Goal: Information Seeking & Learning: Learn about a topic

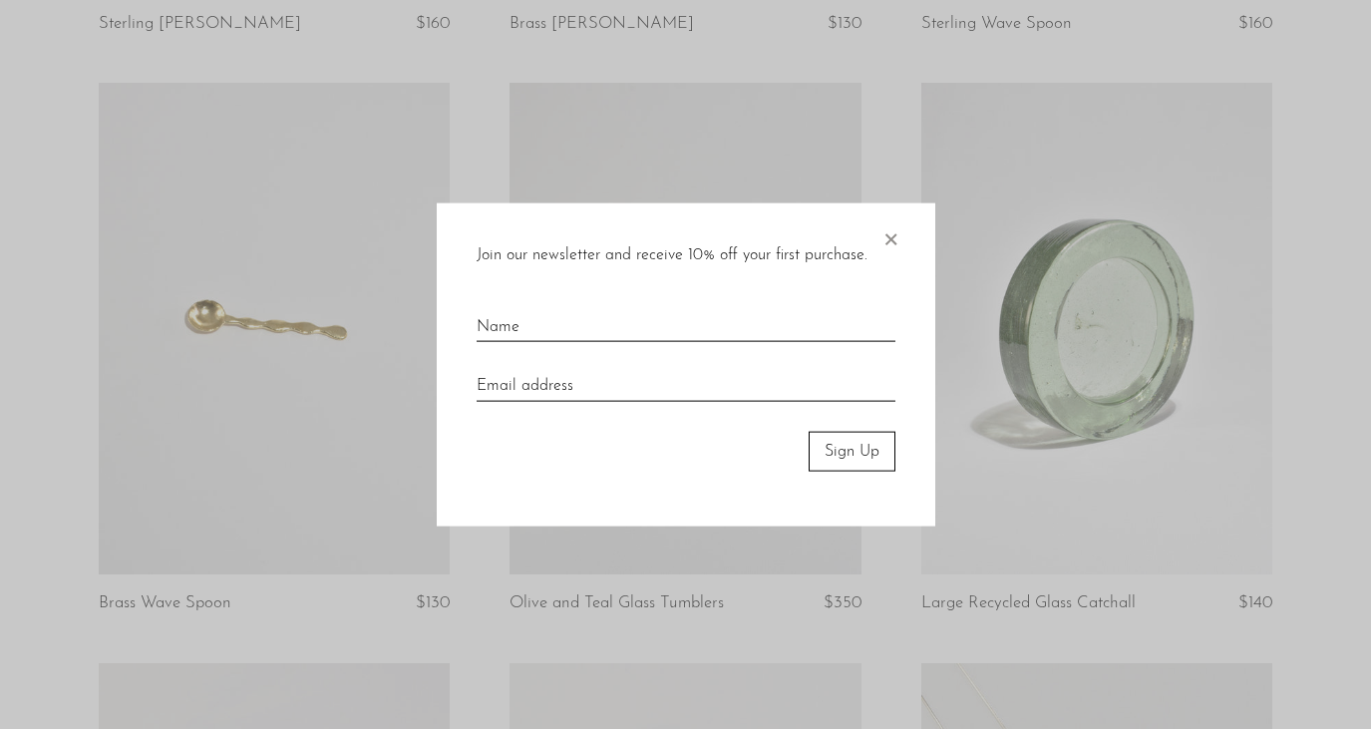
scroll to position [1281, 0]
click at [888, 233] on span "×" at bounding box center [890, 234] width 20 height 64
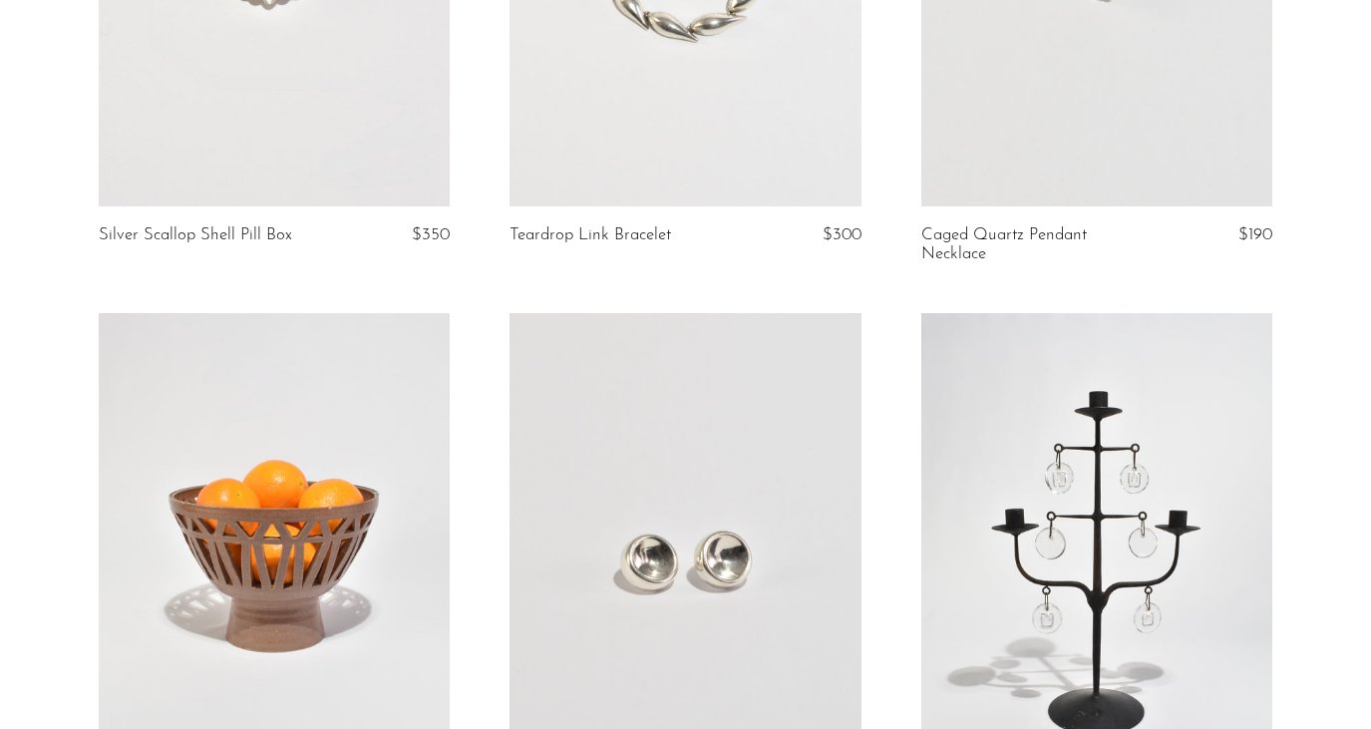
scroll to position [2008, 0]
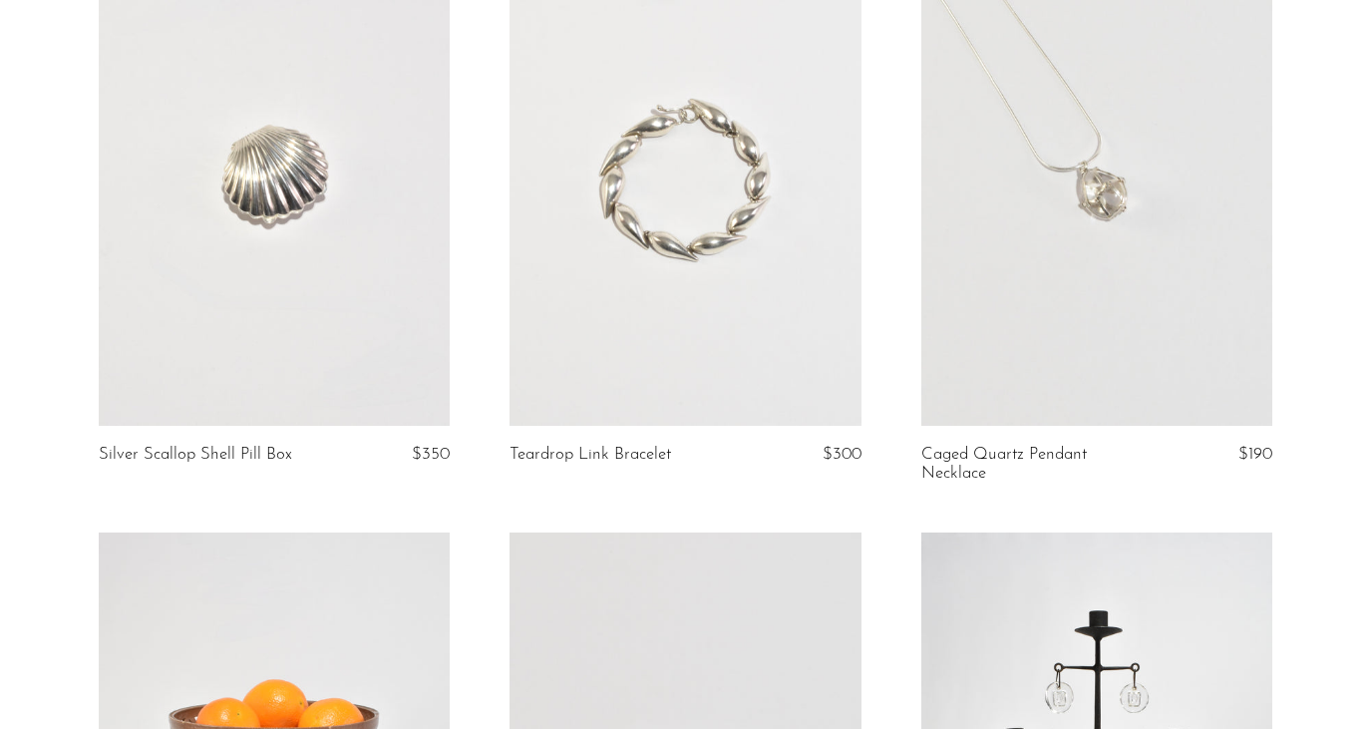
click at [335, 165] on link at bounding box center [274, 179] width 351 height 491
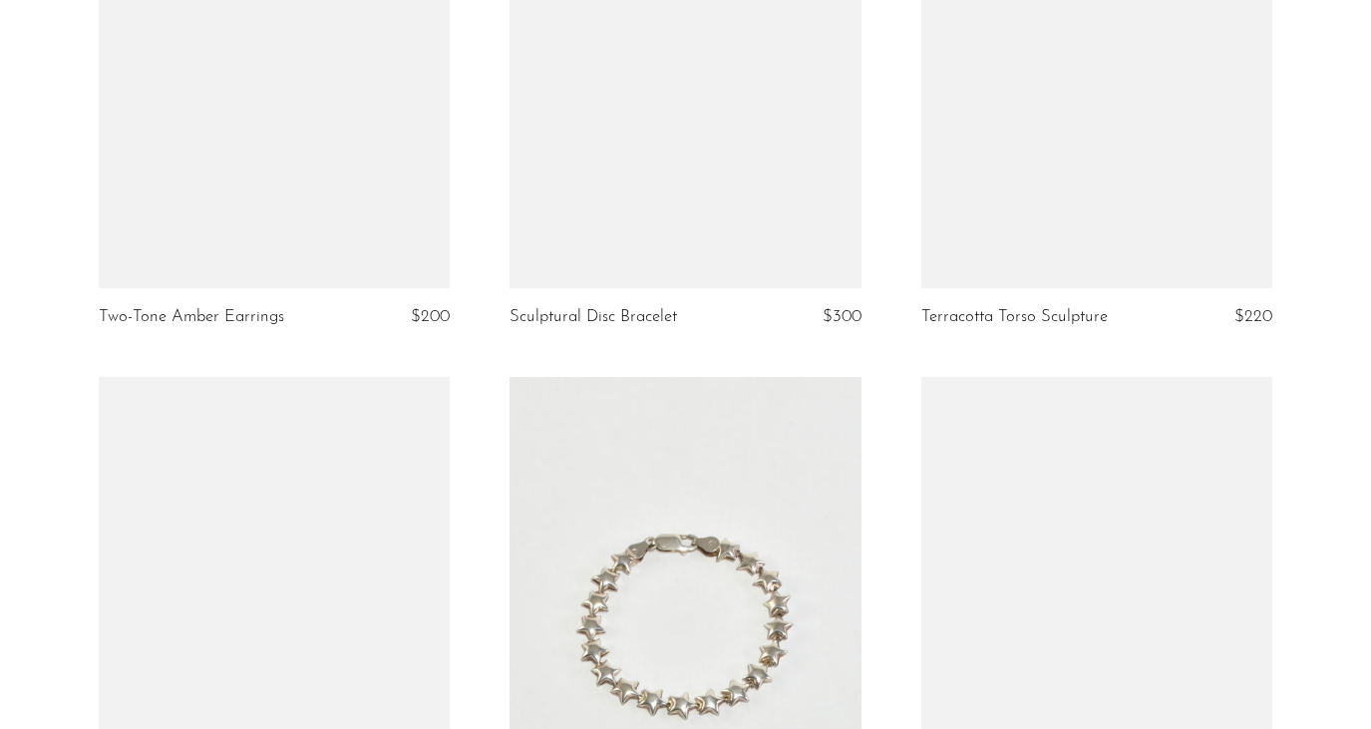
scroll to position [6723, 0]
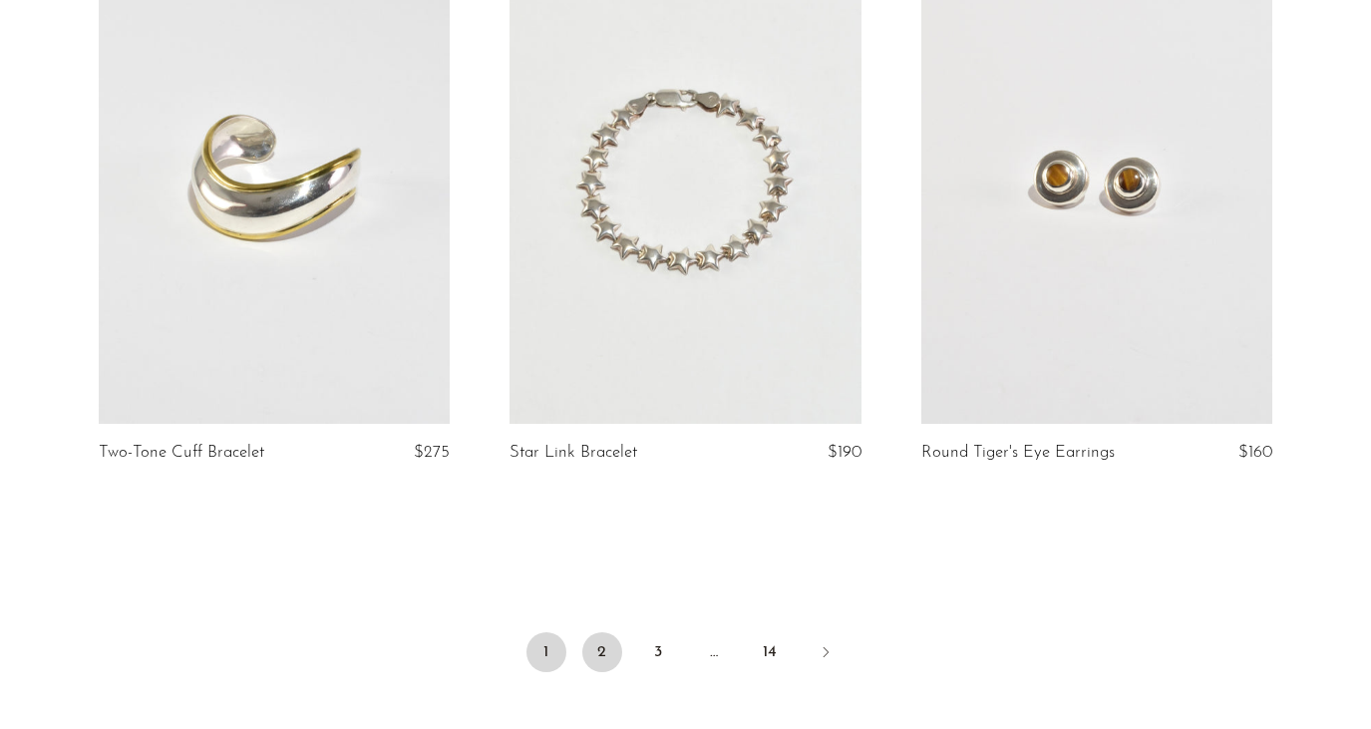
click at [598, 663] on link "2" at bounding box center [602, 652] width 40 height 40
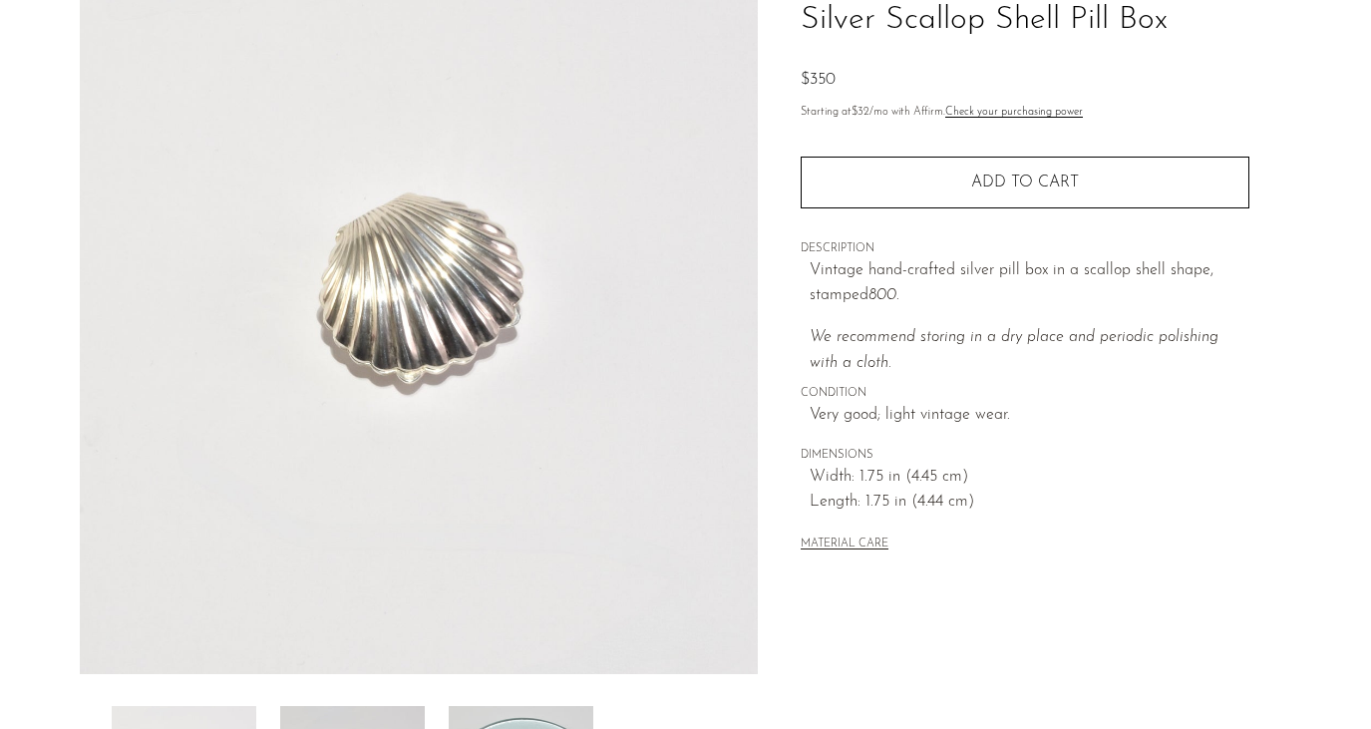
scroll to position [331, 0]
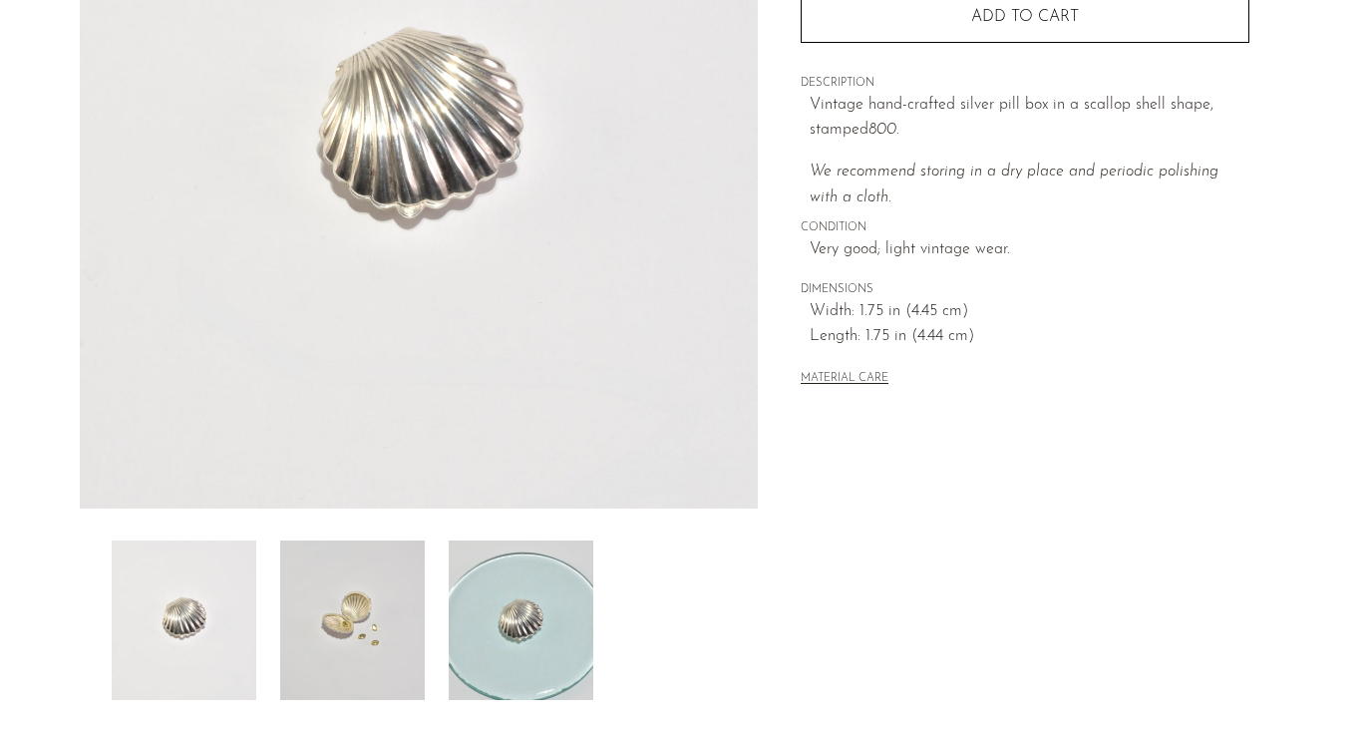
click at [344, 617] on img at bounding box center [352, 619] width 145 height 159
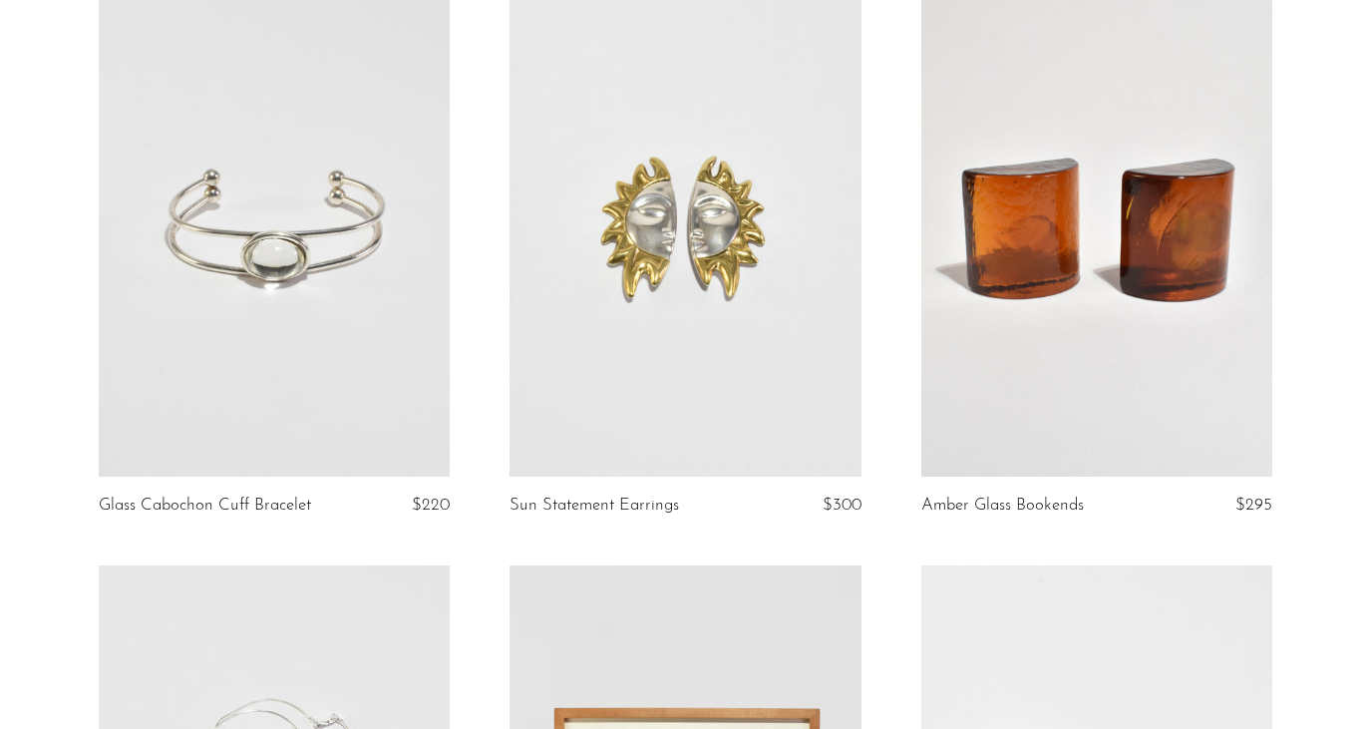
scroll to position [6100, 0]
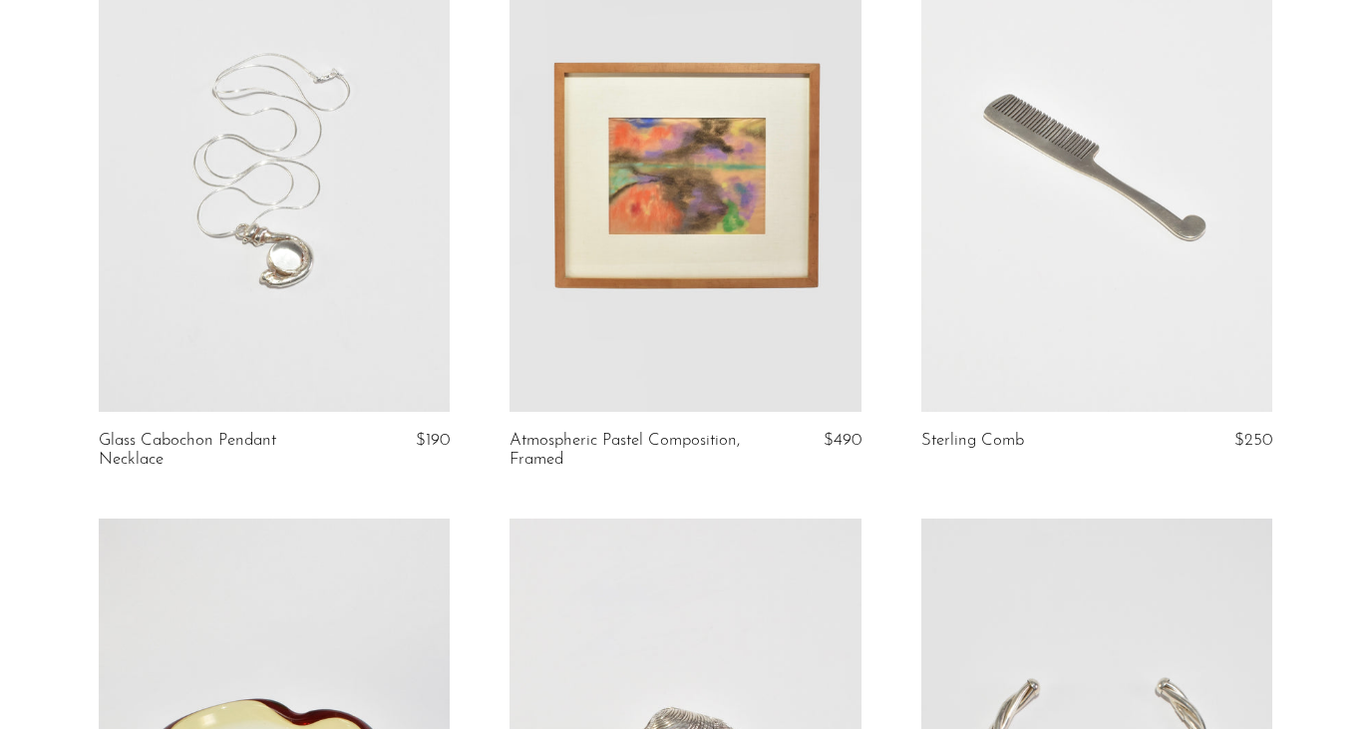
click at [351, 353] on link at bounding box center [274, 165] width 351 height 491
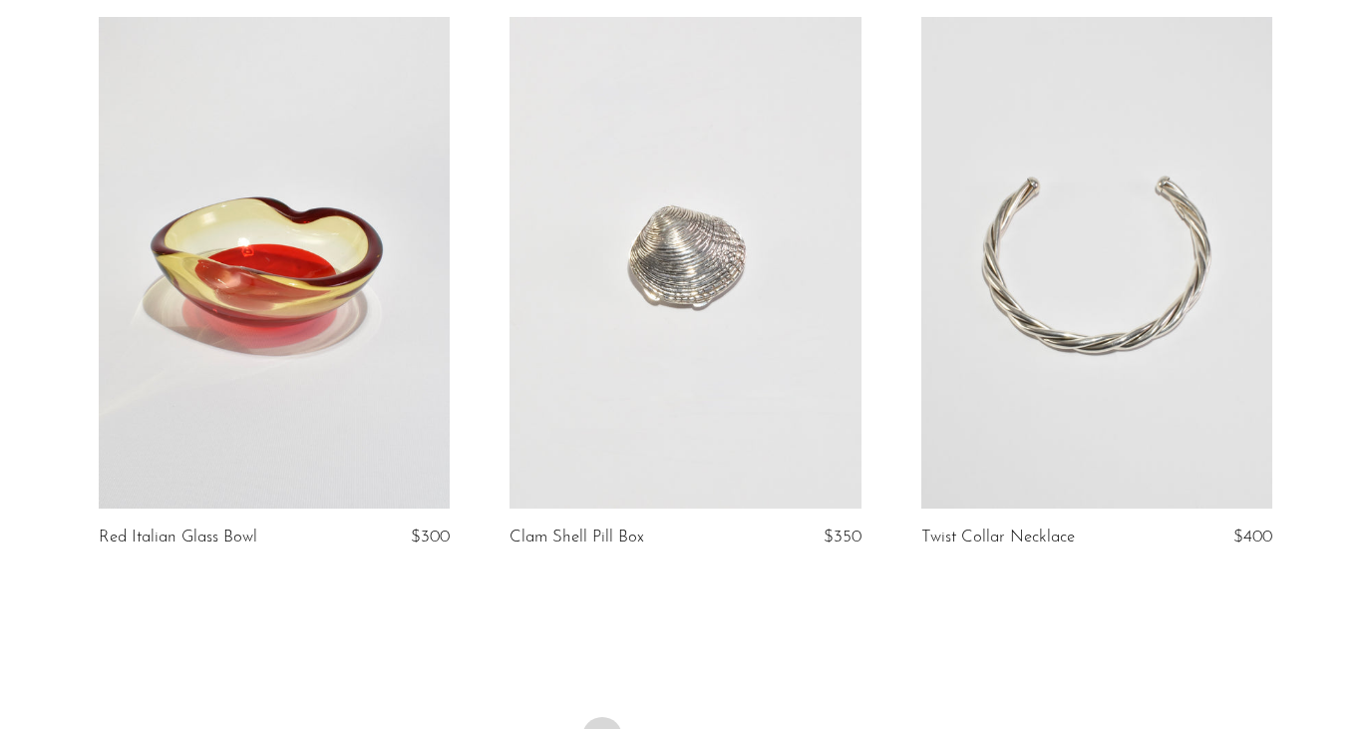
scroll to position [6721, 0]
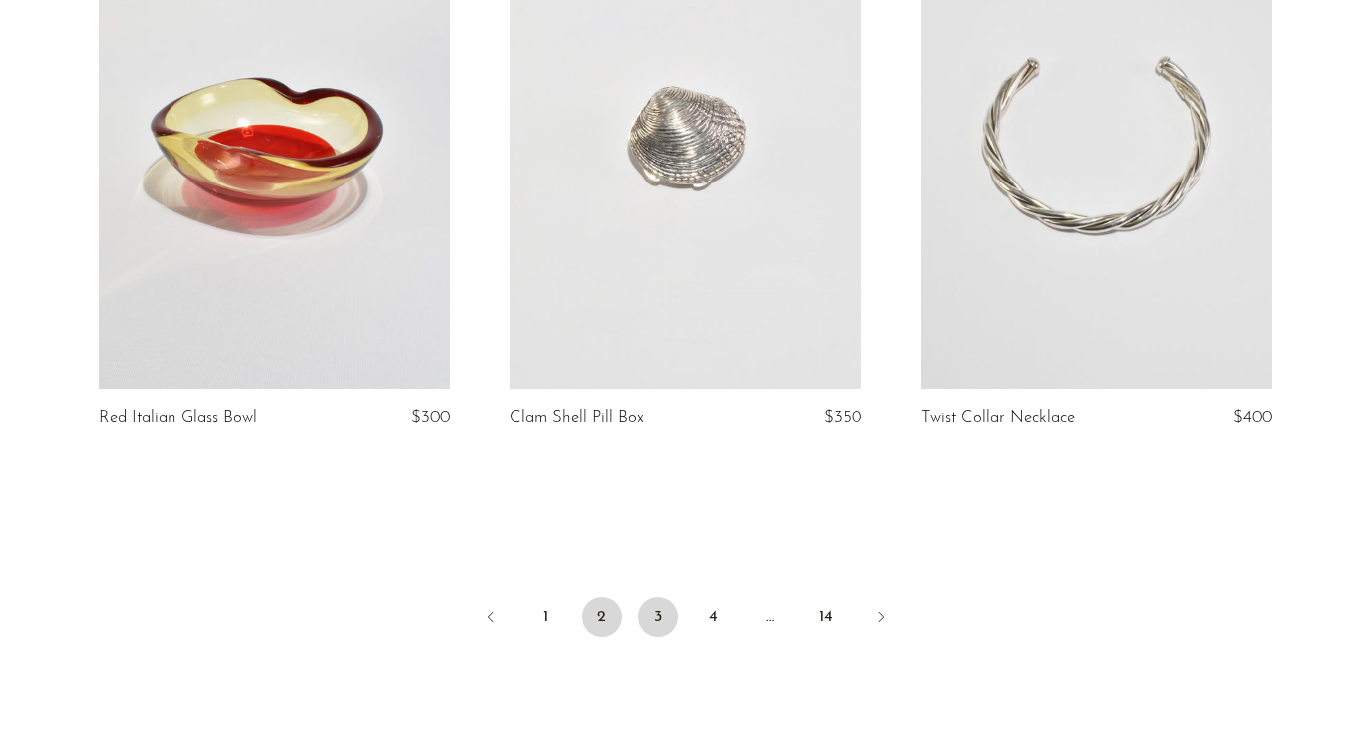
click at [652, 614] on link "3" at bounding box center [658, 617] width 40 height 40
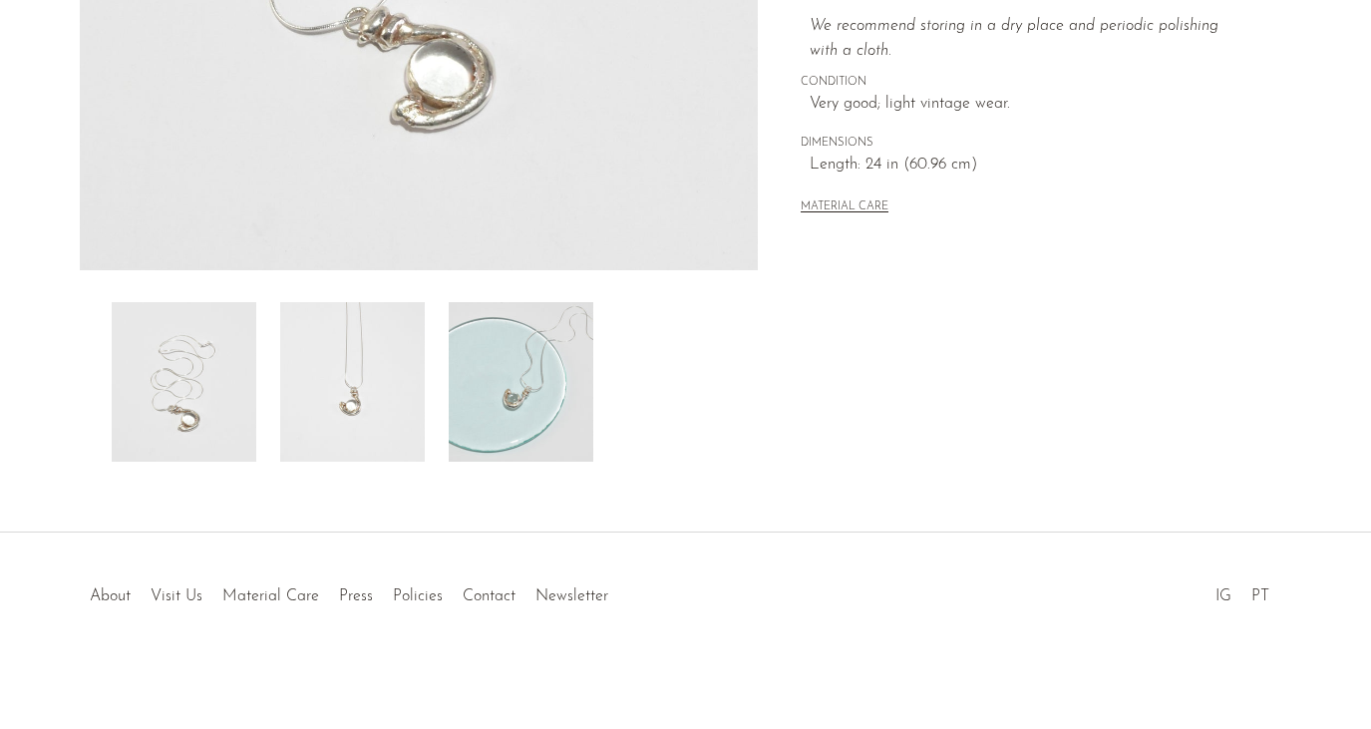
scroll to position [569, 0]
click at [385, 409] on img at bounding box center [352, 381] width 145 height 159
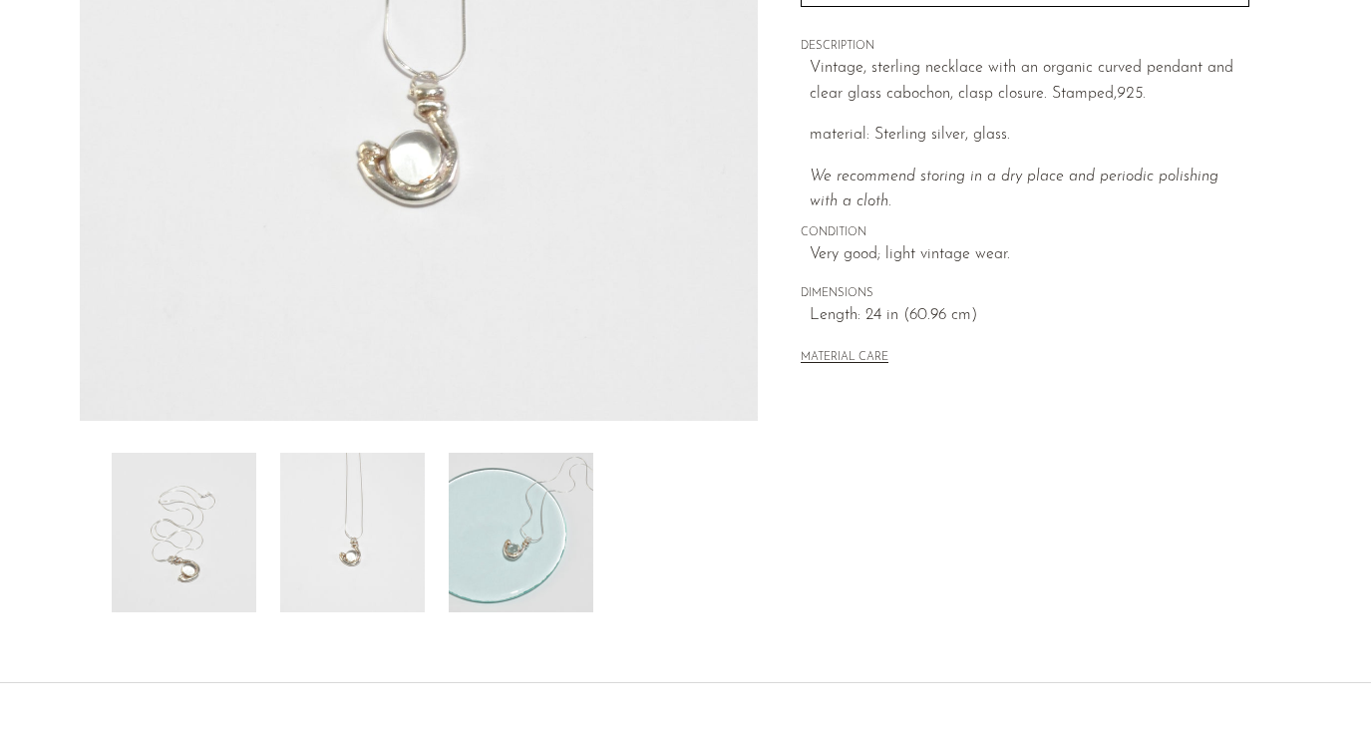
scroll to position [405, 0]
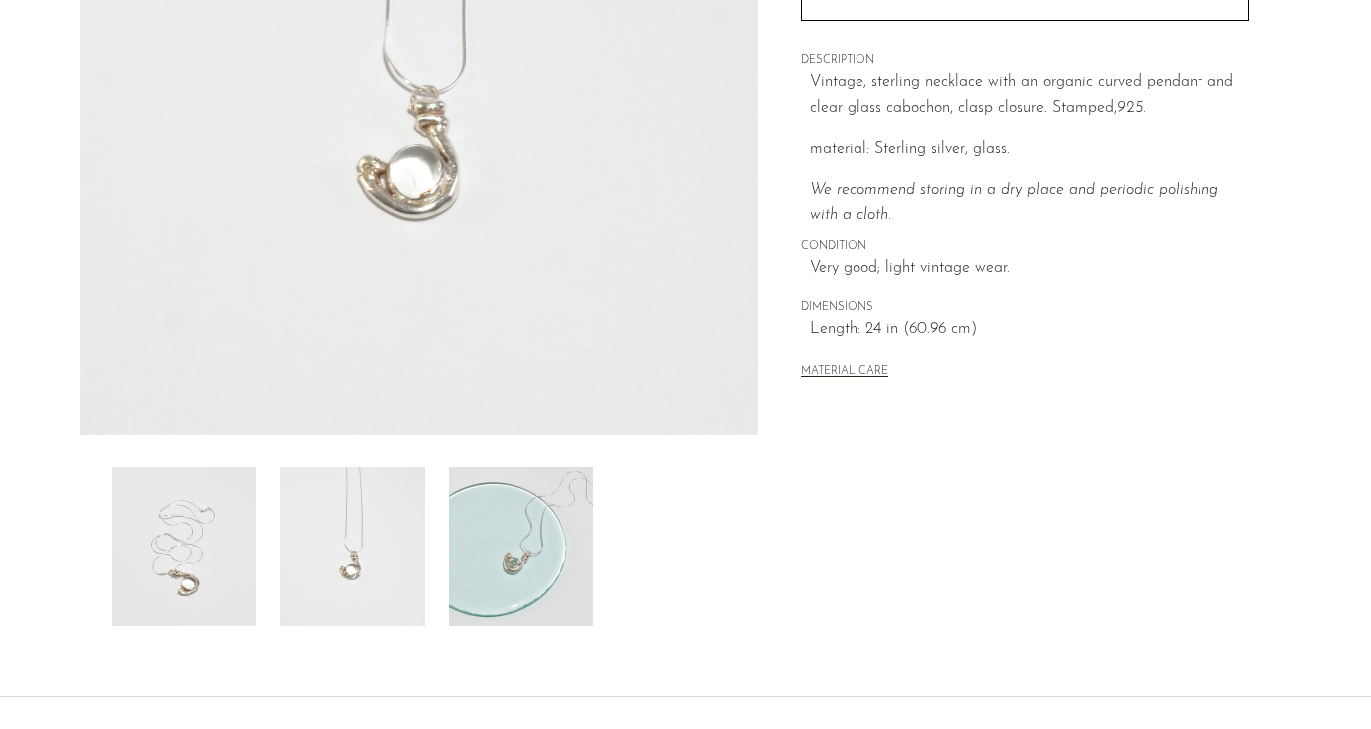
click at [513, 588] on img at bounding box center [521, 545] width 145 height 159
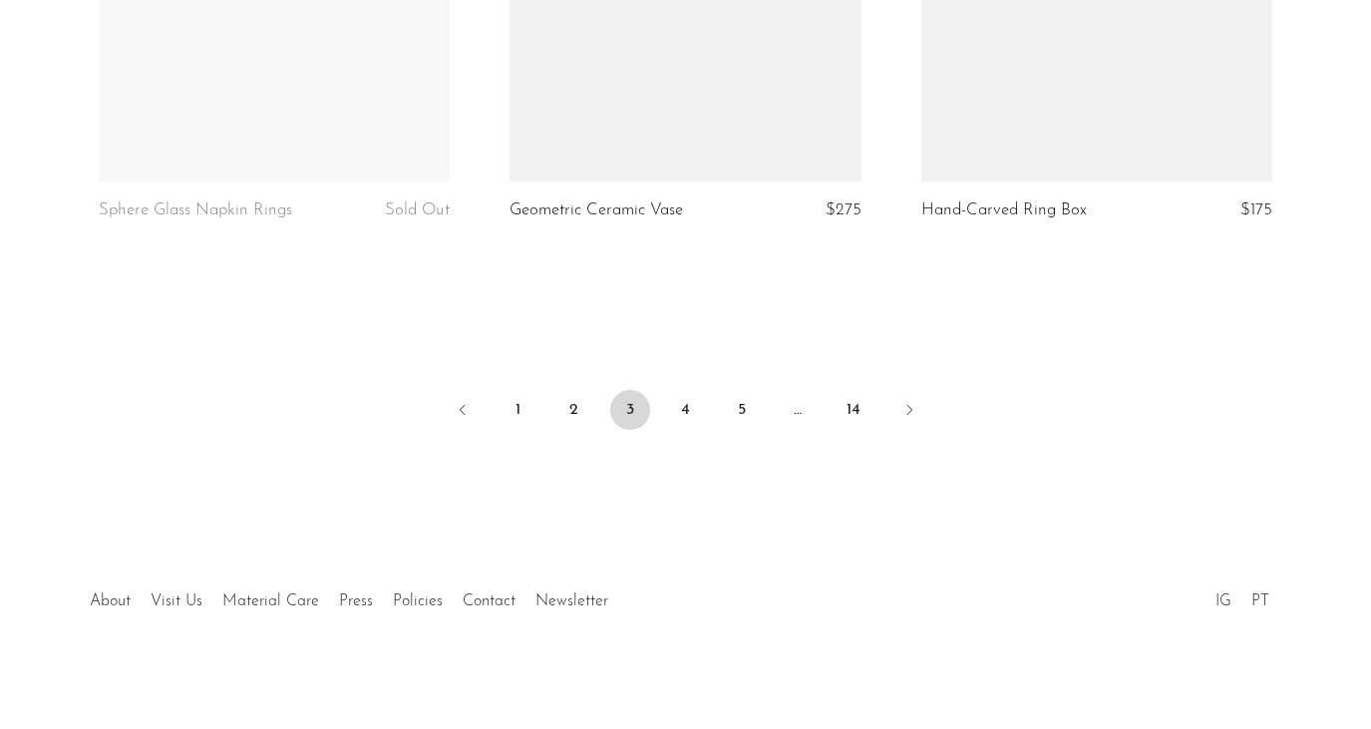
scroll to position [6927, 0]
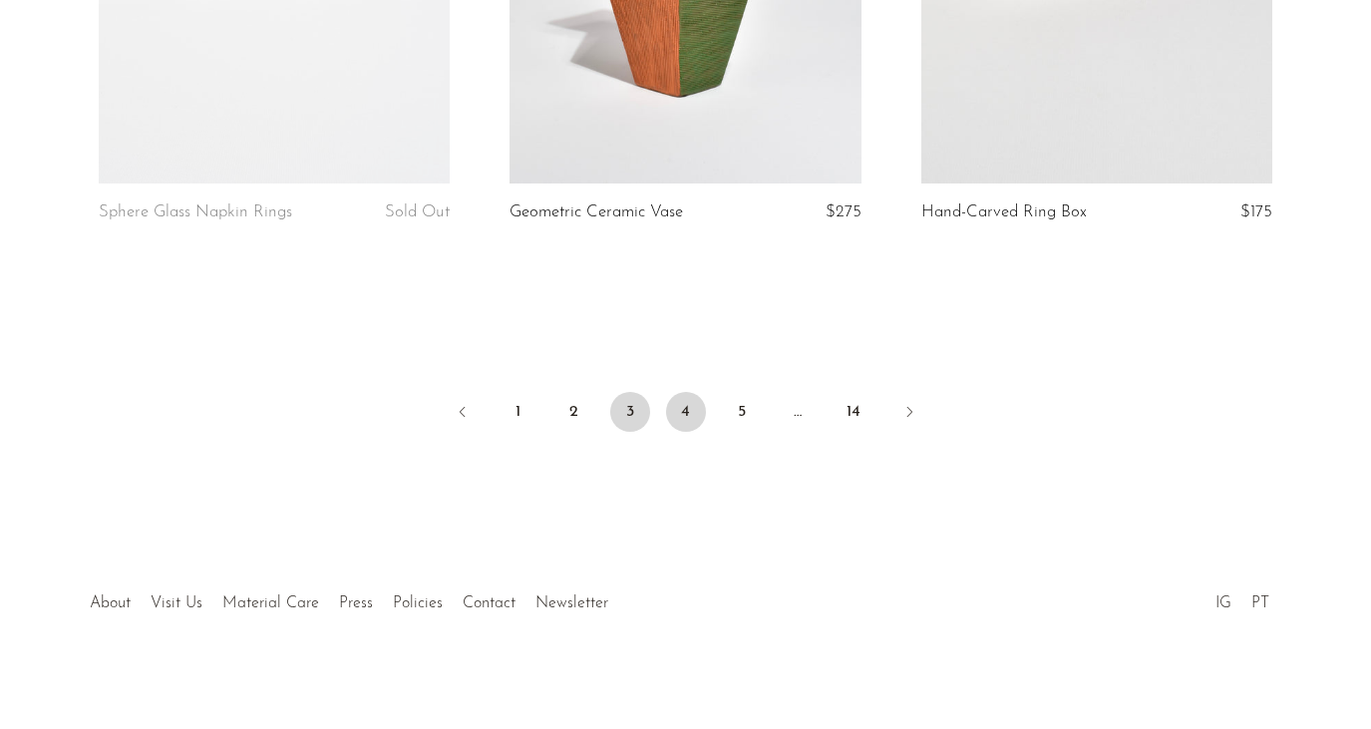
click at [688, 407] on link "4" at bounding box center [686, 412] width 40 height 40
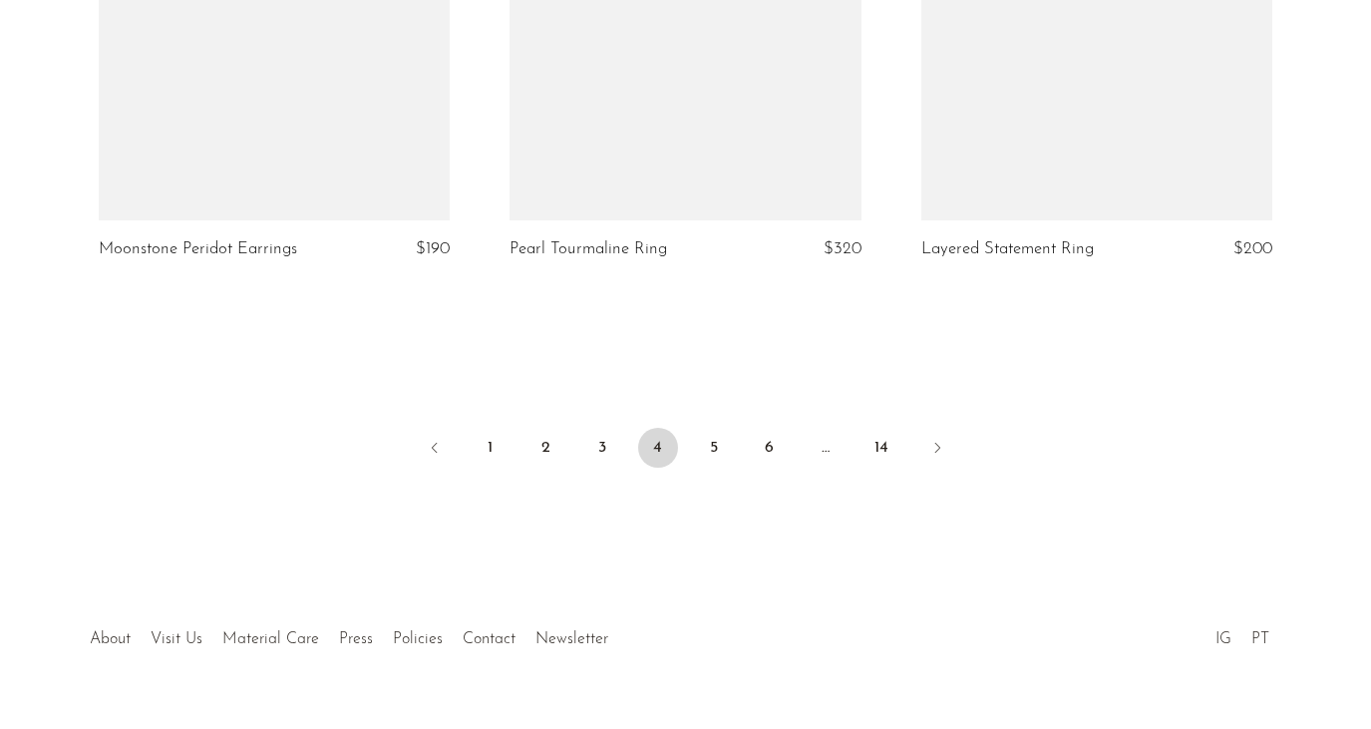
scroll to position [6945, 0]
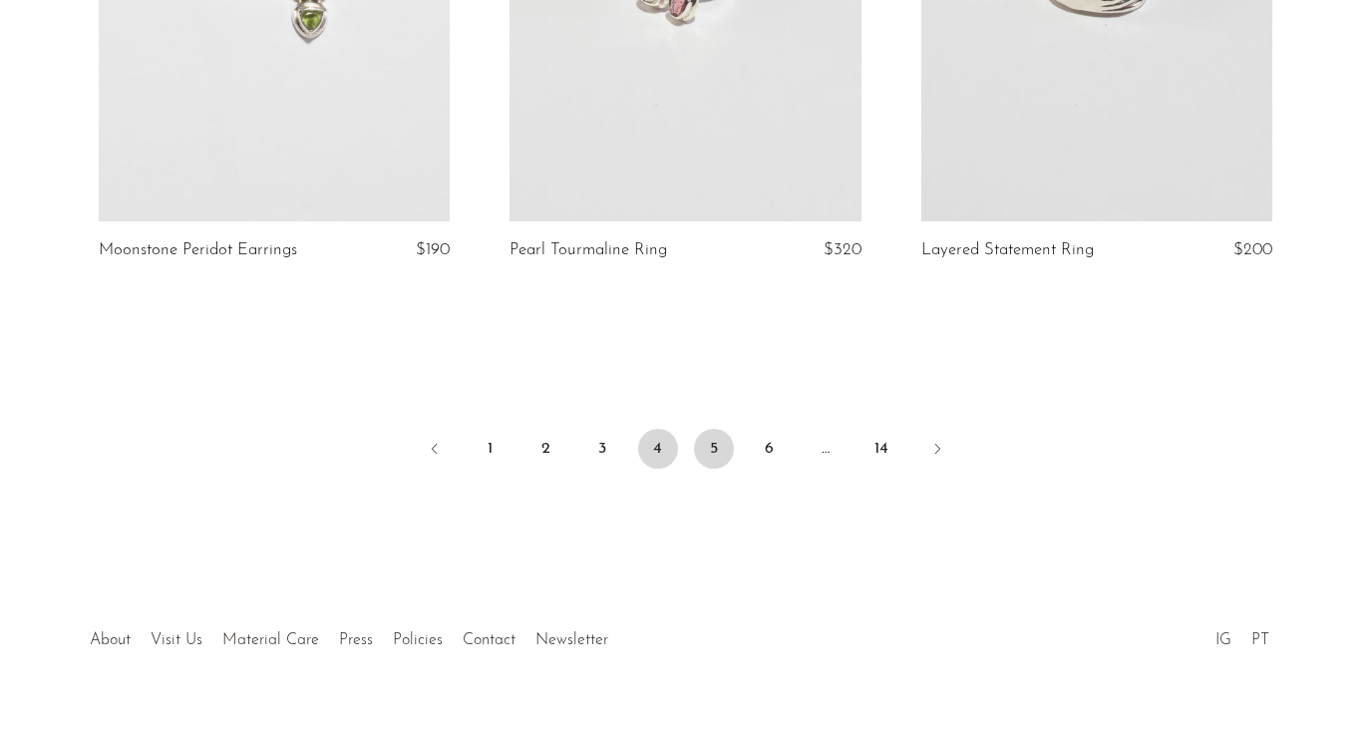
click at [712, 429] on link "5" at bounding box center [714, 449] width 40 height 40
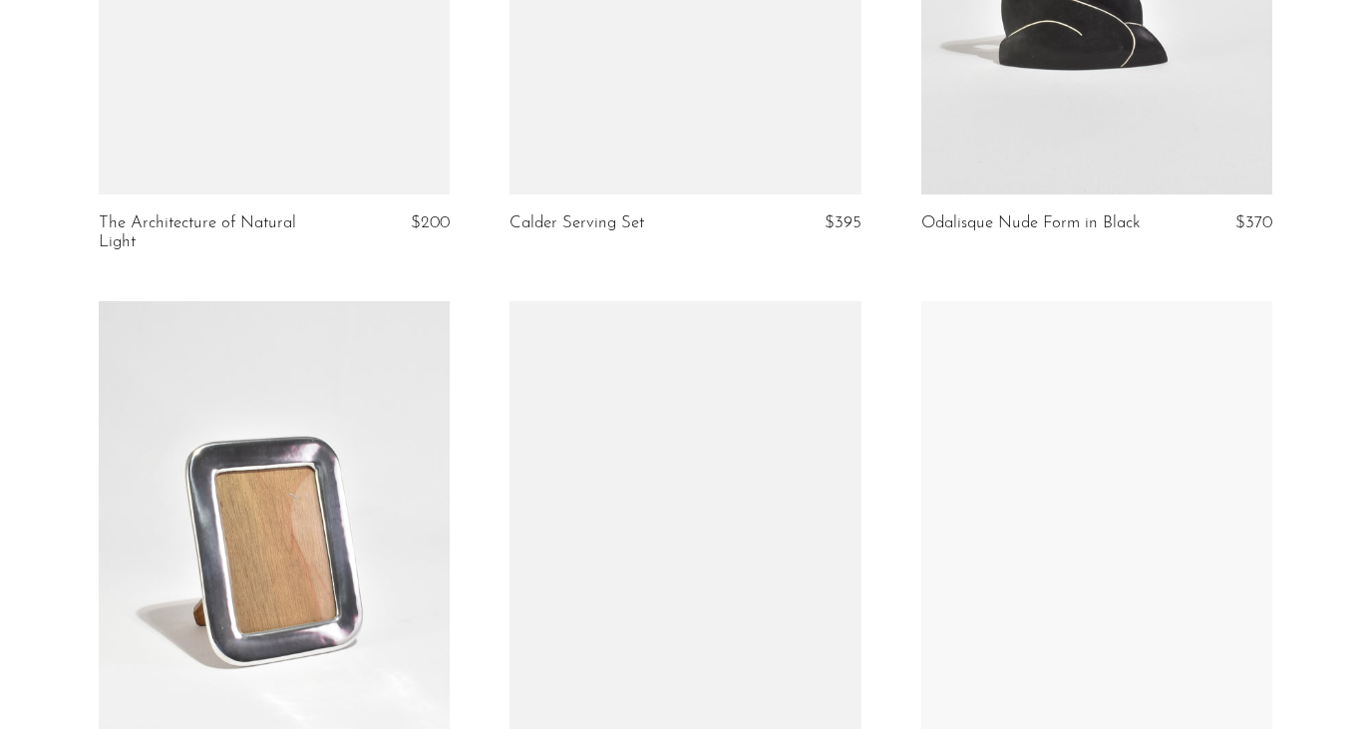
scroll to position [1787, 0]
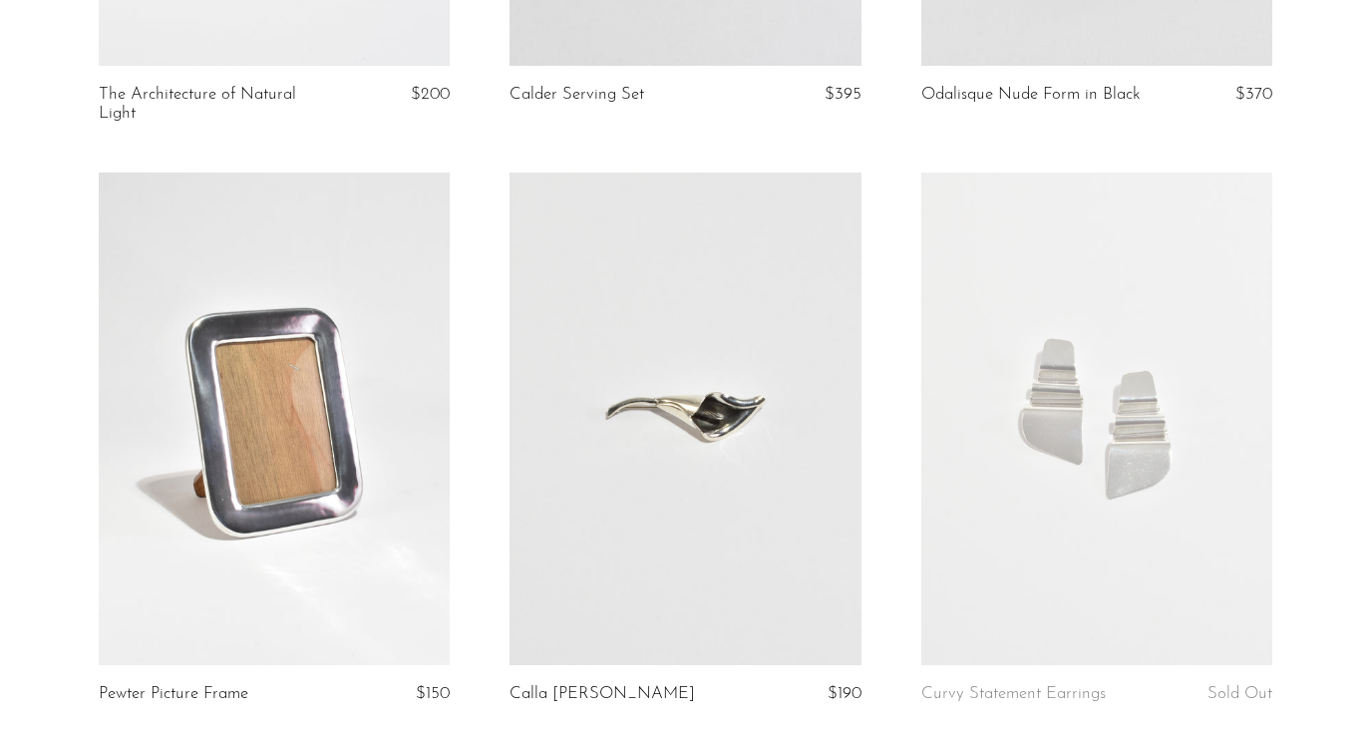
click at [718, 412] on link at bounding box center [684, 417] width 351 height 491
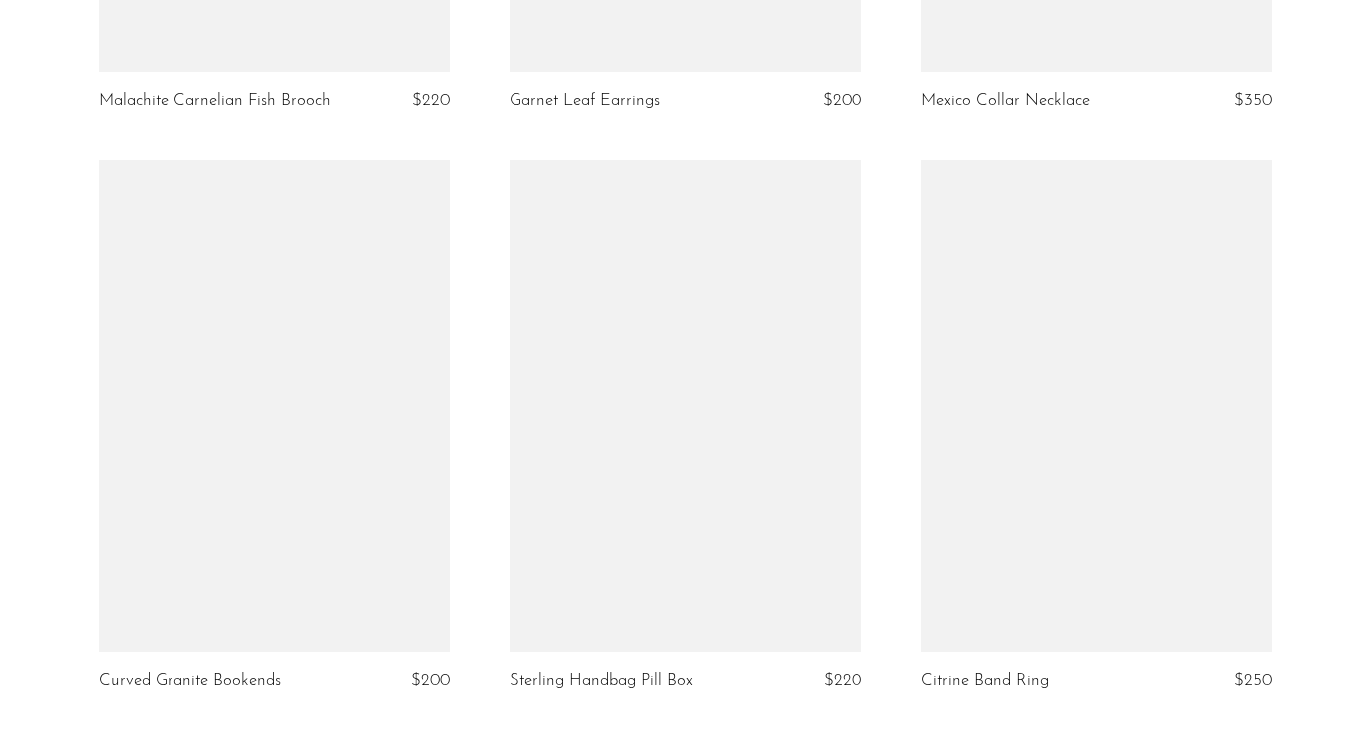
scroll to position [5900, 0]
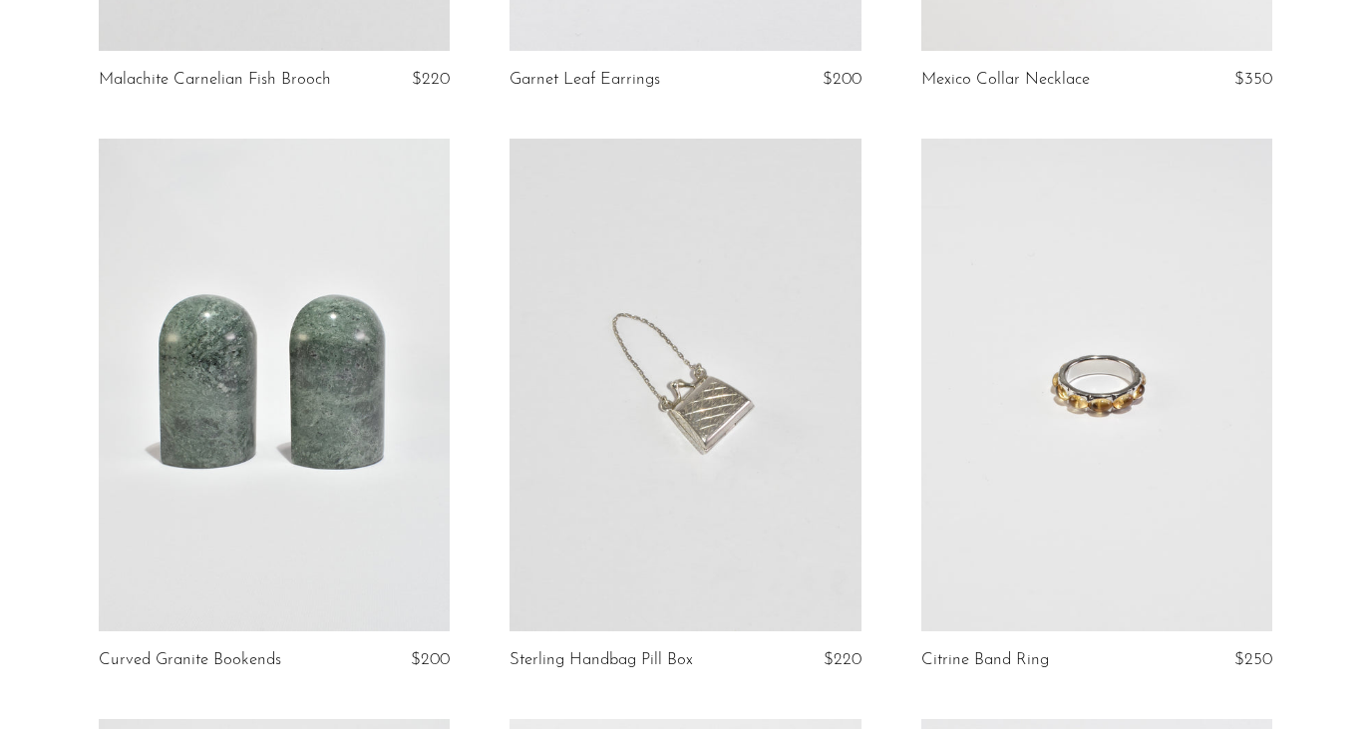
click at [1057, 442] on link at bounding box center [1096, 384] width 351 height 491
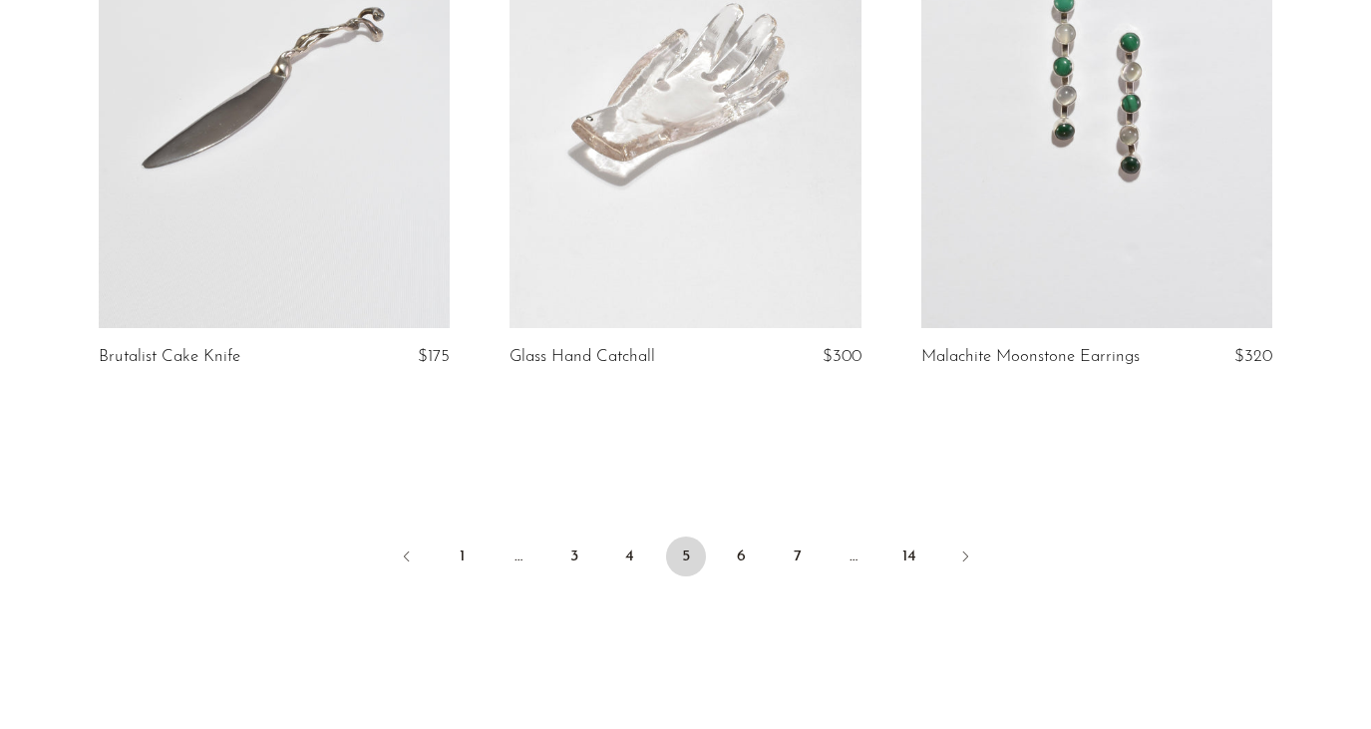
scroll to position [6832, 0]
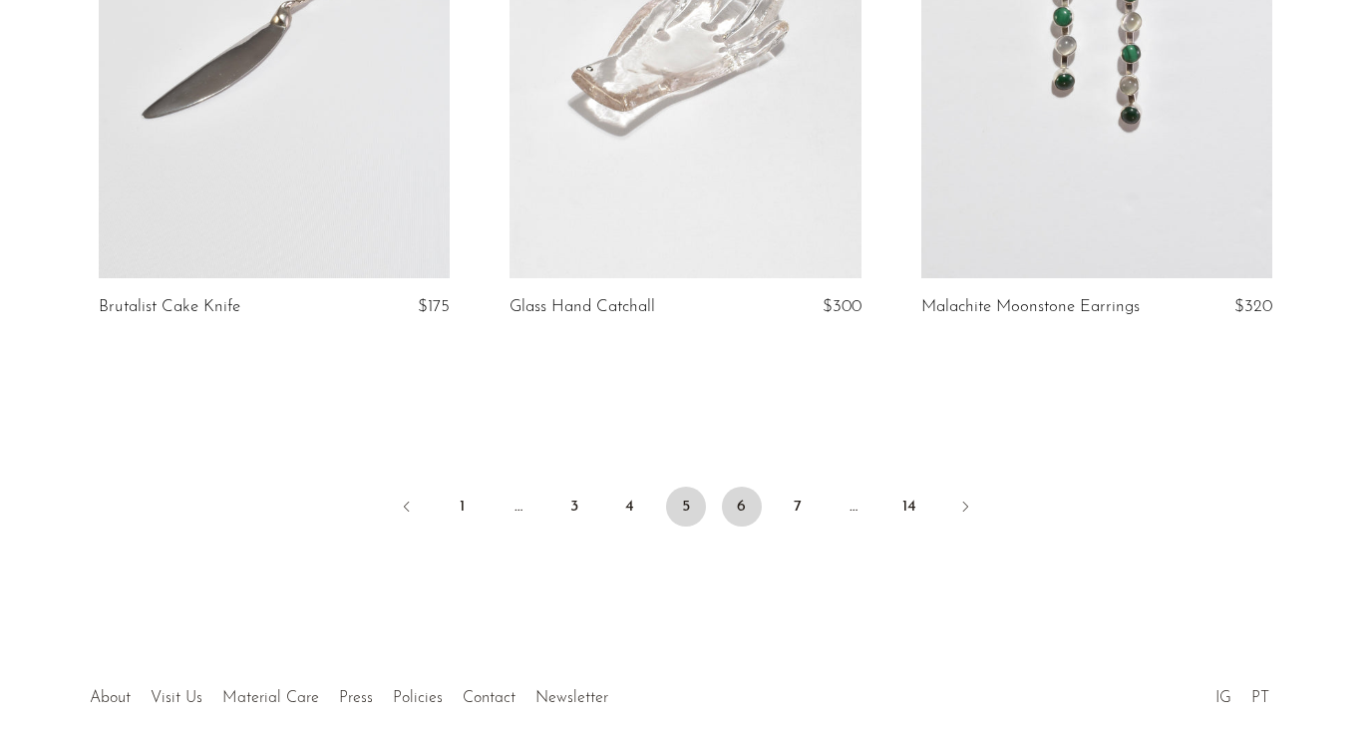
click at [737, 507] on link "6" at bounding box center [742, 506] width 40 height 40
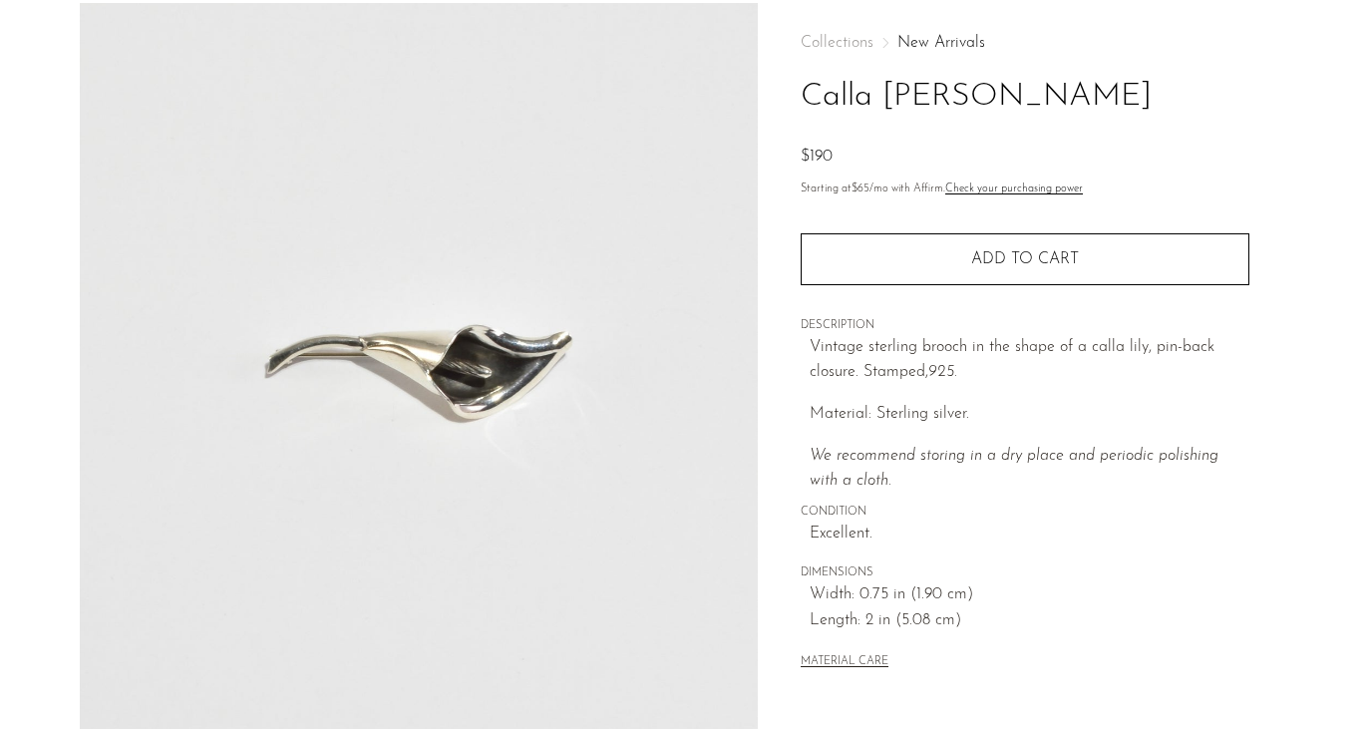
scroll to position [463, 0]
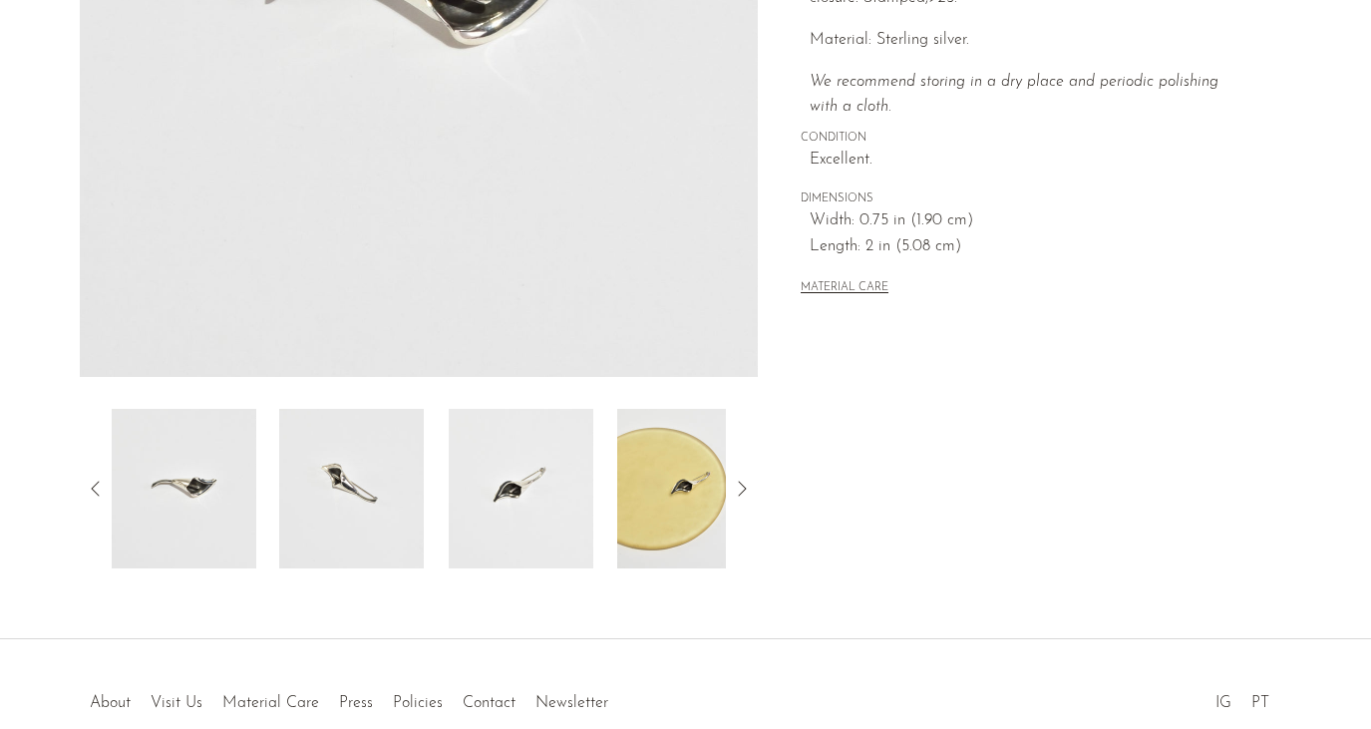
click at [378, 481] on img at bounding box center [351, 488] width 145 height 159
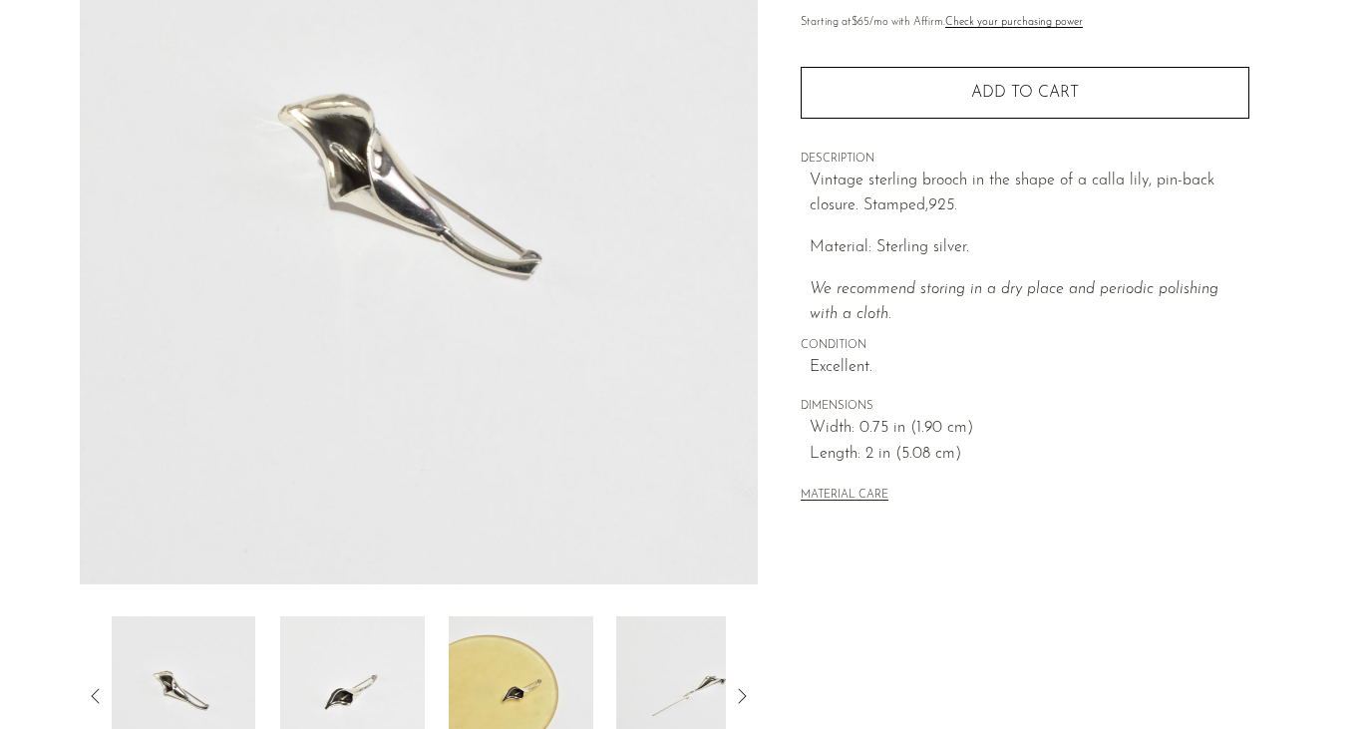
scroll to position [88, 0]
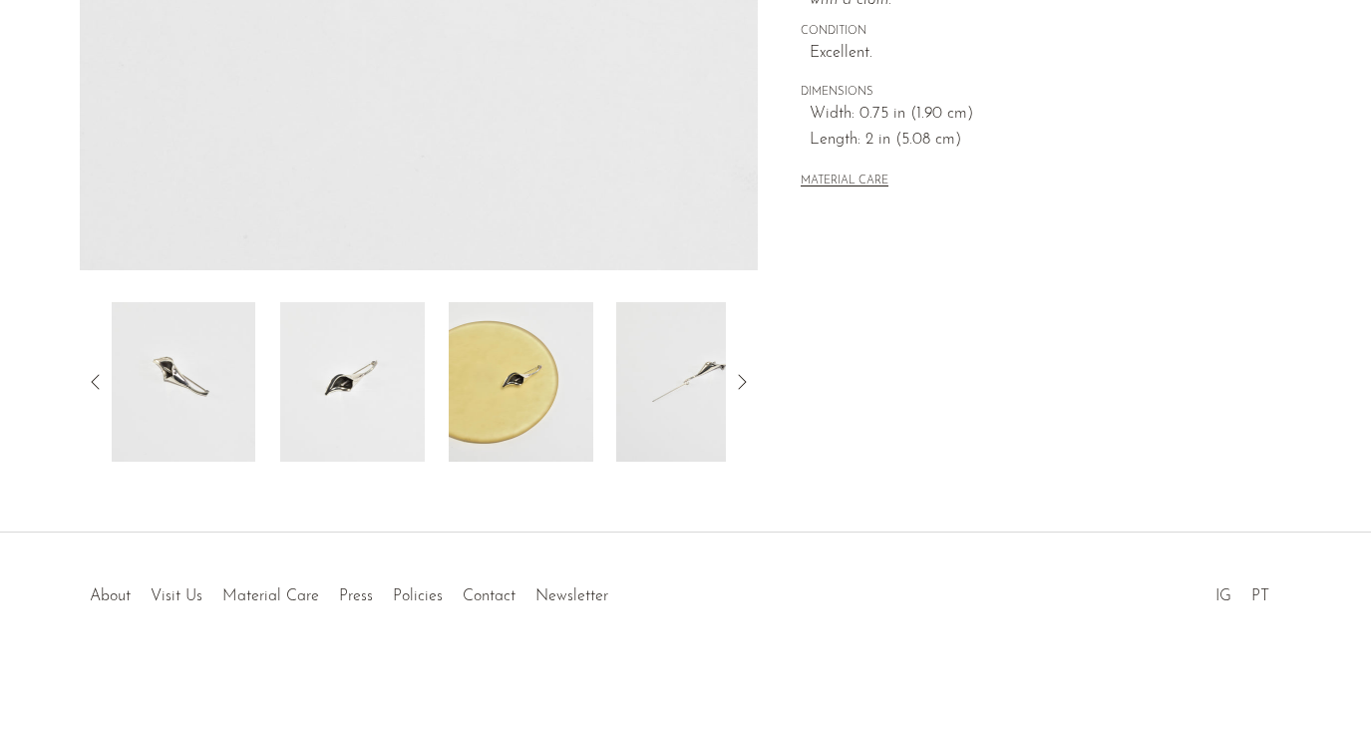
click at [522, 375] on img at bounding box center [521, 381] width 145 height 159
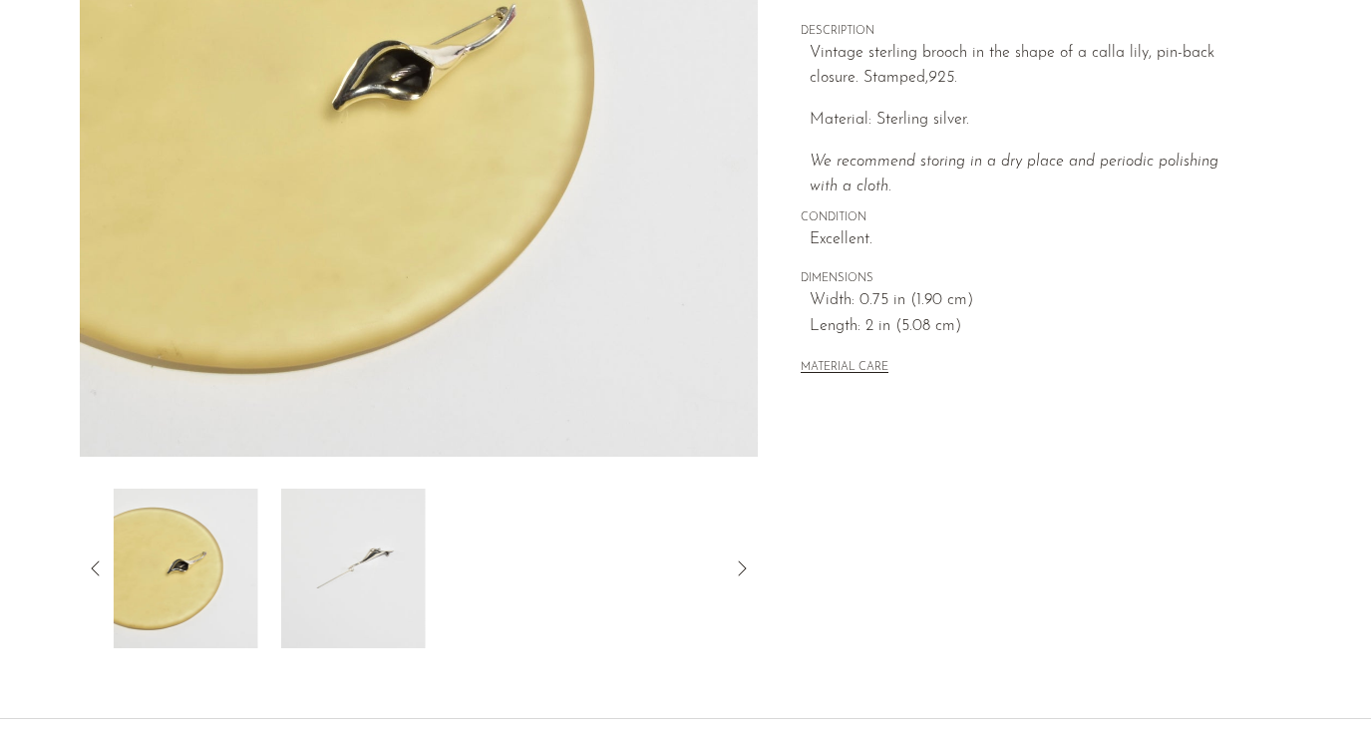
scroll to position [139, 0]
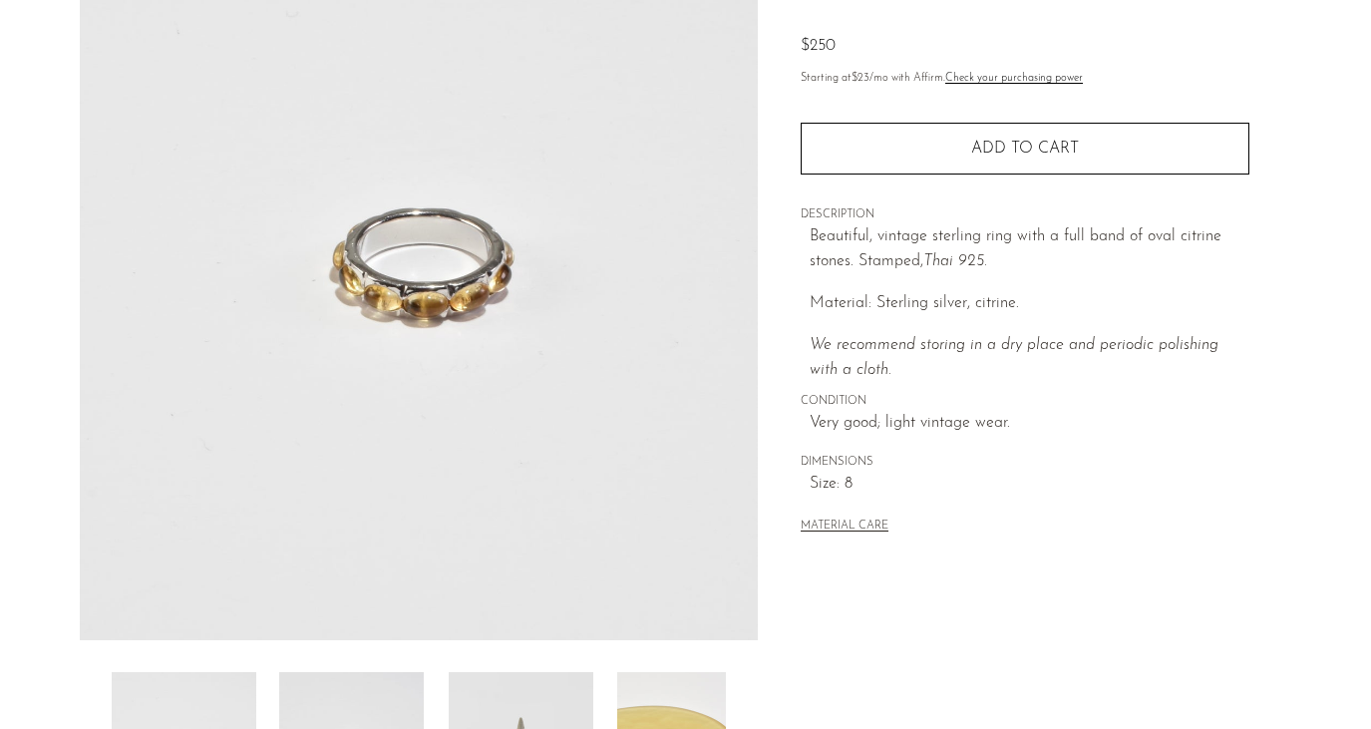
scroll to position [397, 0]
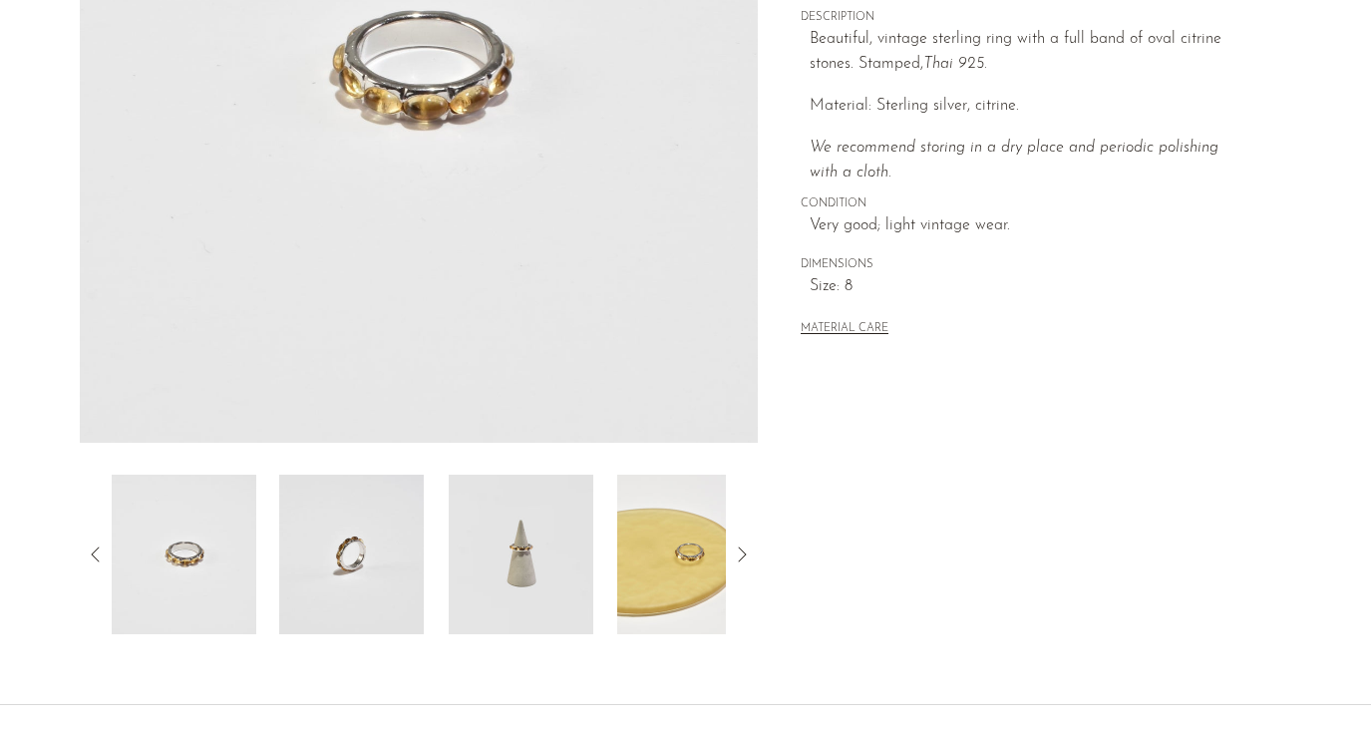
click at [373, 553] on img at bounding box center [351, 553] width 145 height 159
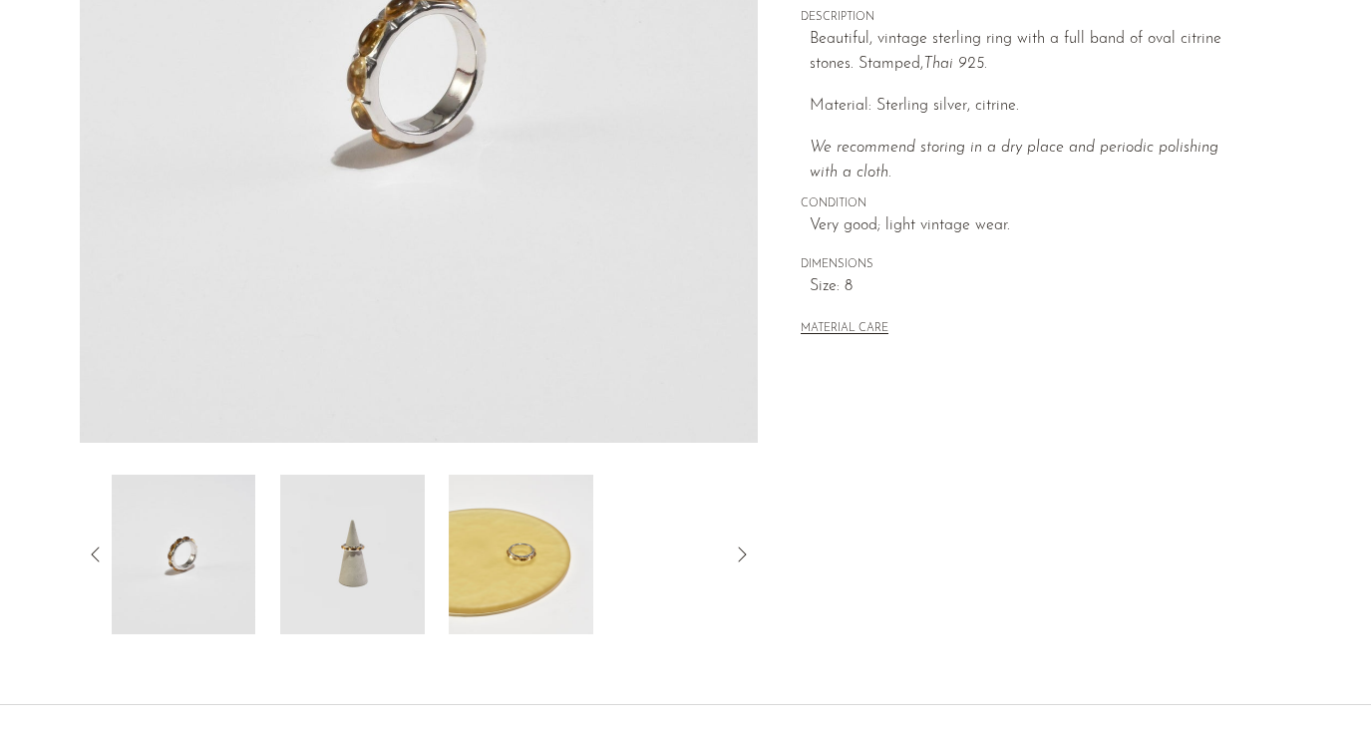
click at [430, 562] on div at bounding box center [419, 553] width 615 height 159
click at [471, 574] on img at bounding box center [521, 553] width 145 height 159
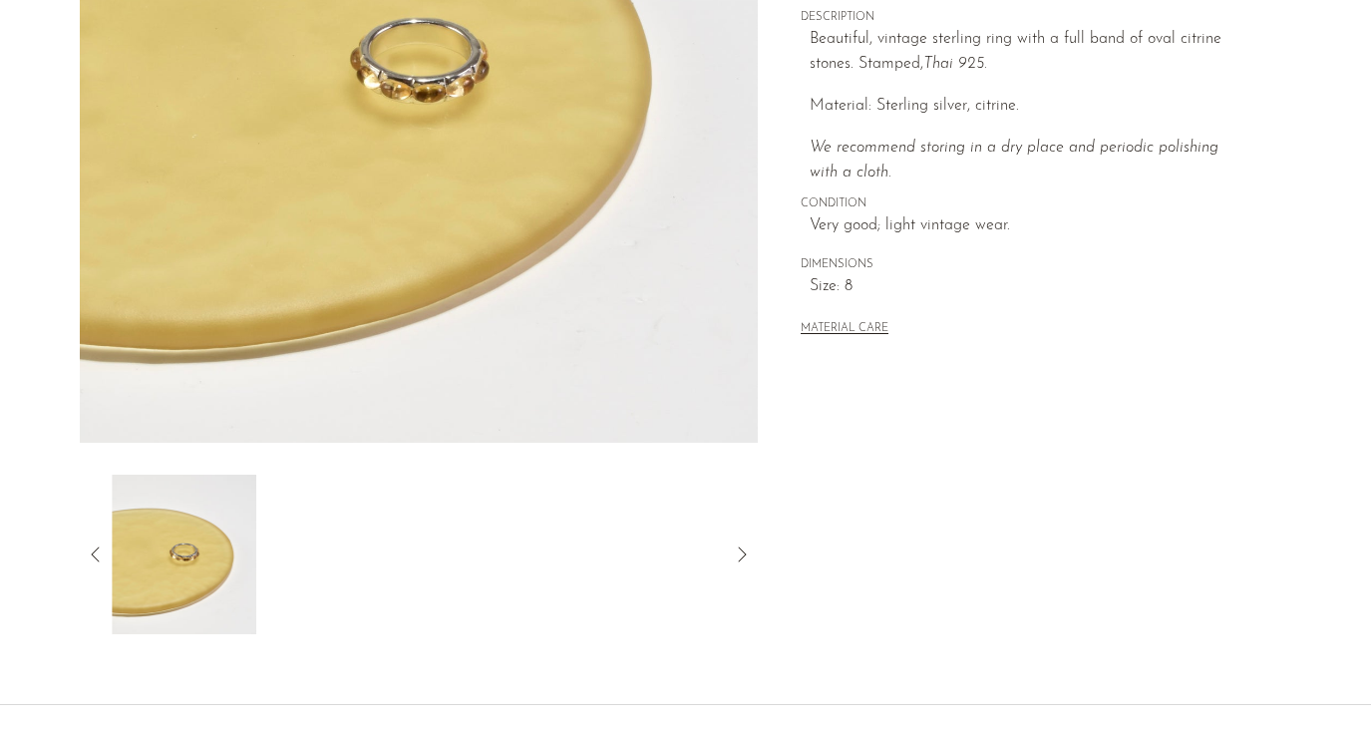
scroll to position [208, 0]
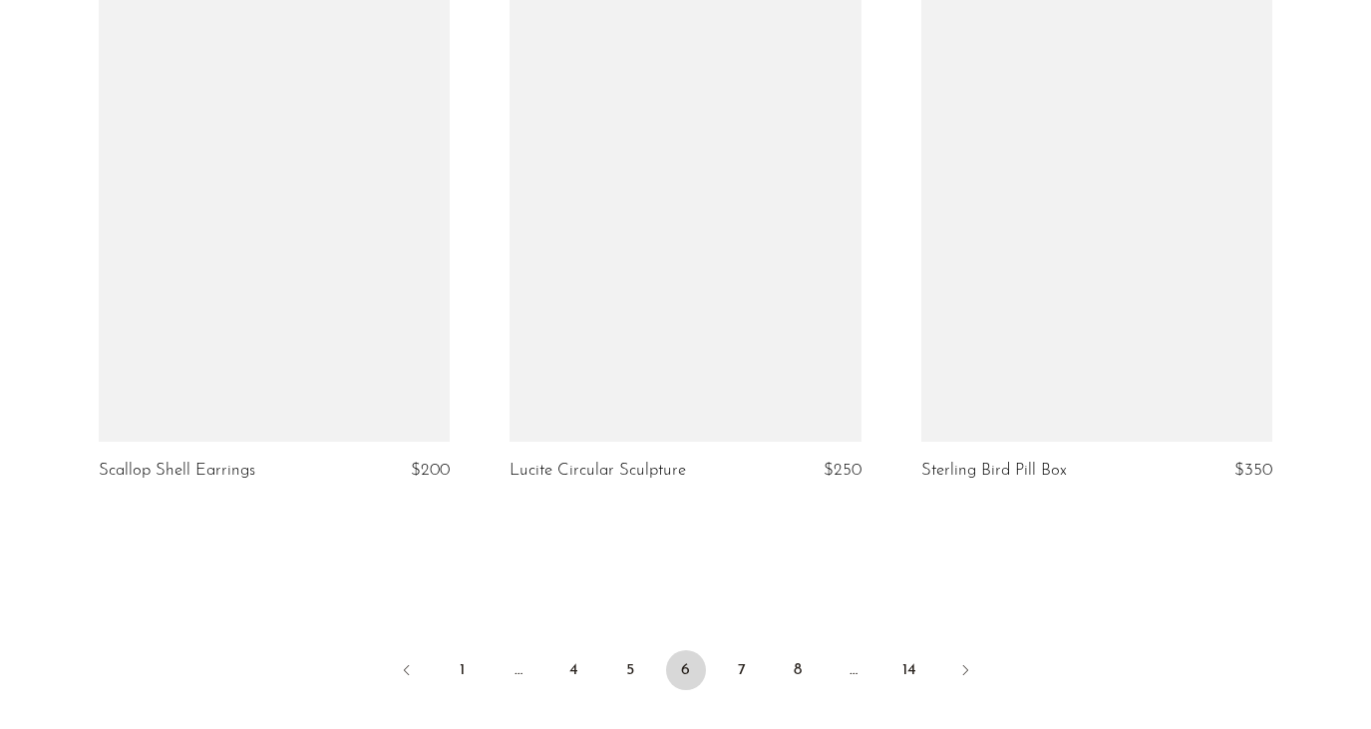
scroll to position [6914, 0]
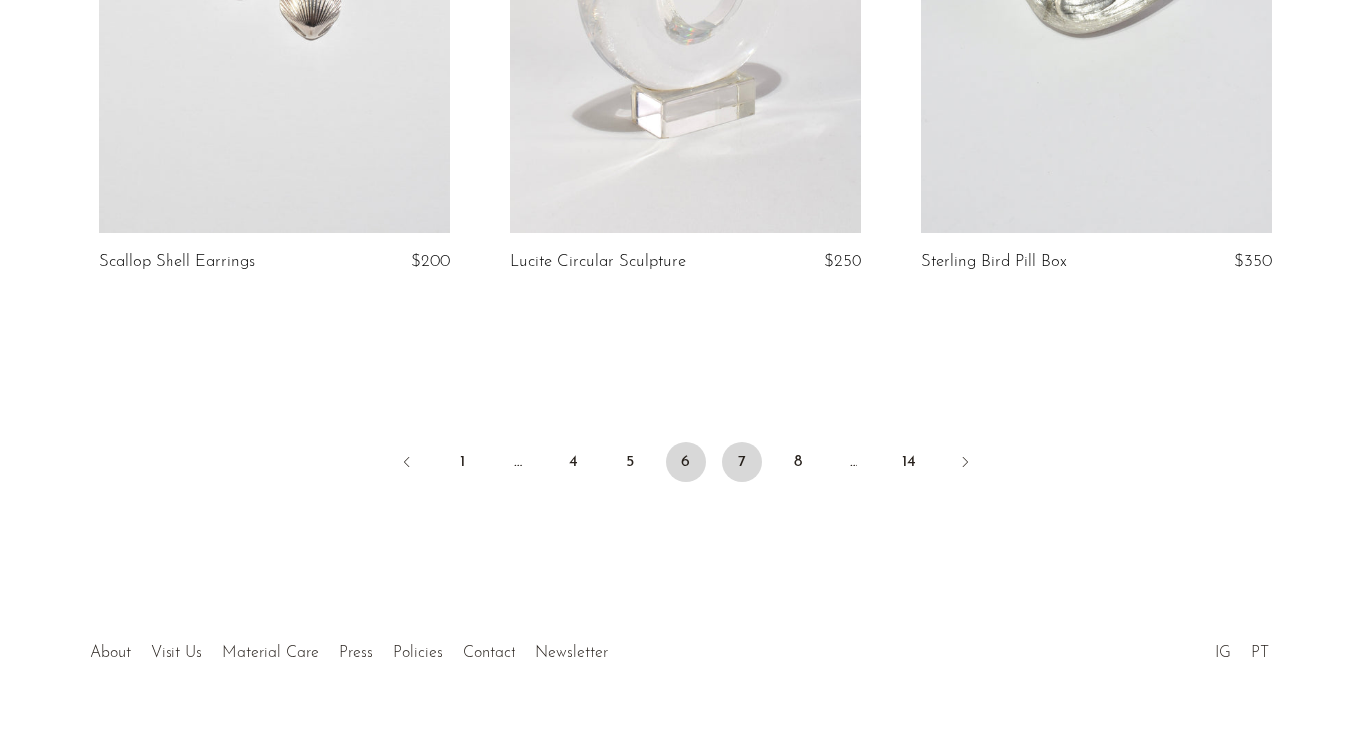
click at [739, 442] on link "7" at bounding box center [742, 462] width 40 height 40
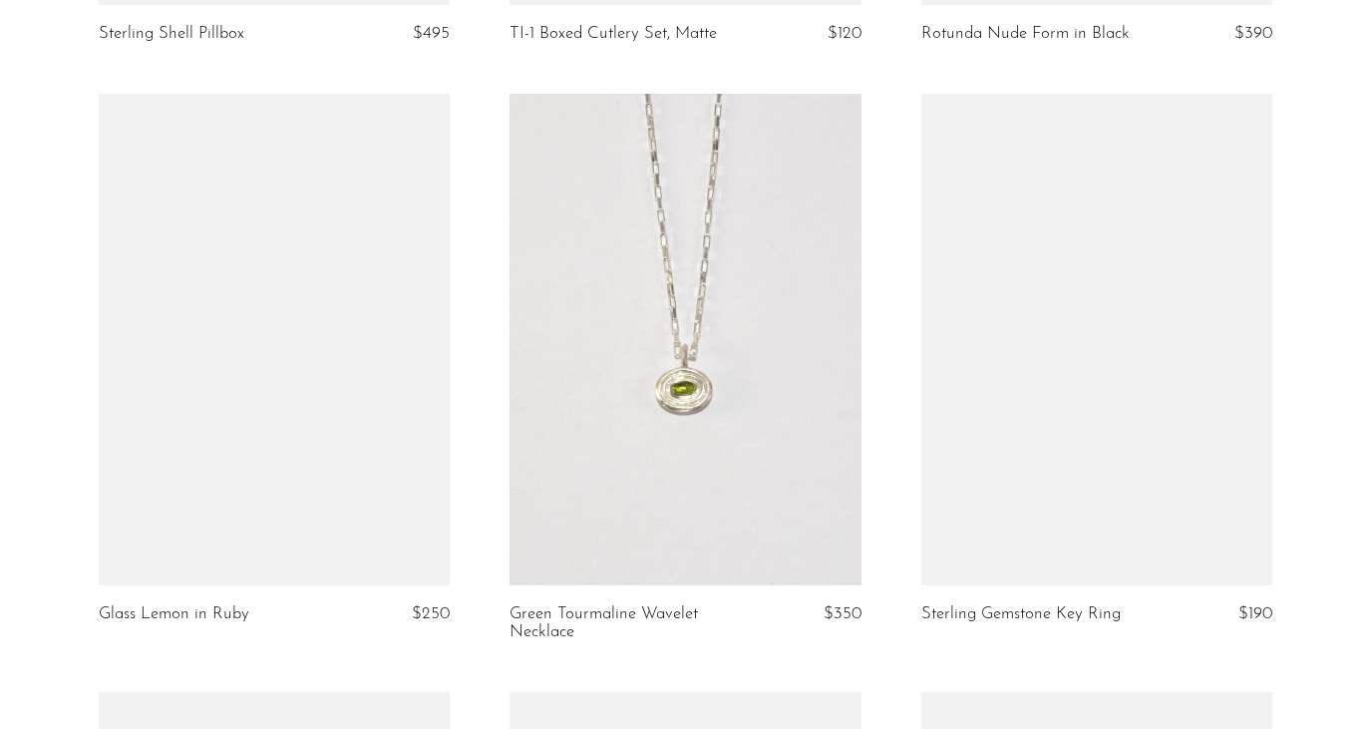
scroll to position [3595, 0]
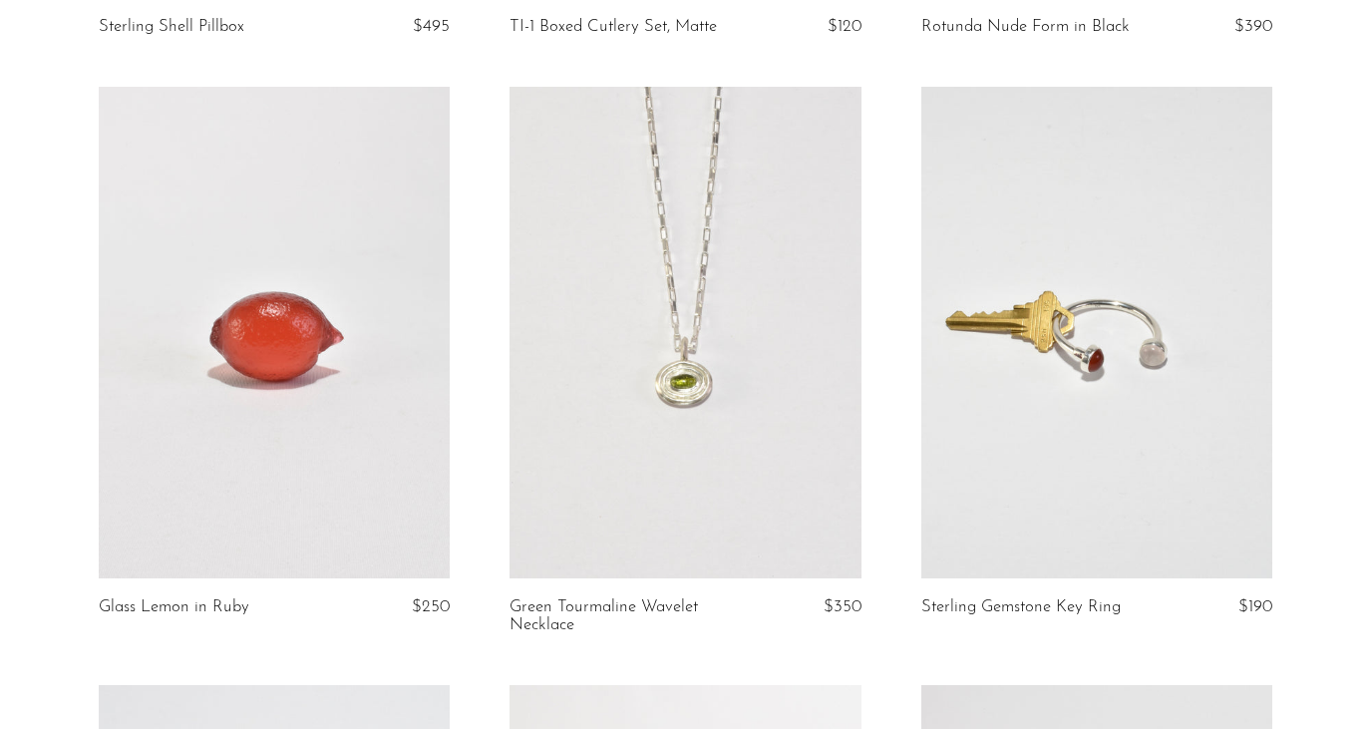
click at [269, 355] on link at bounding box center [274, 332] width 351 height 491
click at [643, 432] on link at bounding box center [684, 332] width 351 height 491
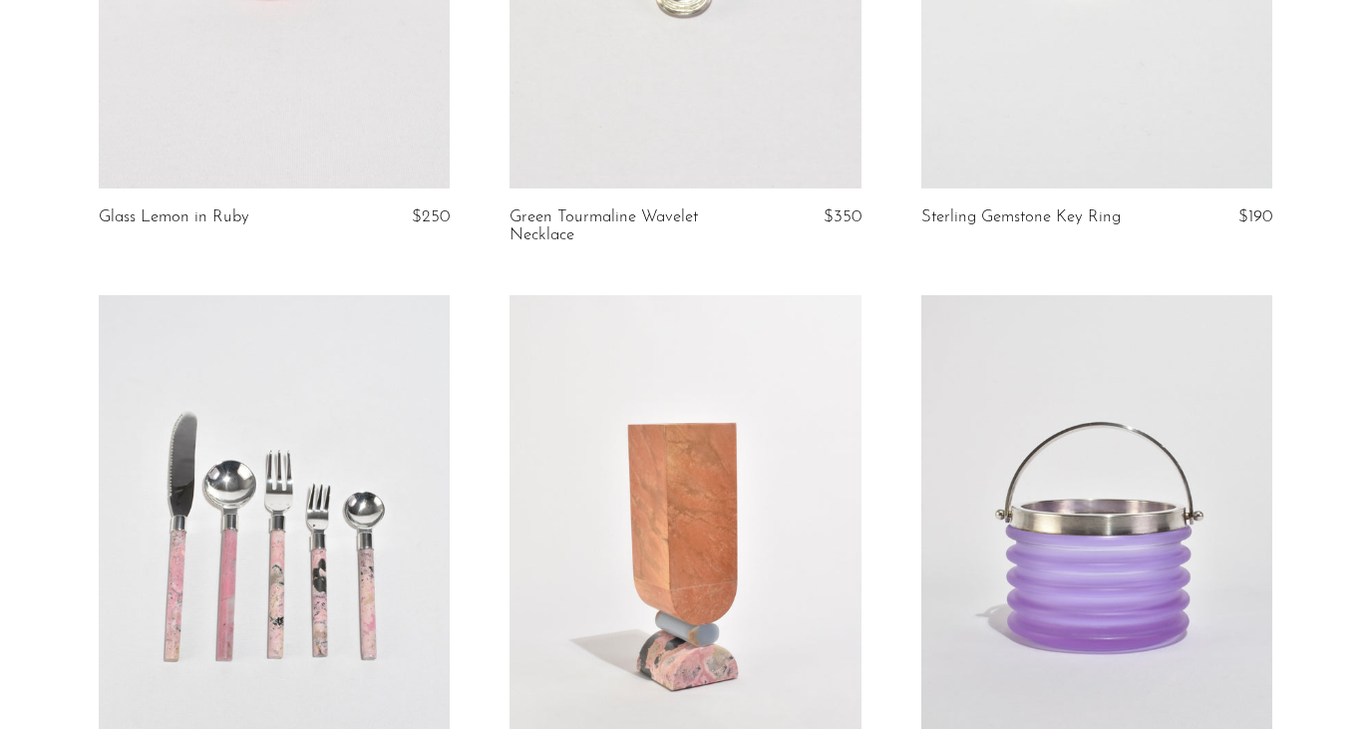
scroll to position [3889, 0]
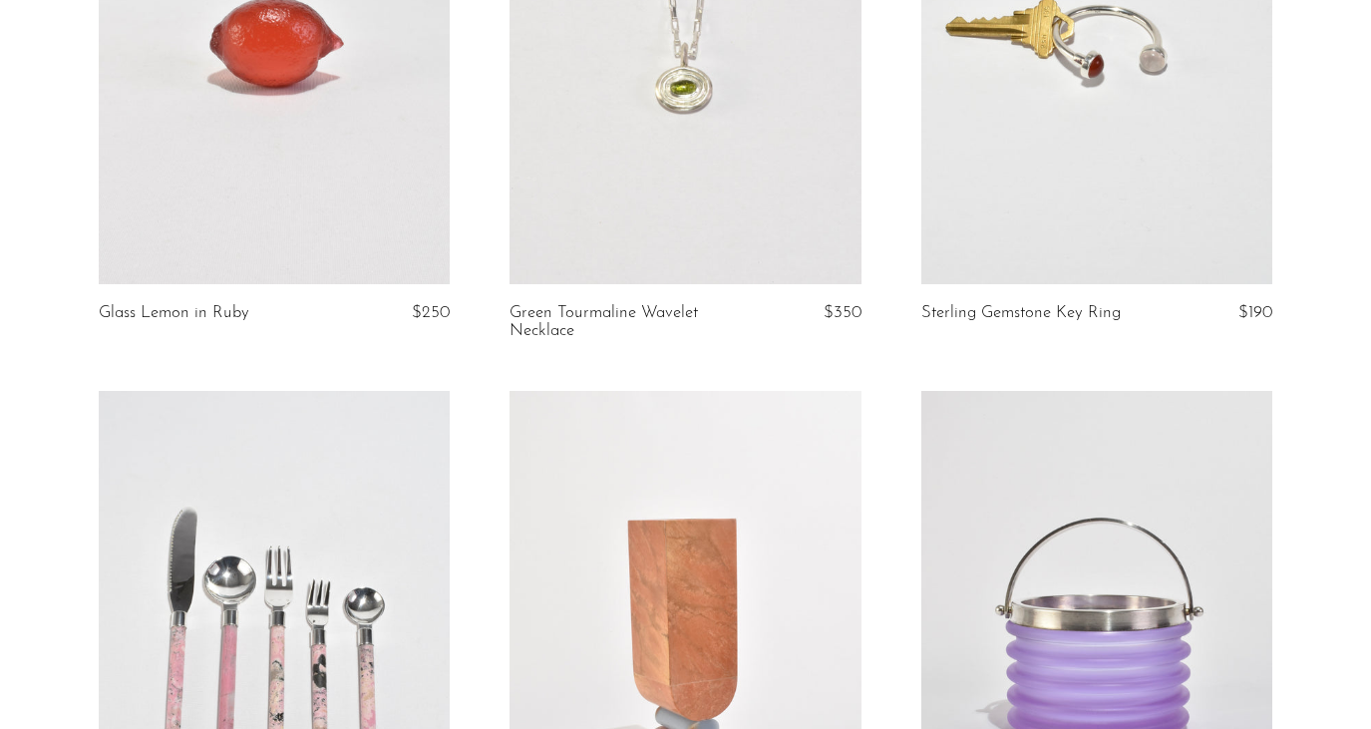
click at [675, 215] on link at bounding box center [684, 38] width 351 height 491
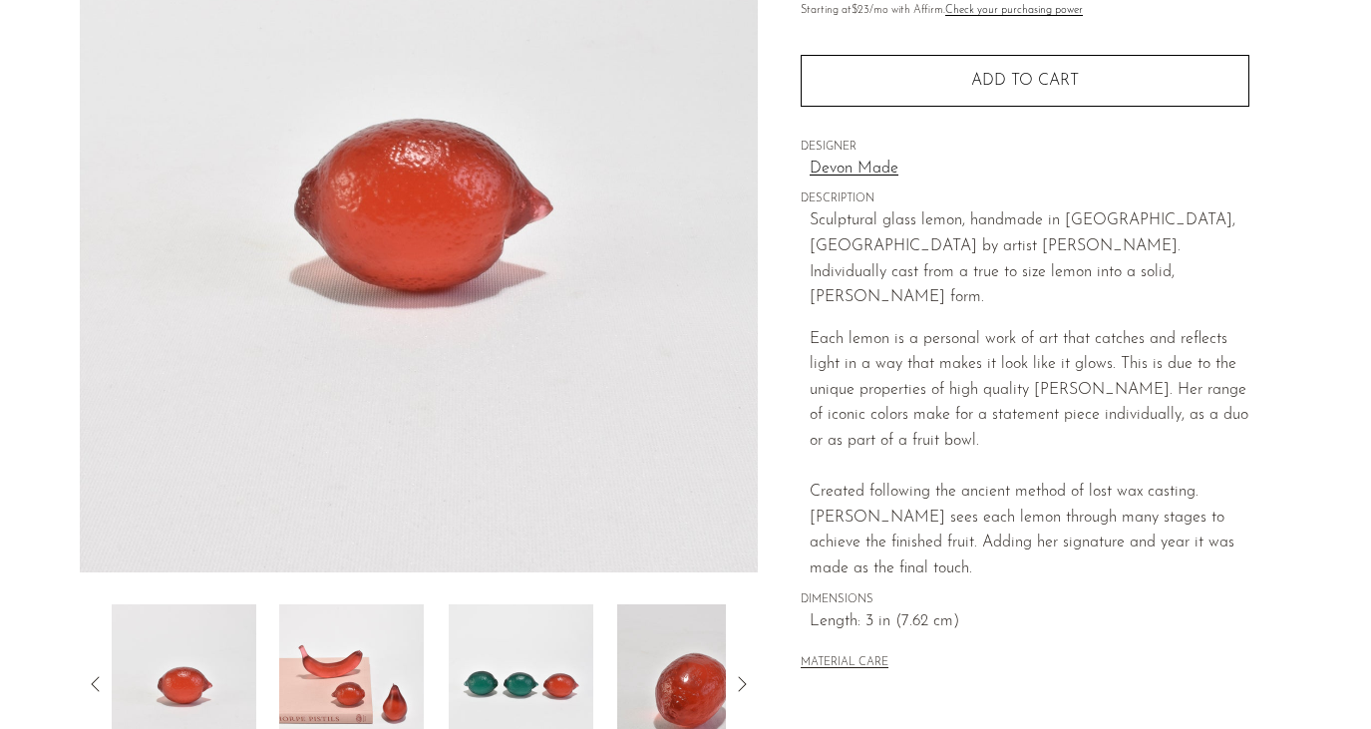
scroll to position [349, 0]
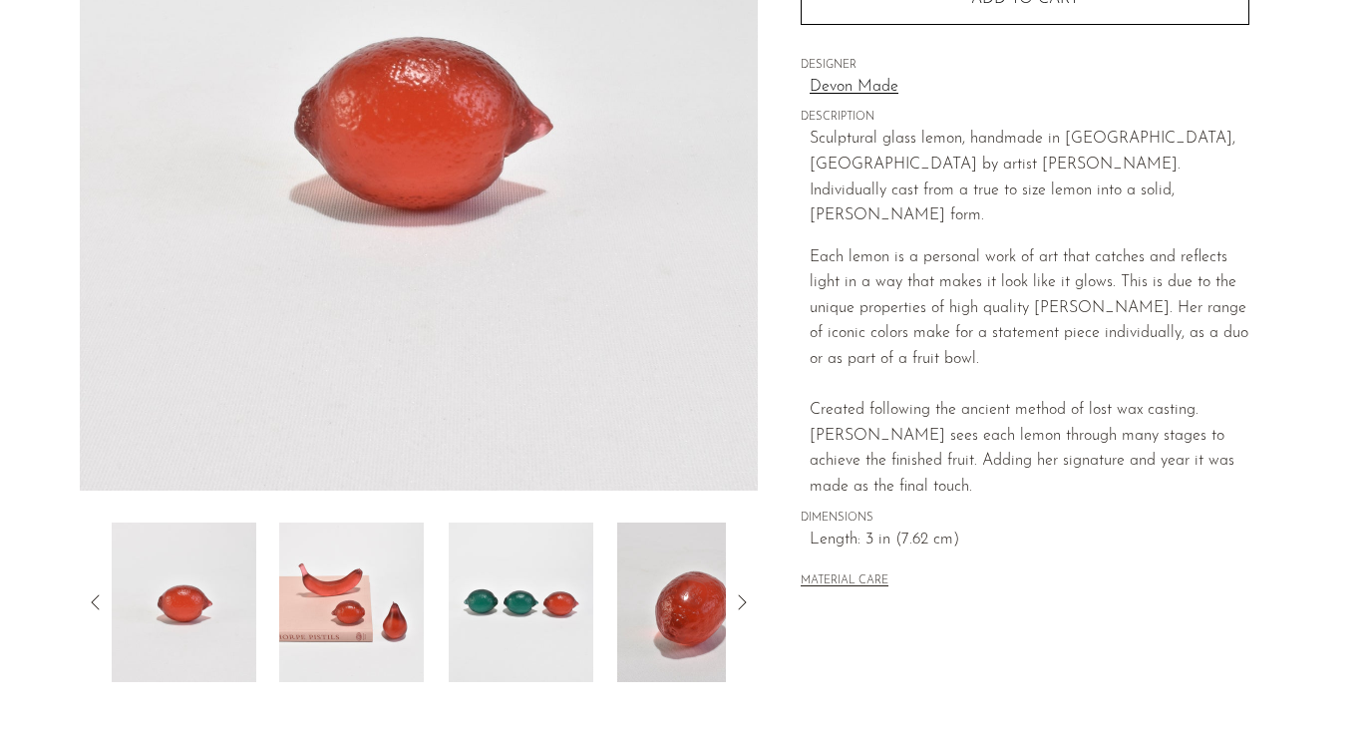
click at [354, 566] on img at bounding box center [351, 601] width 145 height 159
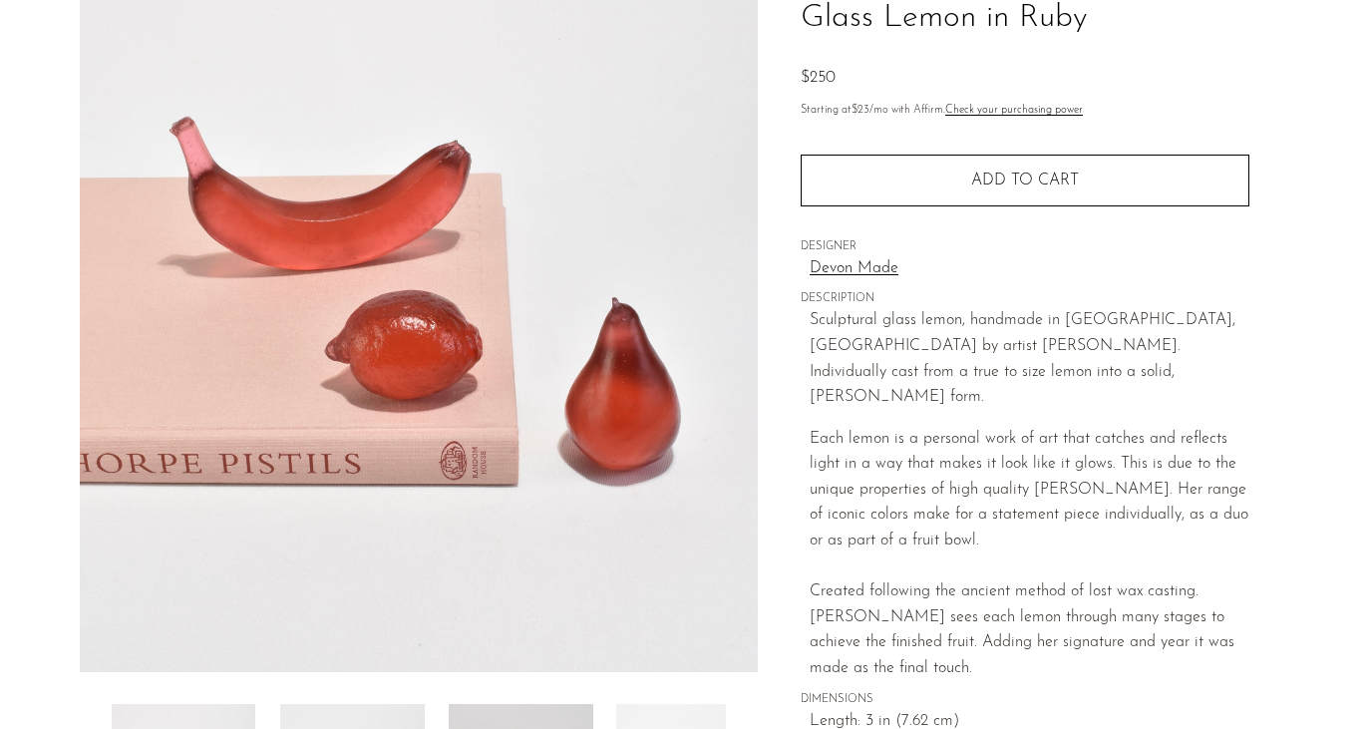
scroll to position [121, 0]
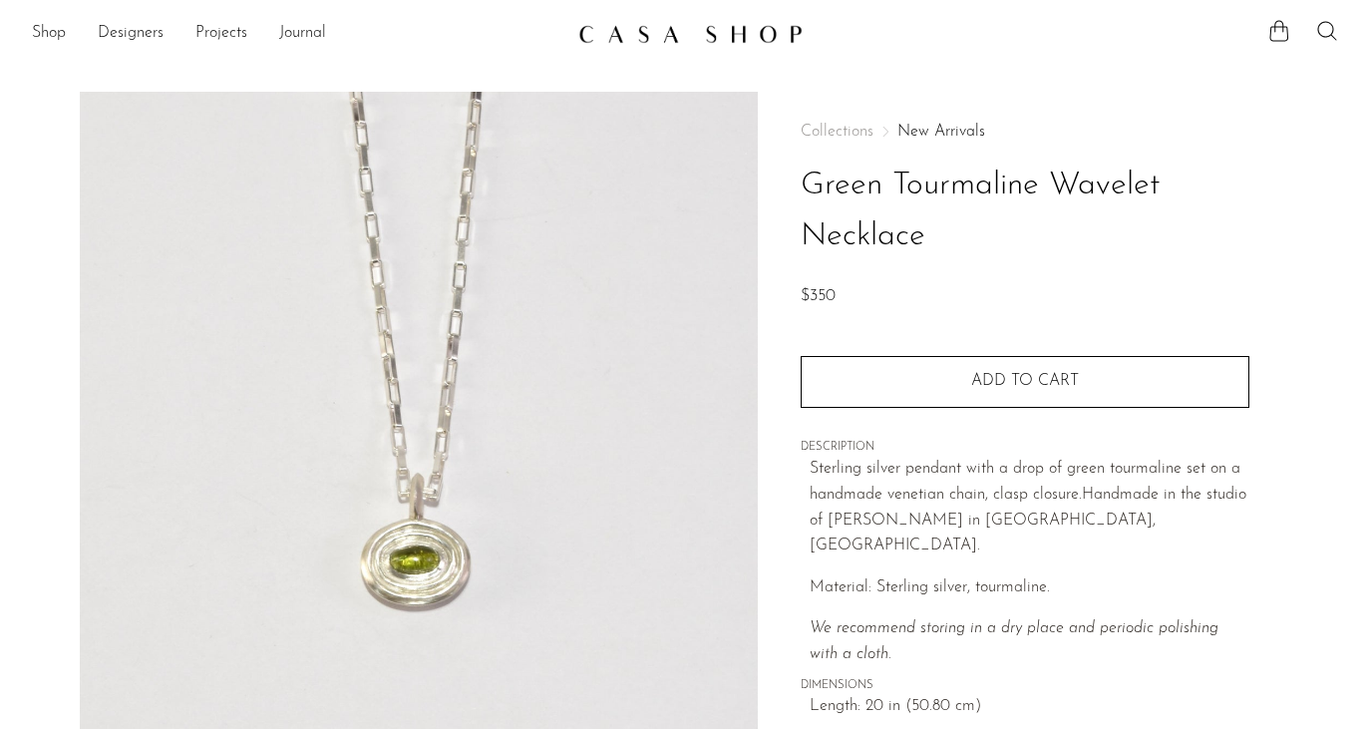
scroll to position [484, 0]
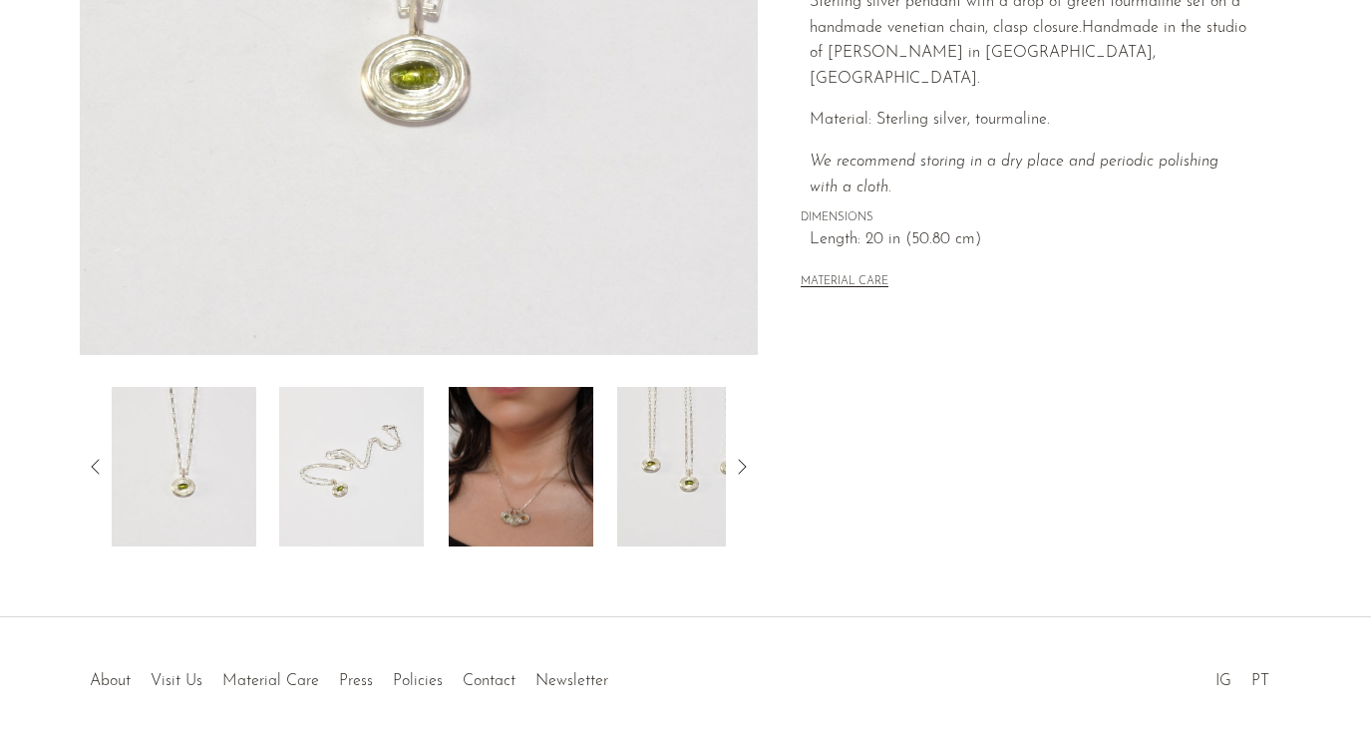
click at [535, 459] on img at bounding box center [521, 466] width 145 height 159
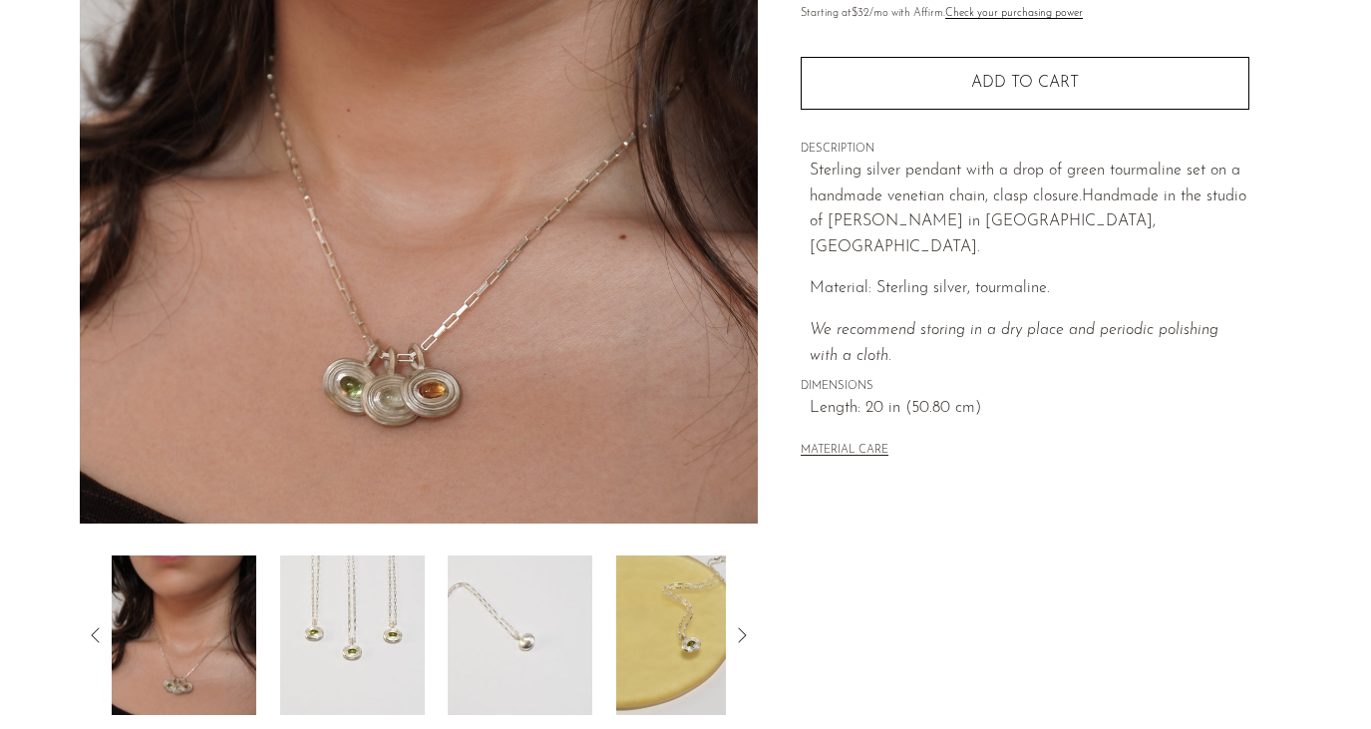
scroll to position [569, 0]
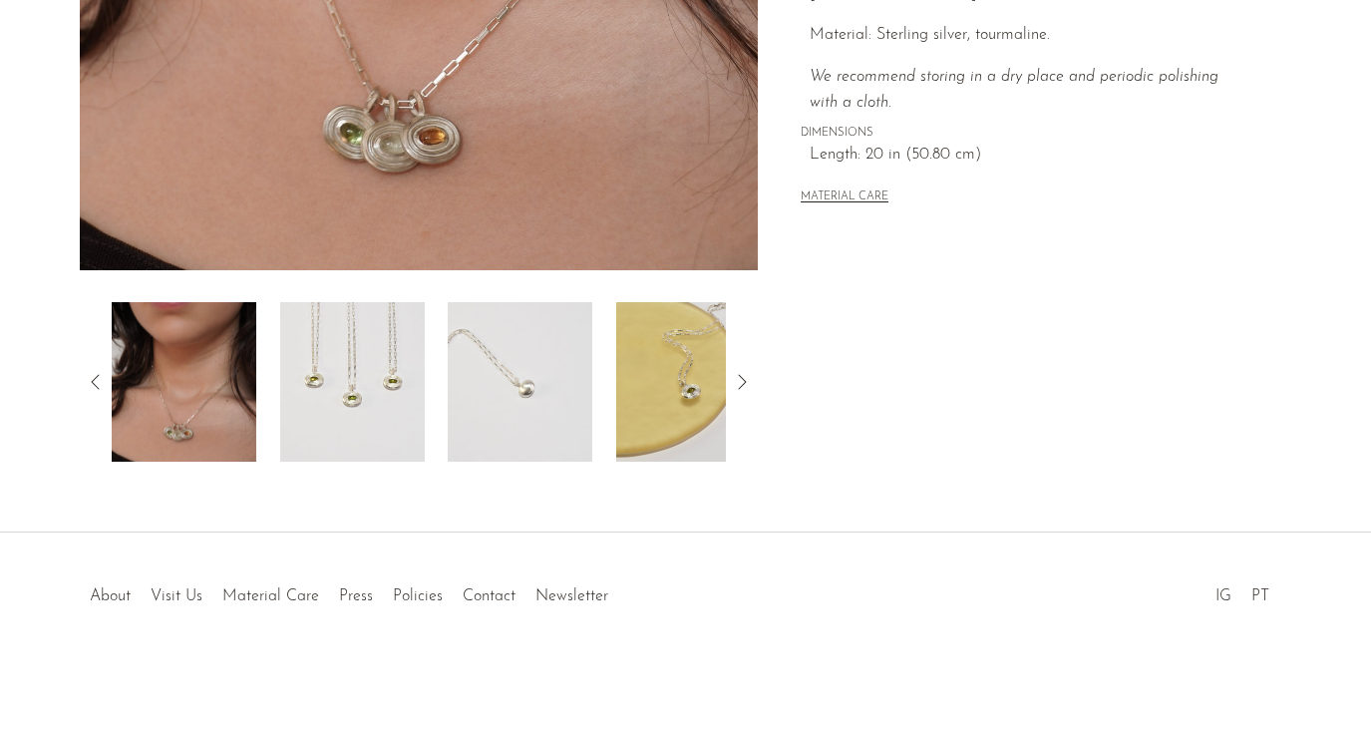
click at [538, 363] on img at bounding box center [520, 381] width 145 height 159
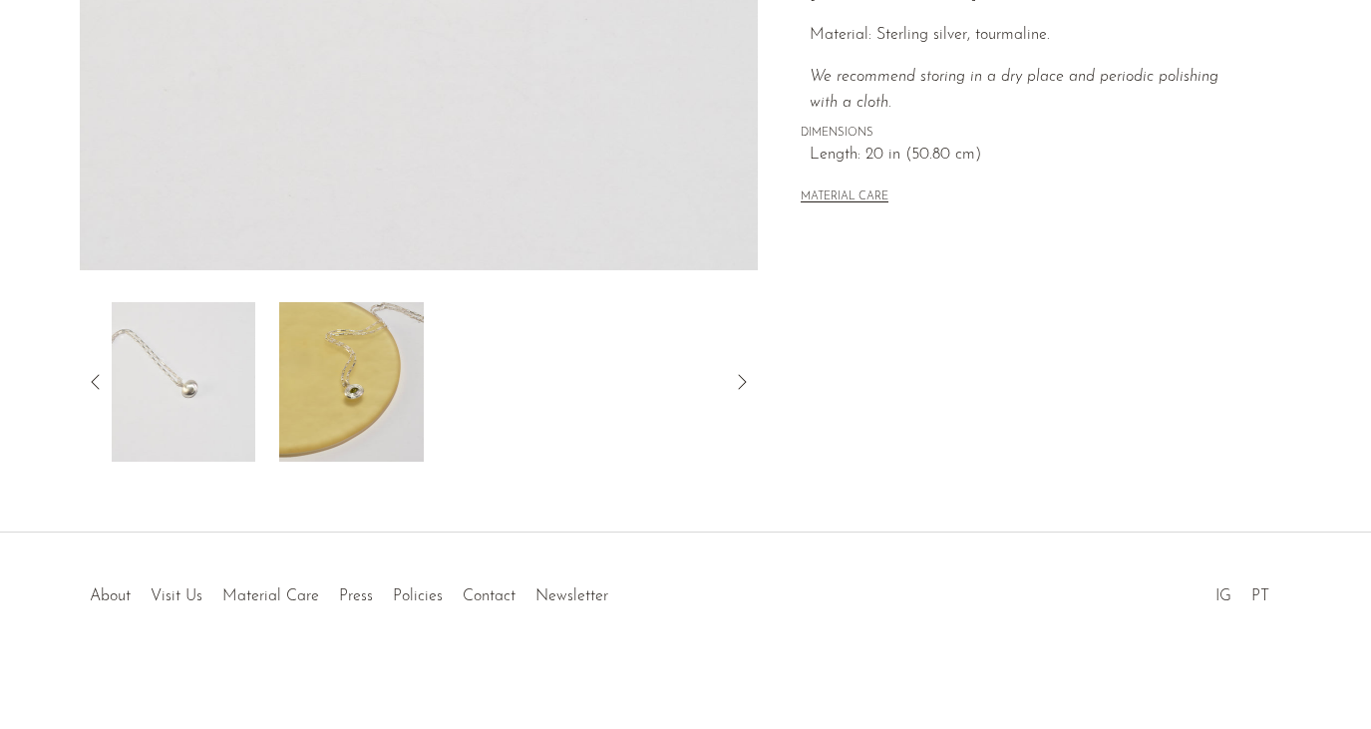
click at [381, 380] on img at bounding box center [351, 381] width 145 height 159
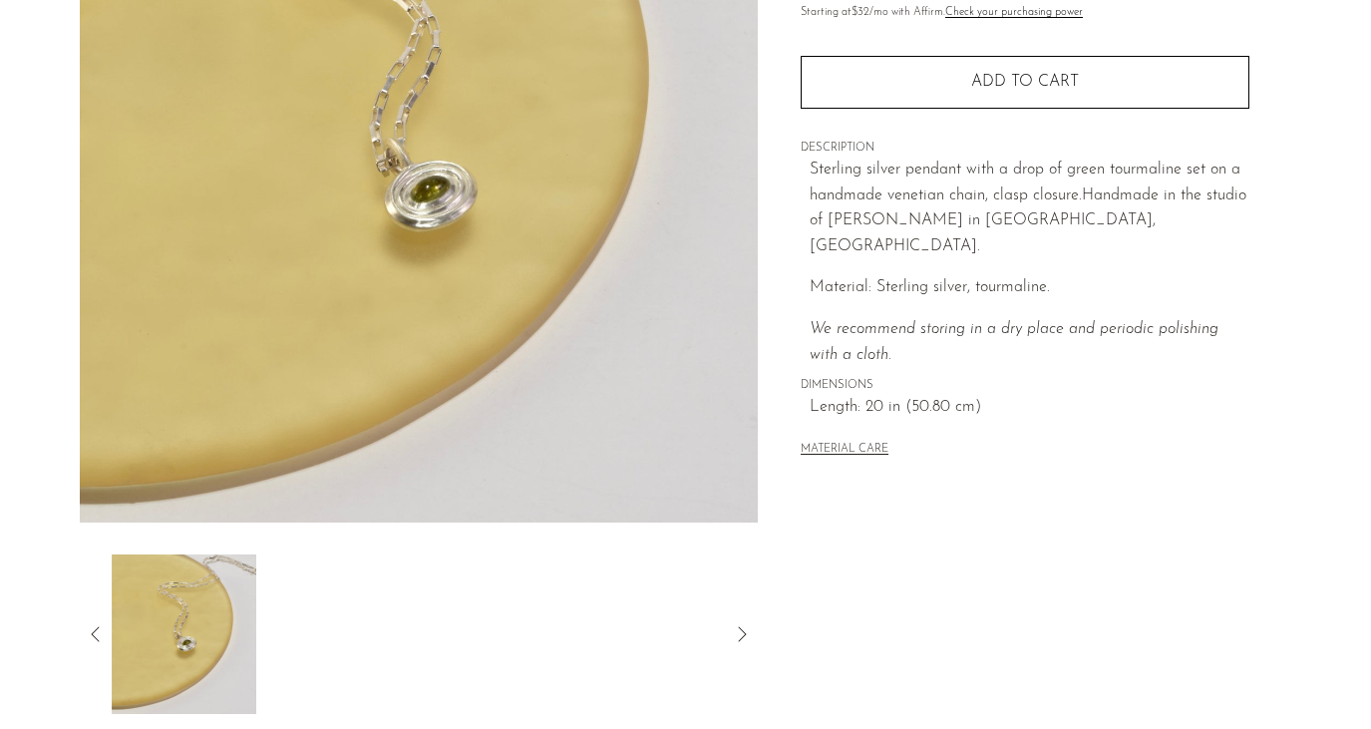
scroll to position [66, 0]
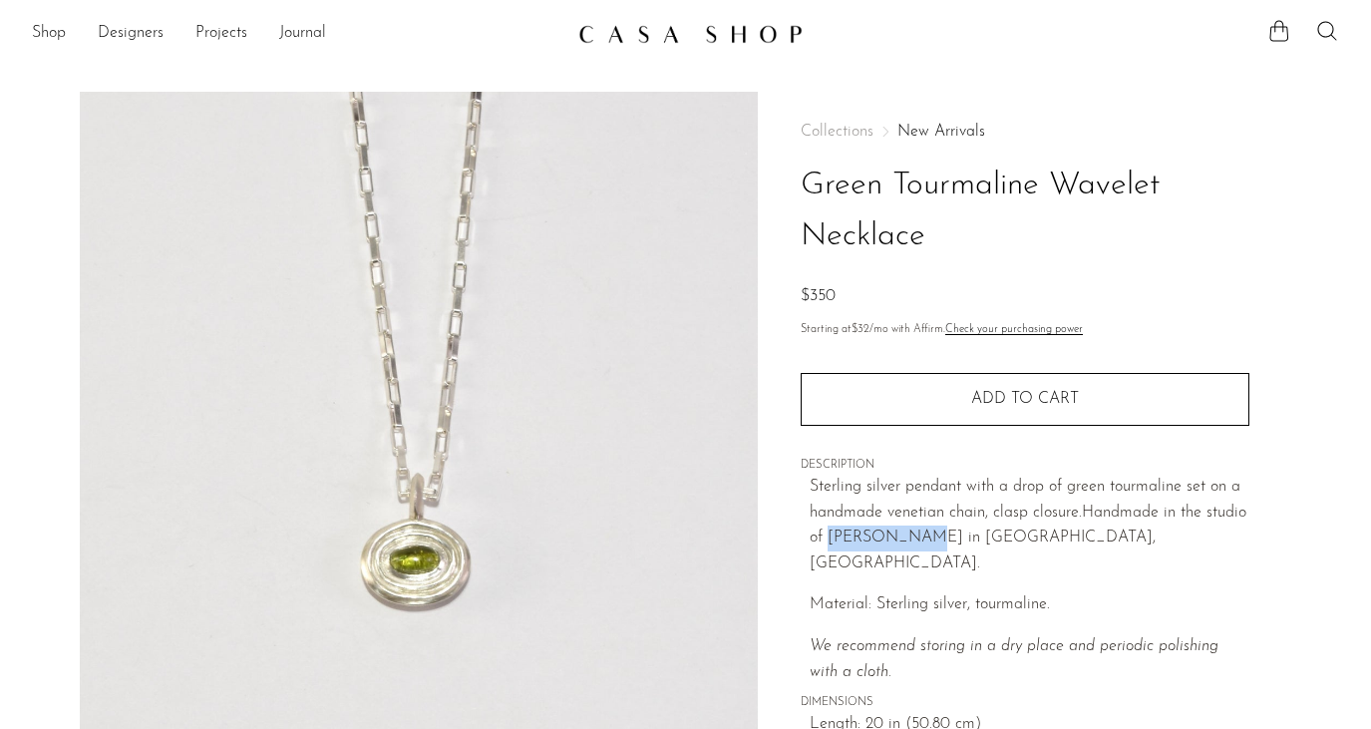
drag, startPoint x: 909, startPoint y: 531, endPoint x: 827, endPoint y: 537, distance: 82.0
click at [827, 537] on span "andmade in the studio of Lizzie Ames in Brooklyn, NY." at bounding box center [1027, 537] width 437 height 67
copy span "Lizzie Ames"
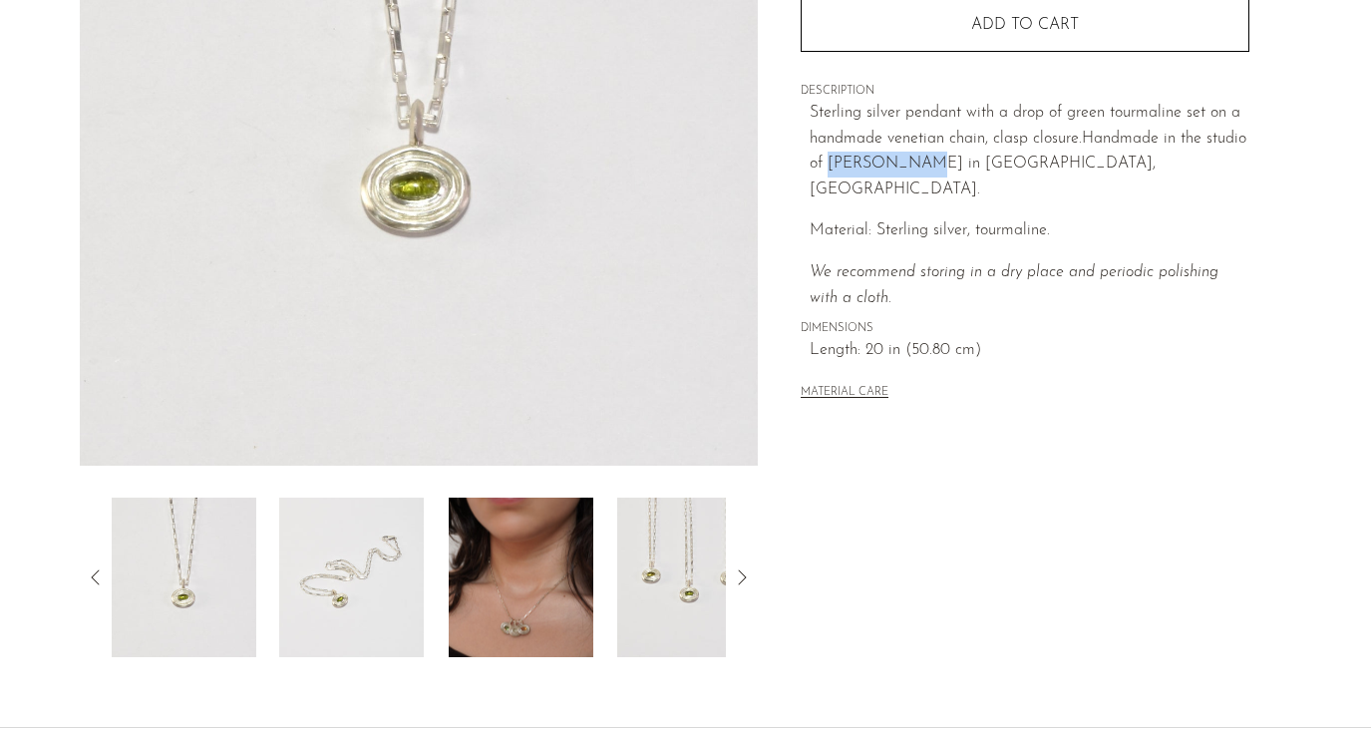
click at [523, 639] on img at bounding box center [521, 576] width 145 height 159
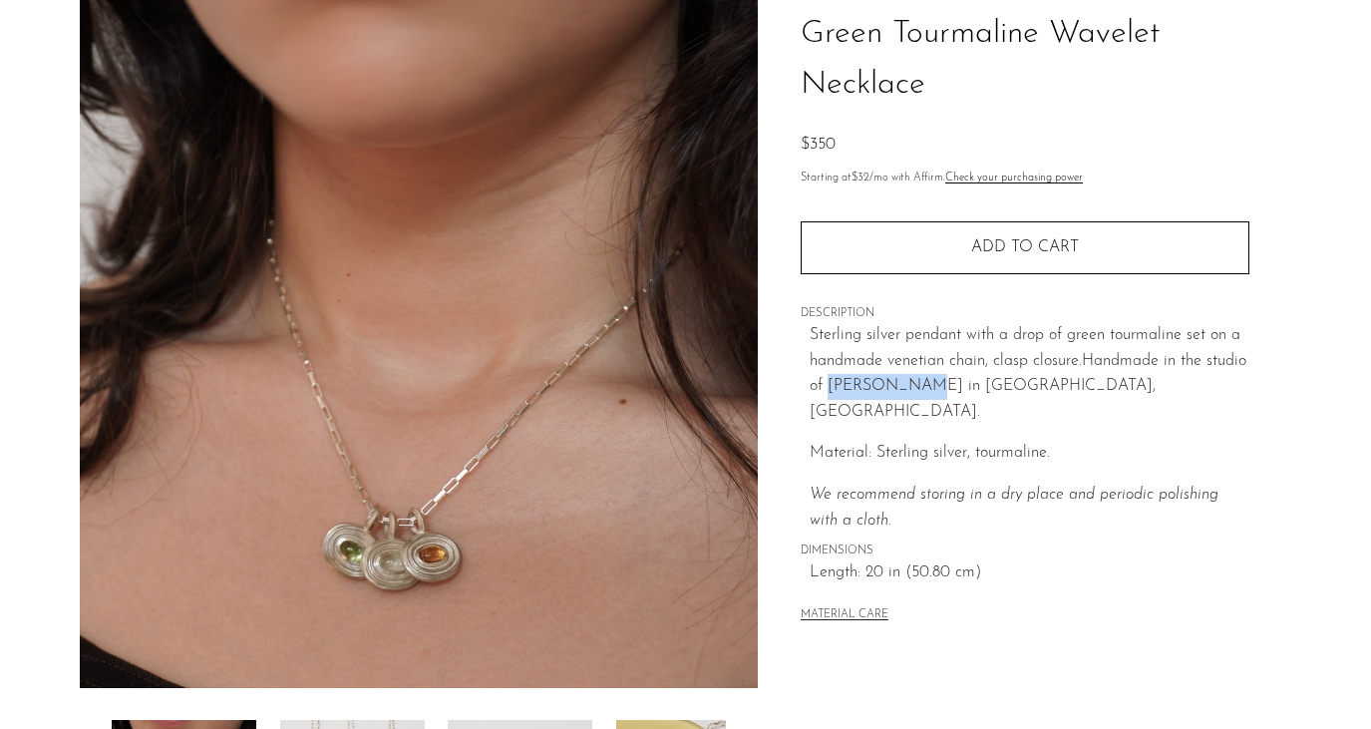
scroll to position [0, 0]
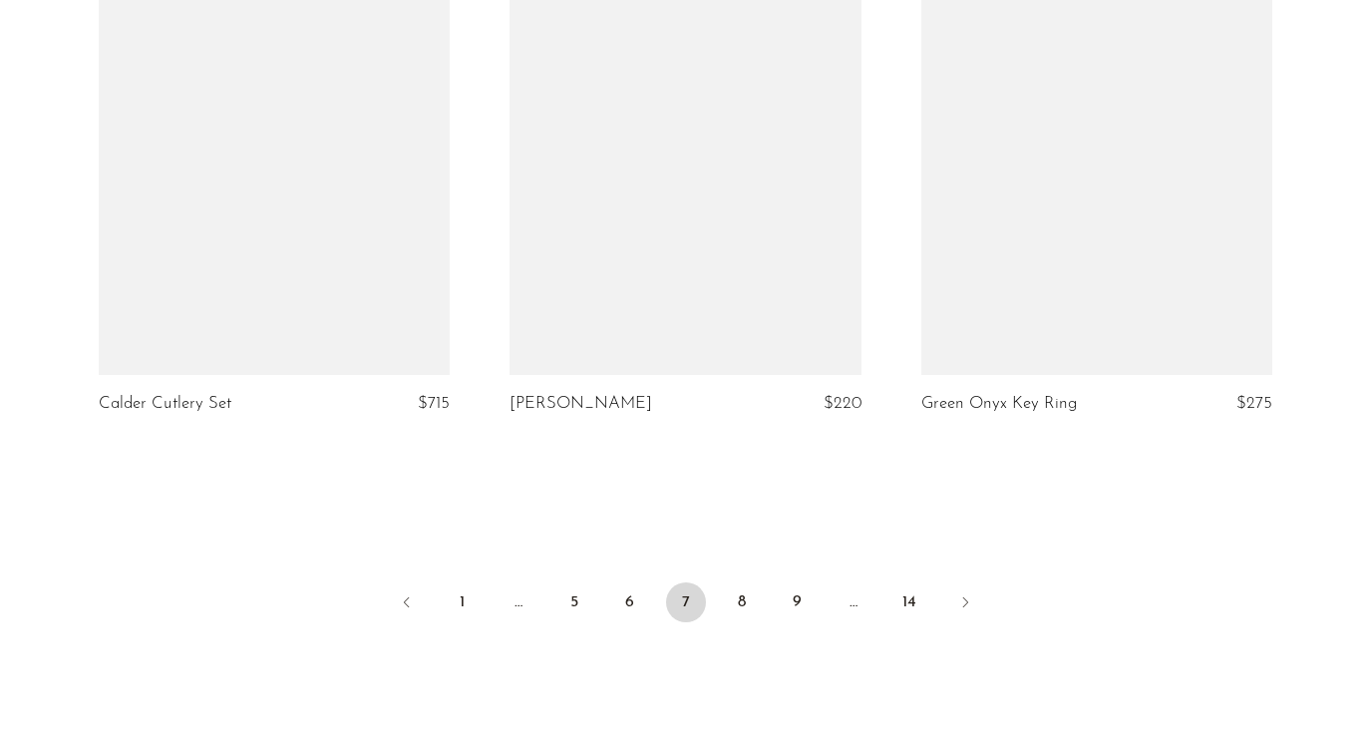
scroll to position [6871, 0]
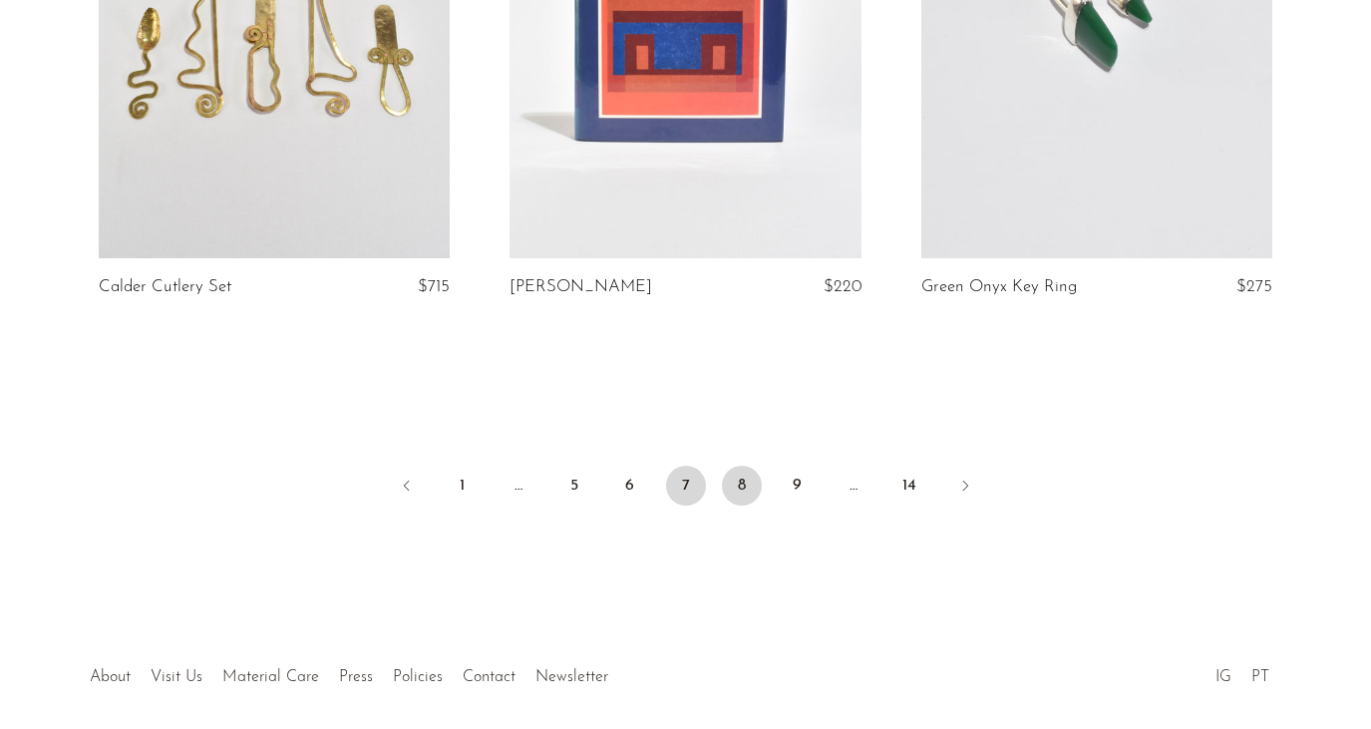
click at [726, 474] on link "8" at bounding box center [742, 485] width 40 height 40
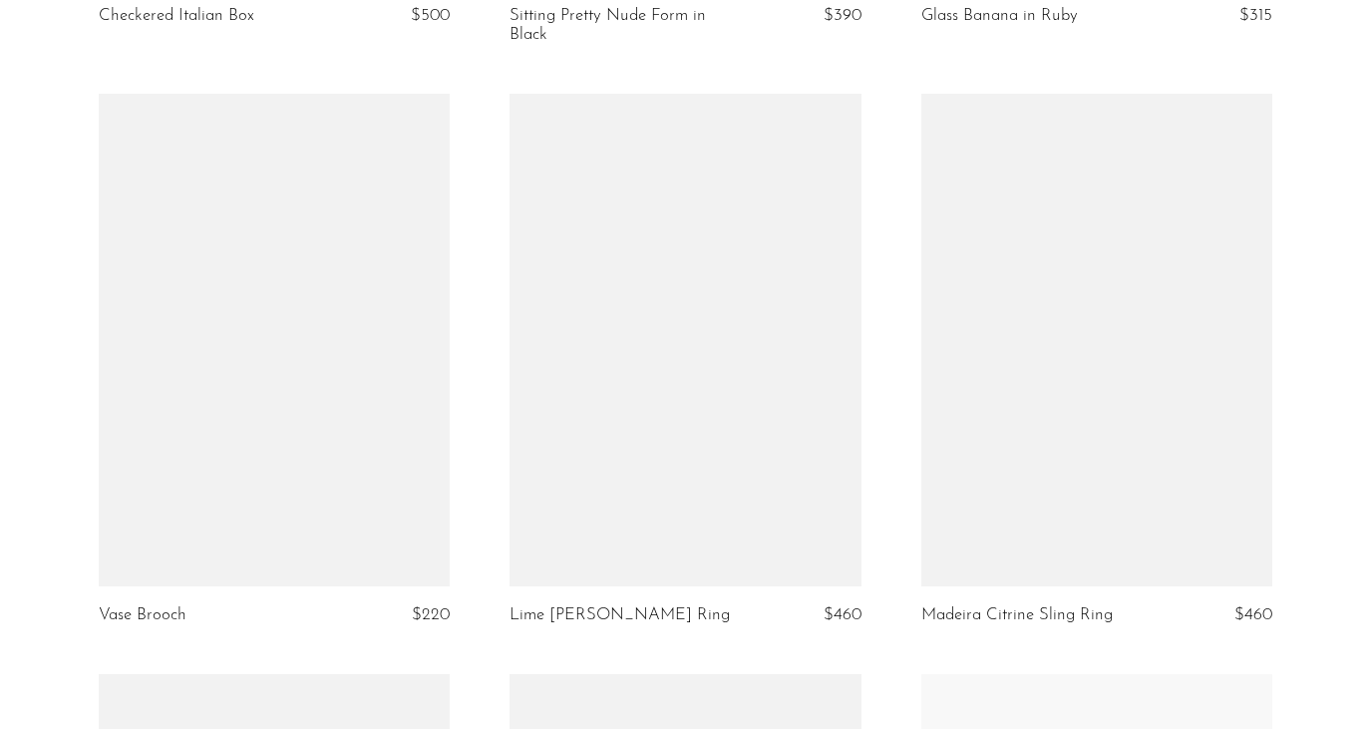
scroll to position [4786, 0]
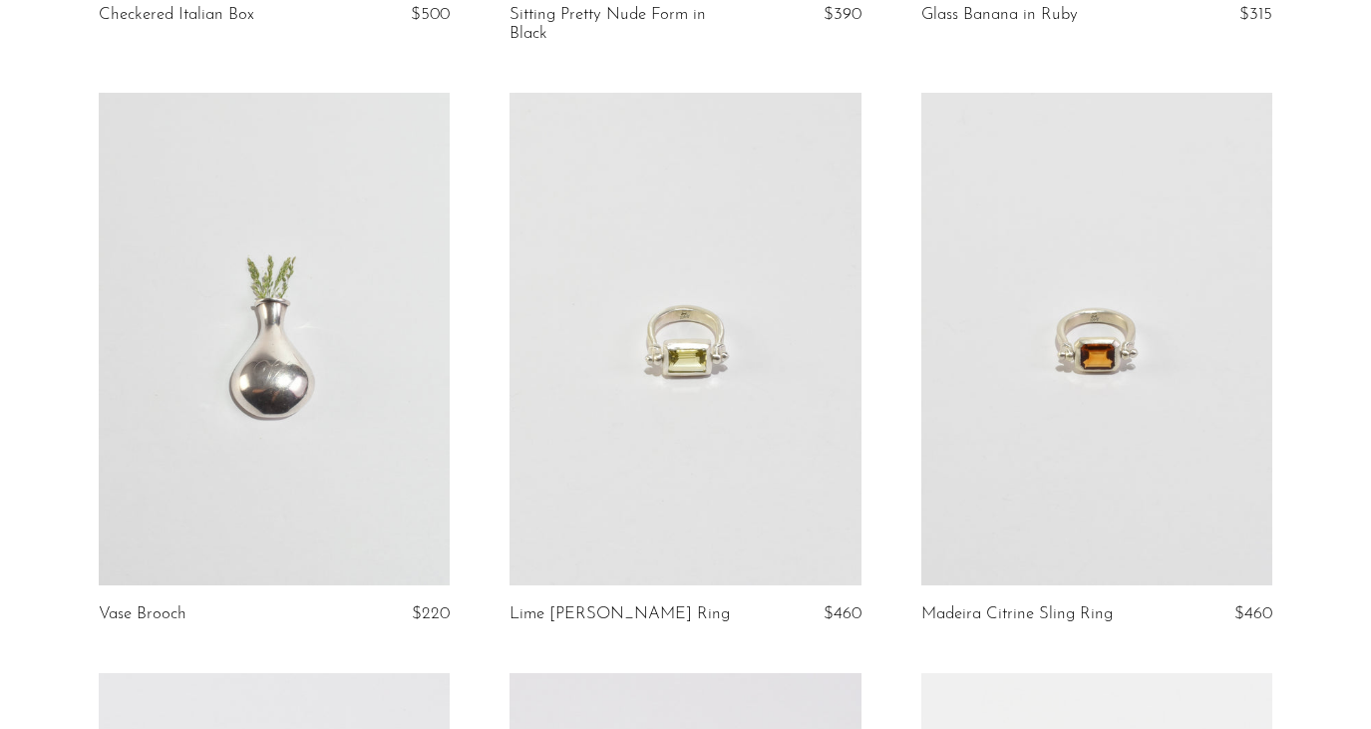
click at [1050, 452] on link at bounding box center [1096, 338] width 351 height 491
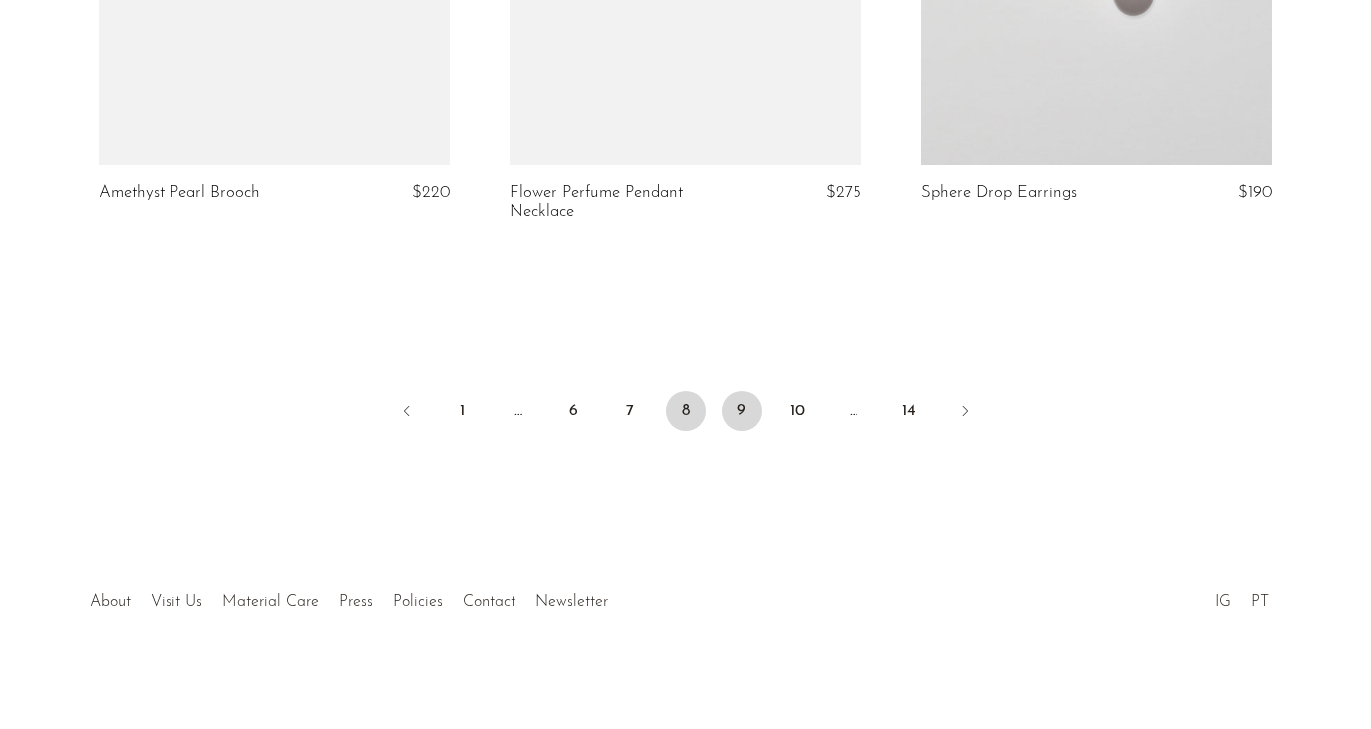
scroll to position [6945, 0]
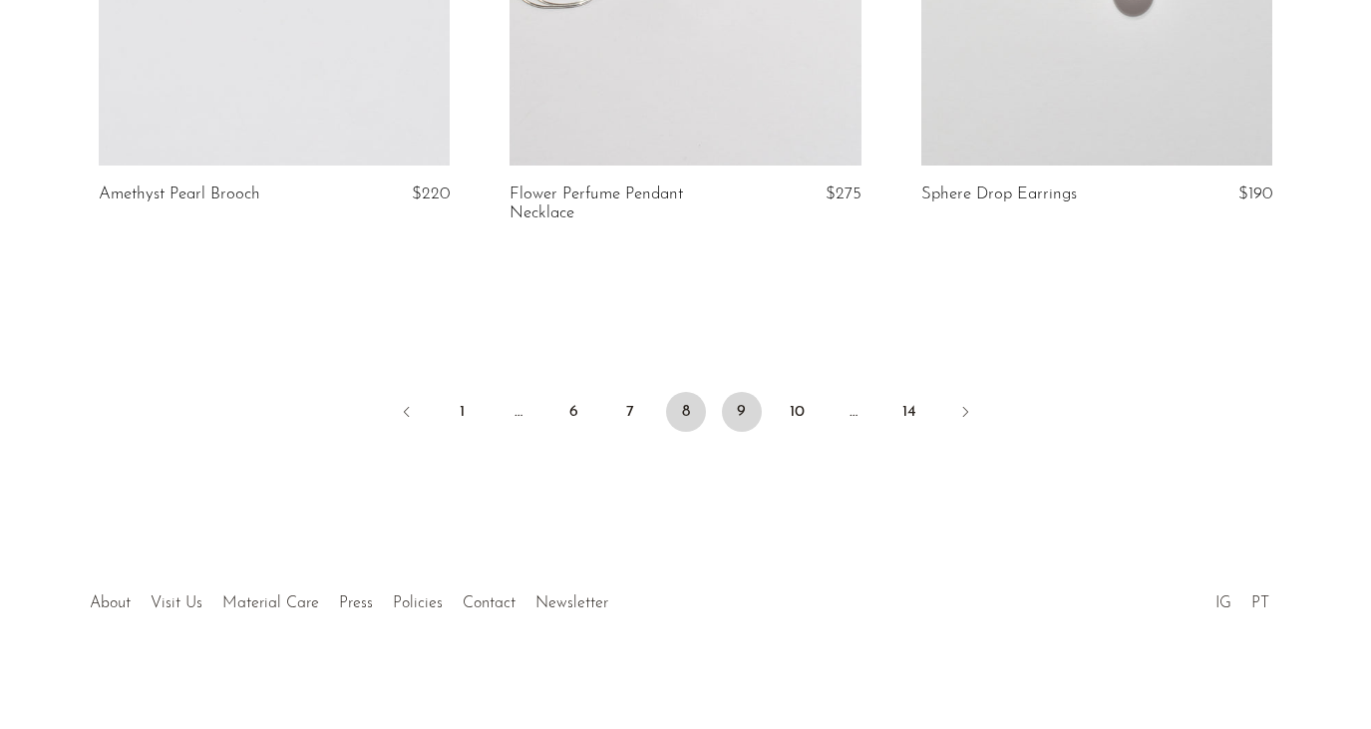
click at [747, 402] on link "9" at bounding box center [742, 412] width 40 height 40
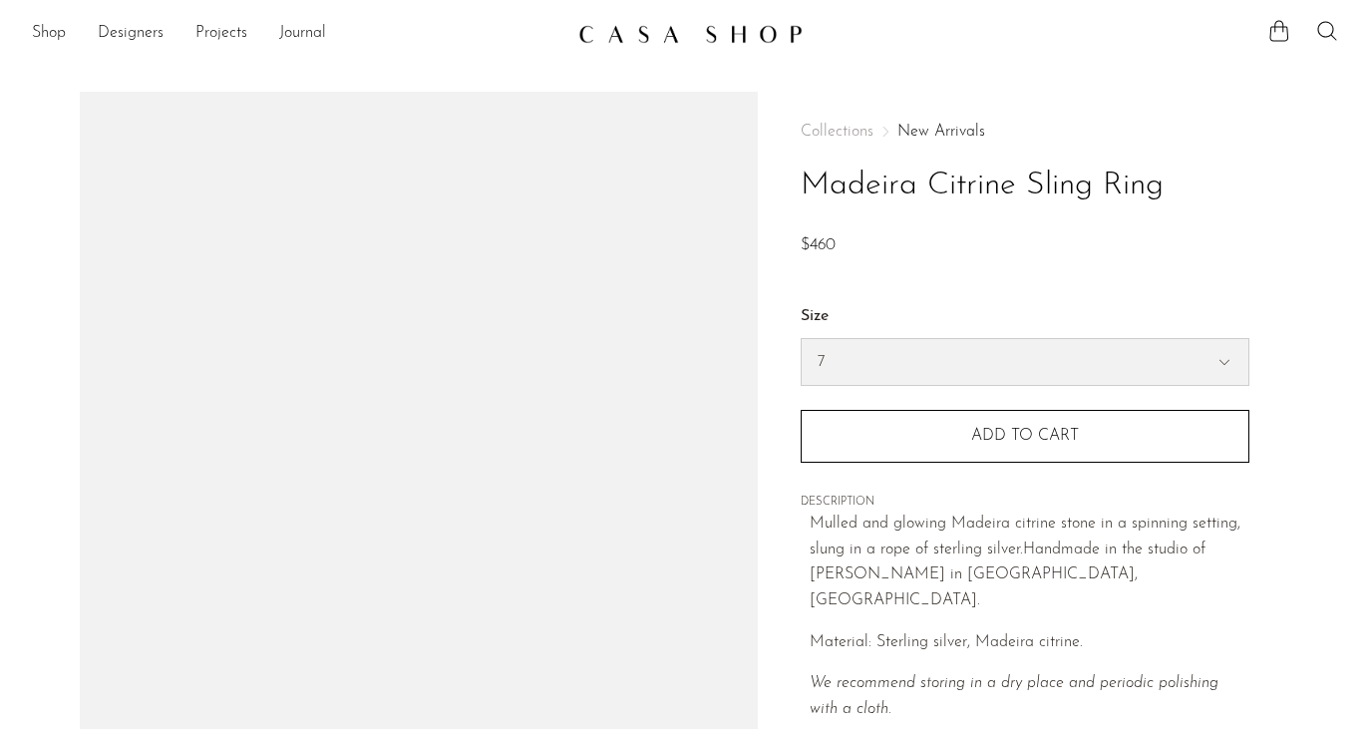
click at [831, 358] on select "6 7 8" at bounding box center [1024, 362] width 447 height 46
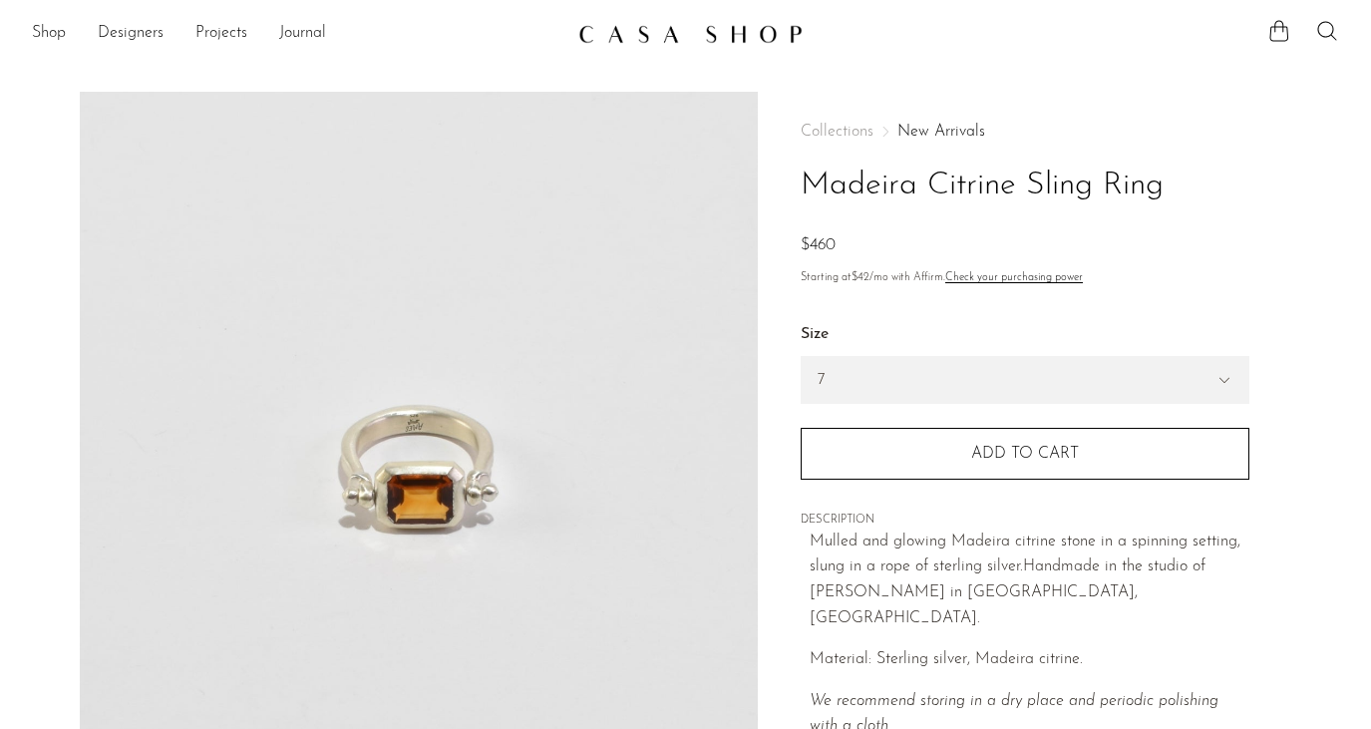
scroll to position [488, 0]
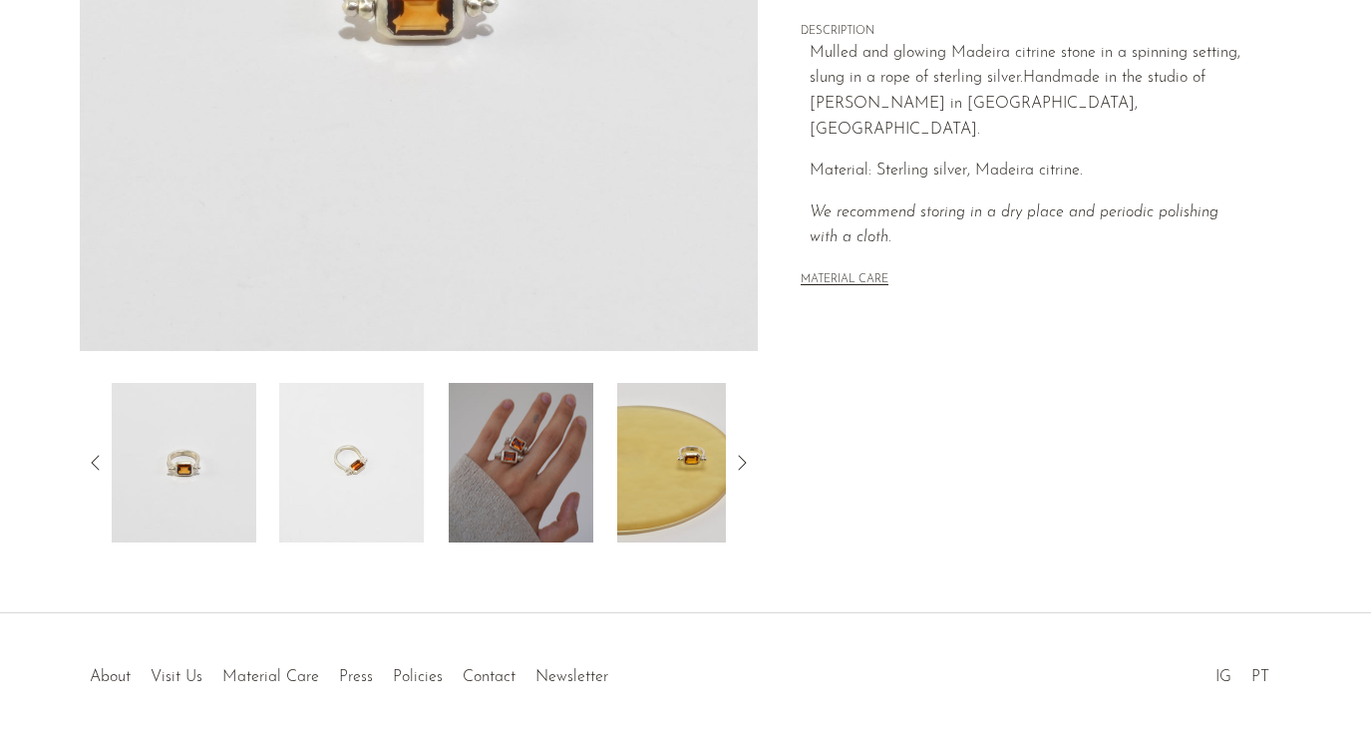
click at [499, 445] on img at bounding box center [521, 462] width 145 height 159
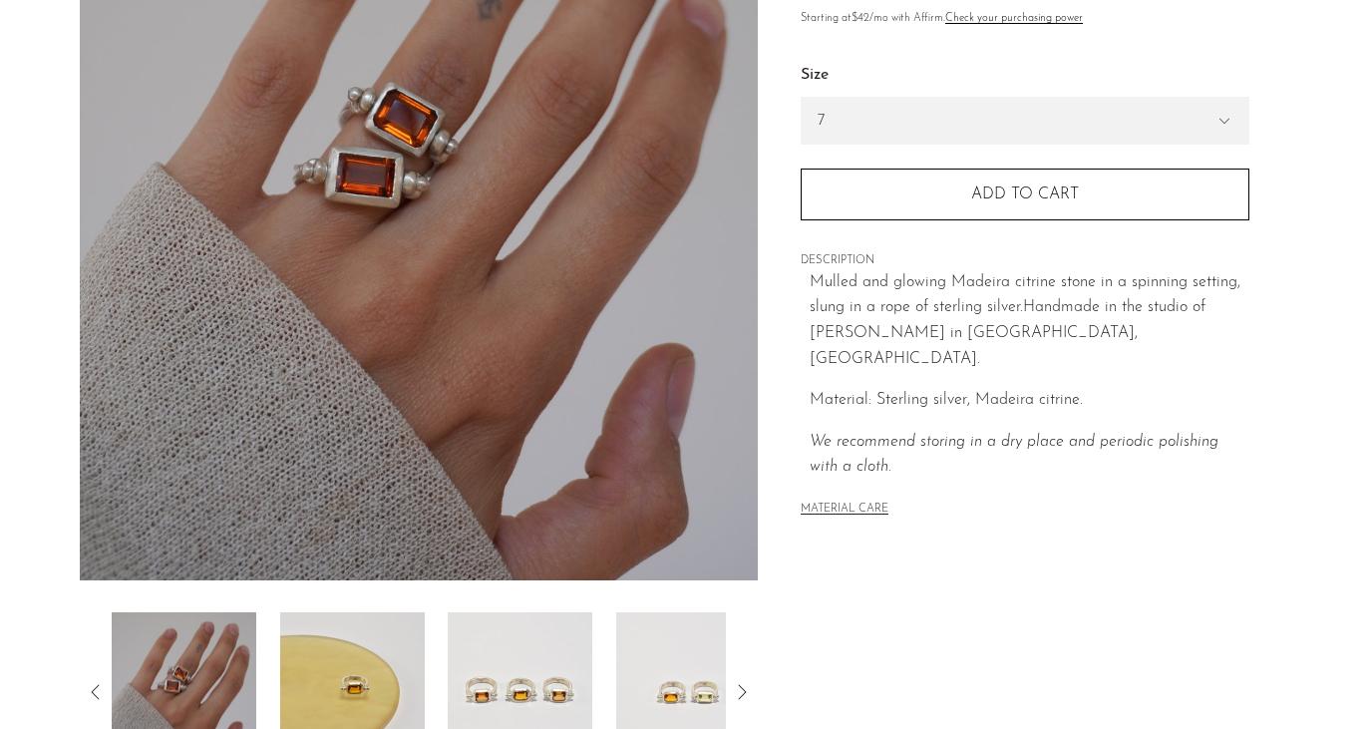
scroll to position [249, 0]
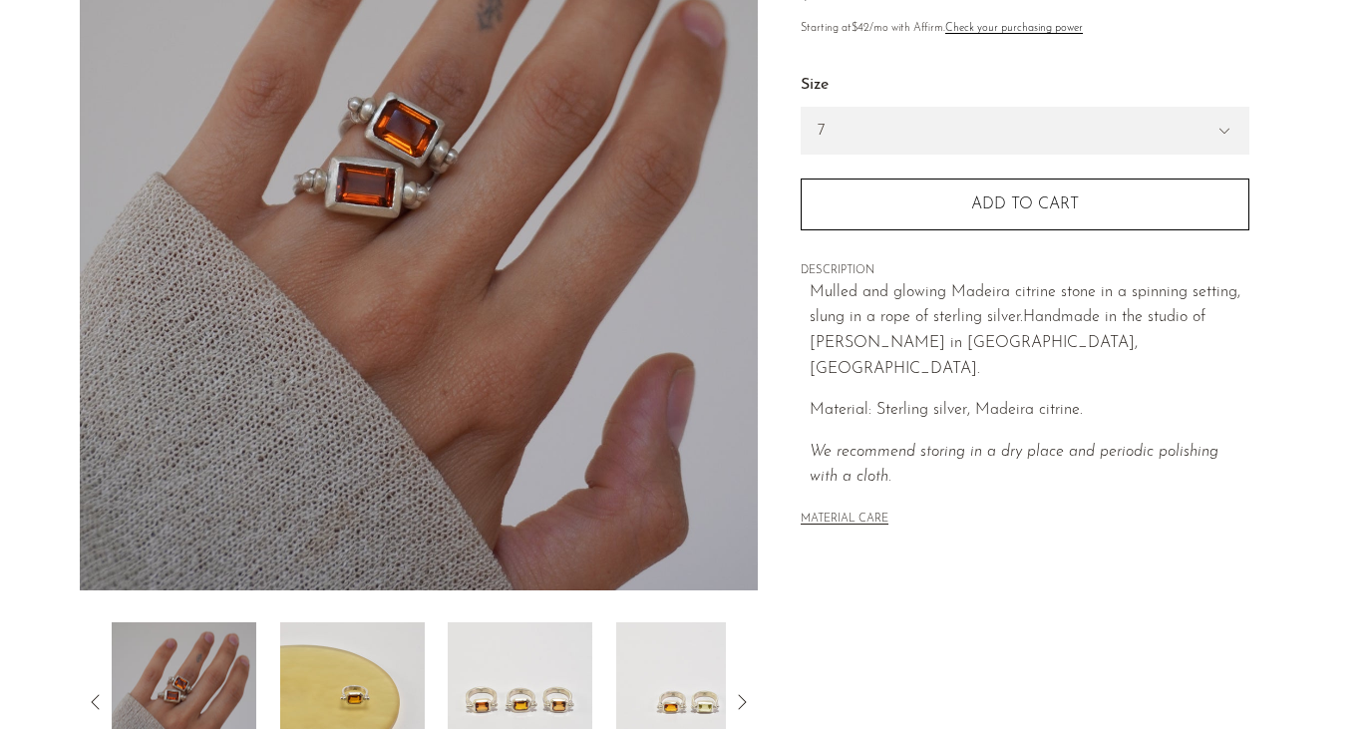
click at [456, 683] on img at bounding box center [520, 701] width 145 height 159
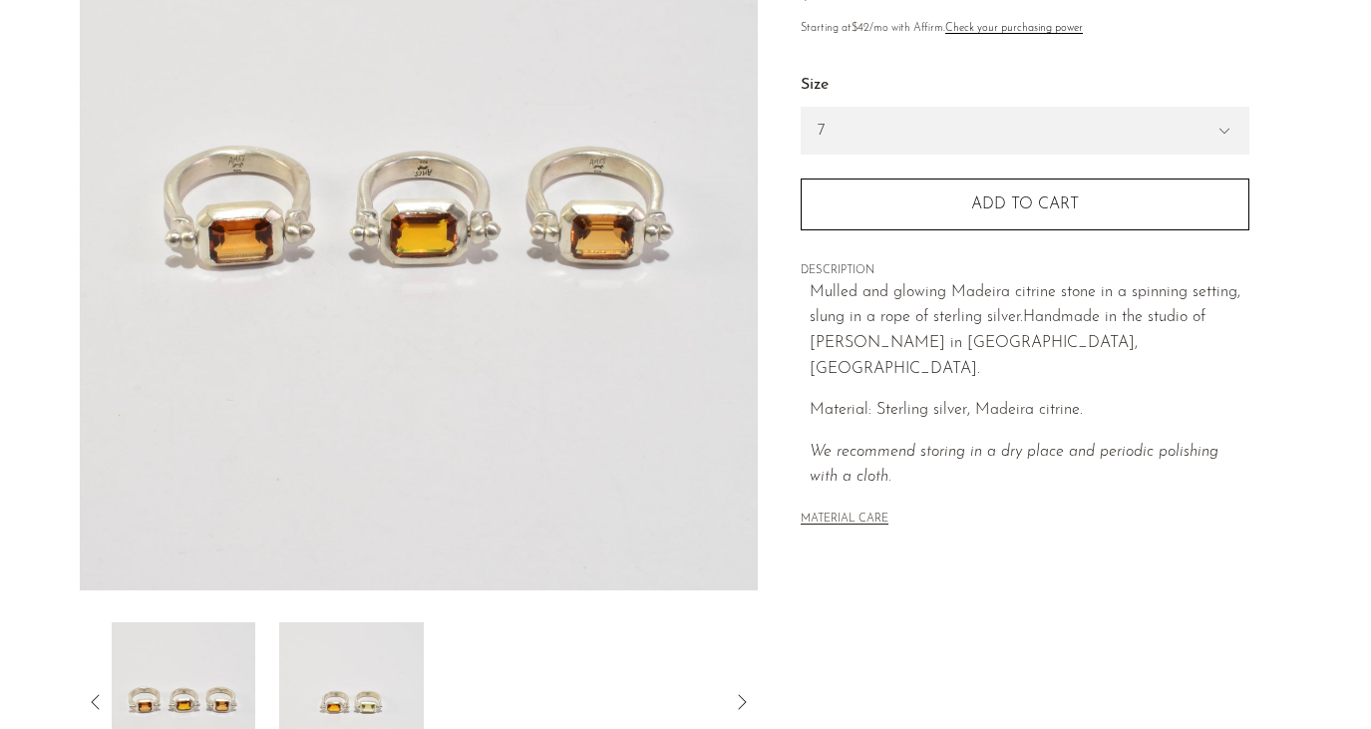
click at [380, 668] on img at bounding box center [351, 701] width 145 height 159
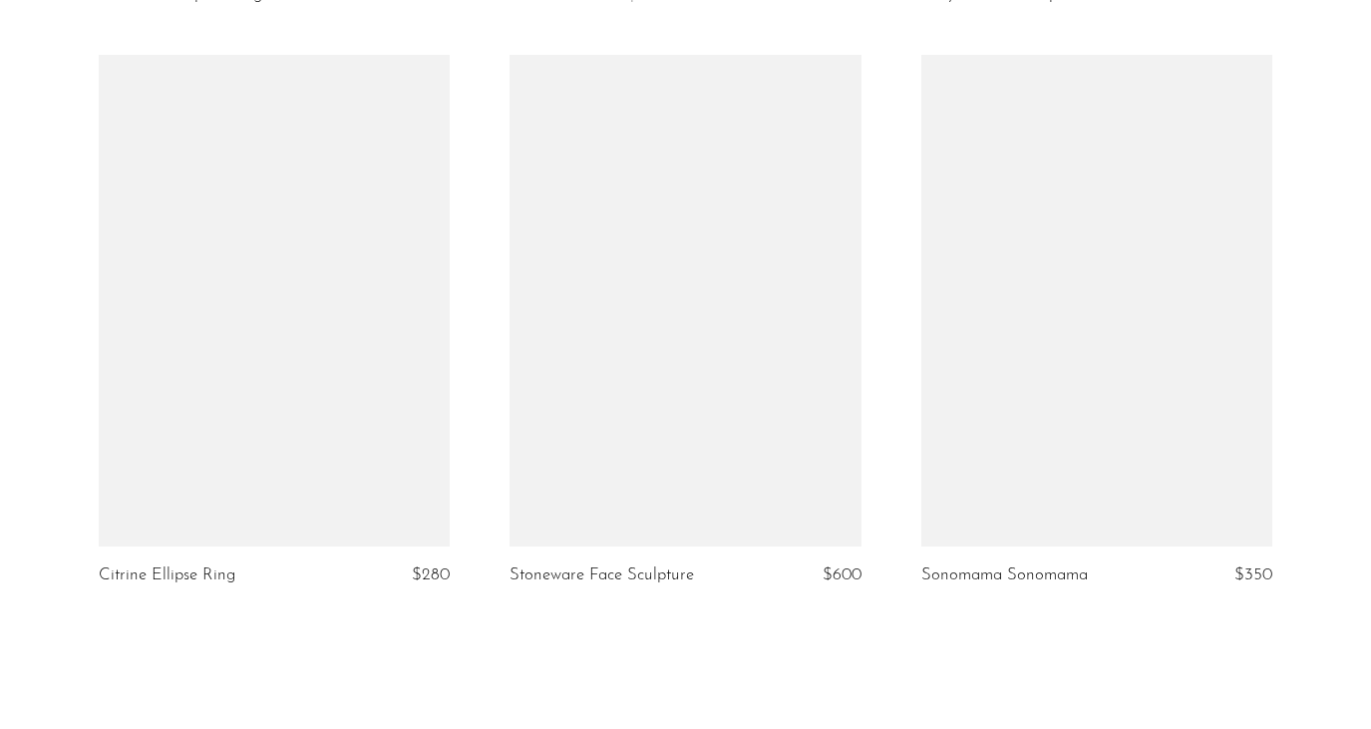
scroll to position [6608, 0]
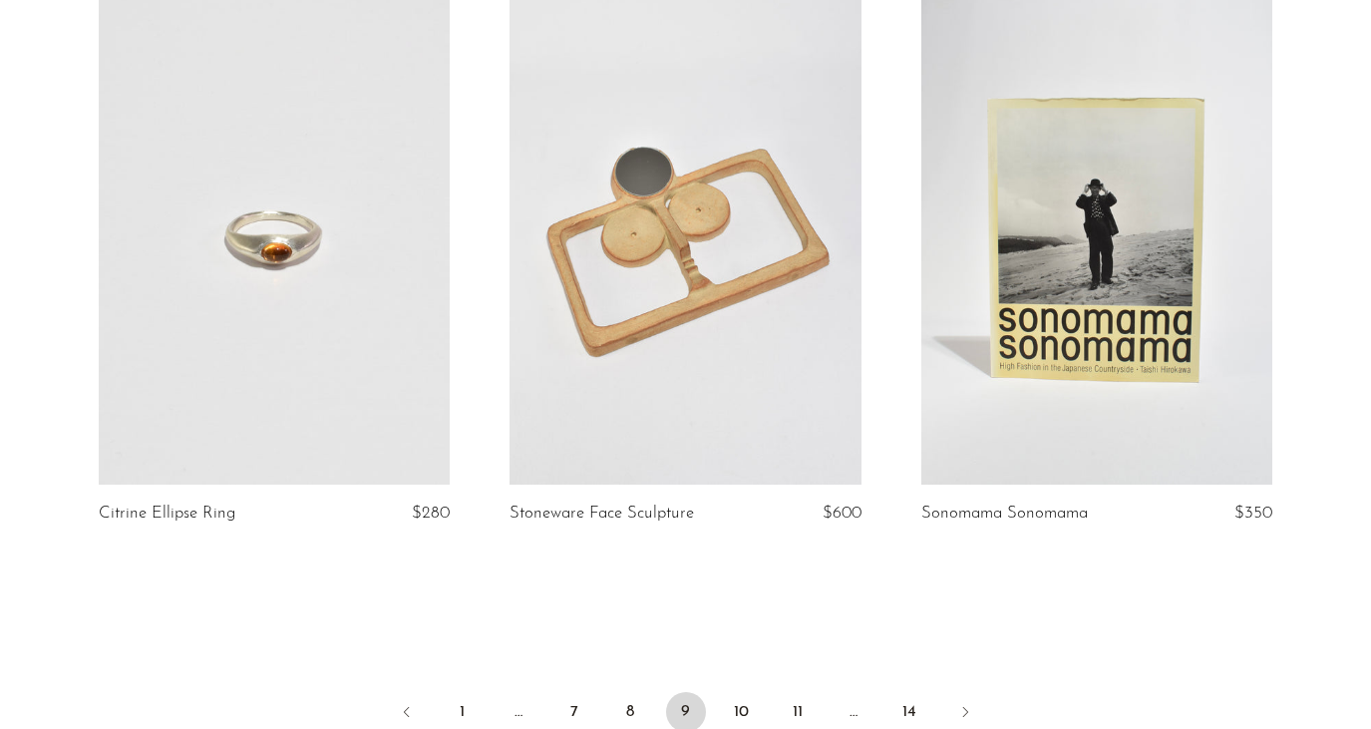
click at [324, 254] on link at bounding box center [274, 238] width 351 height 491
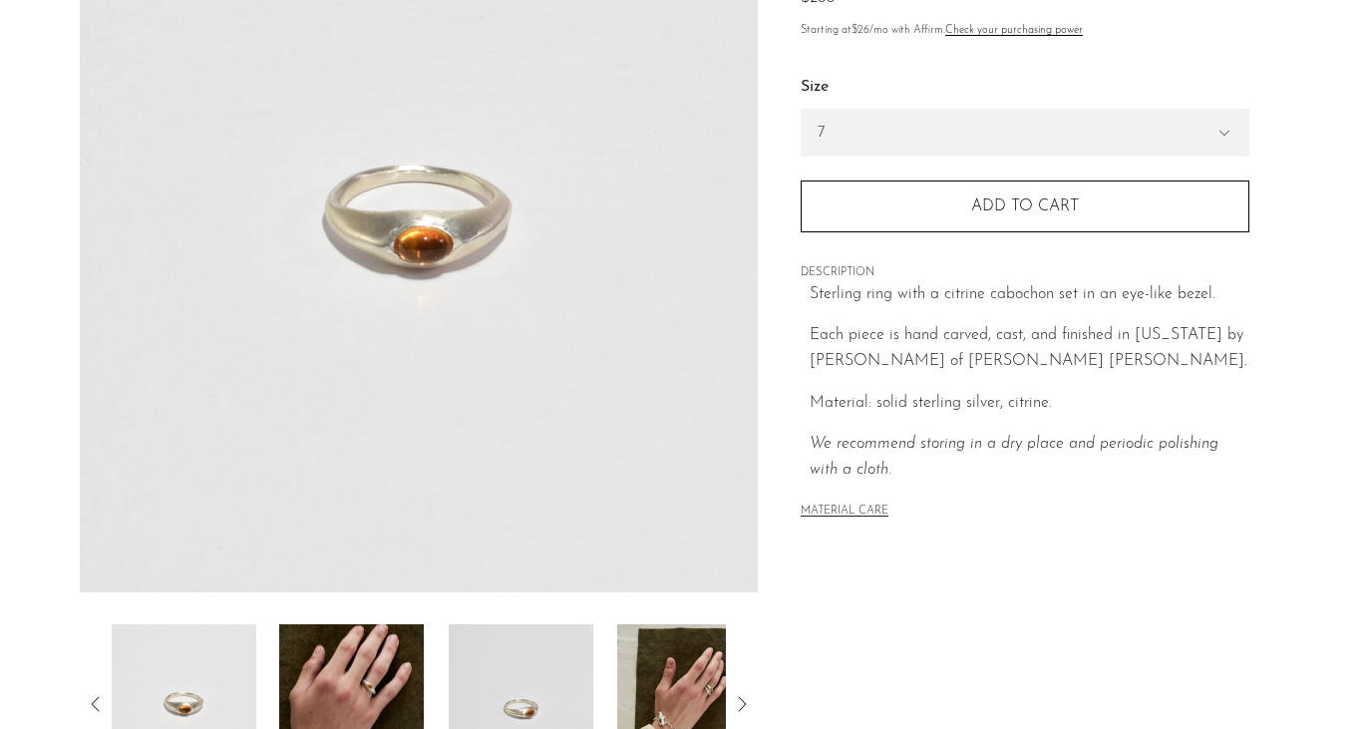
scroll to position [271, 0]
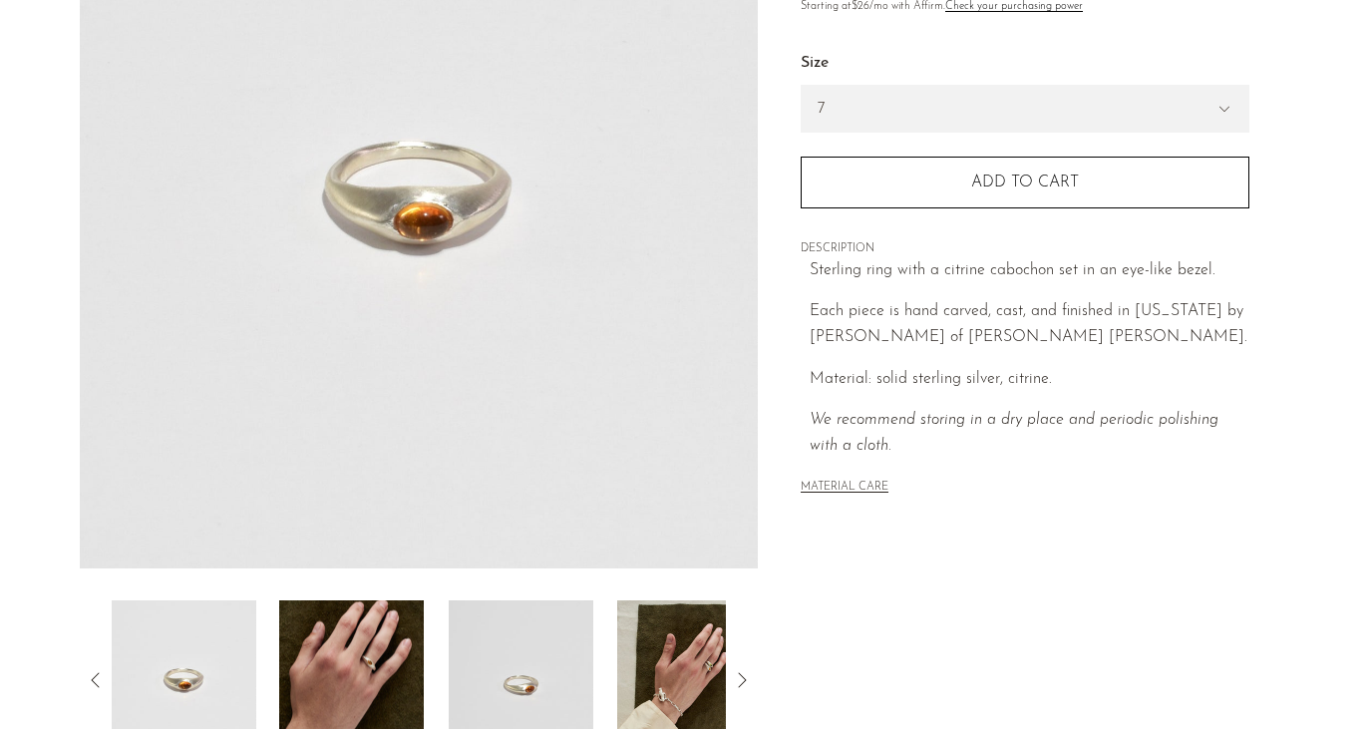
click at [351, 667] on img at bounding box center [351, 679] width 145 height 159
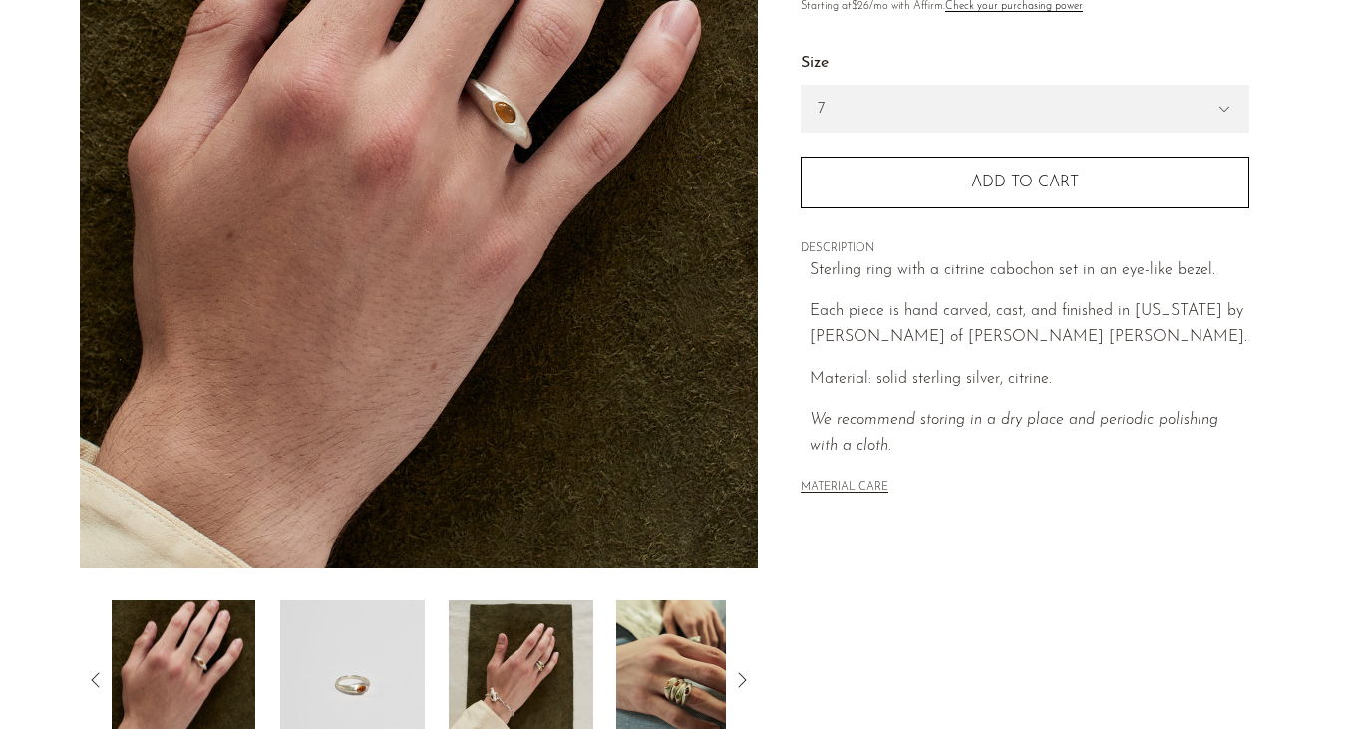
click at [351, 667] on img at bounding box center [352, 679] width 145 height 159
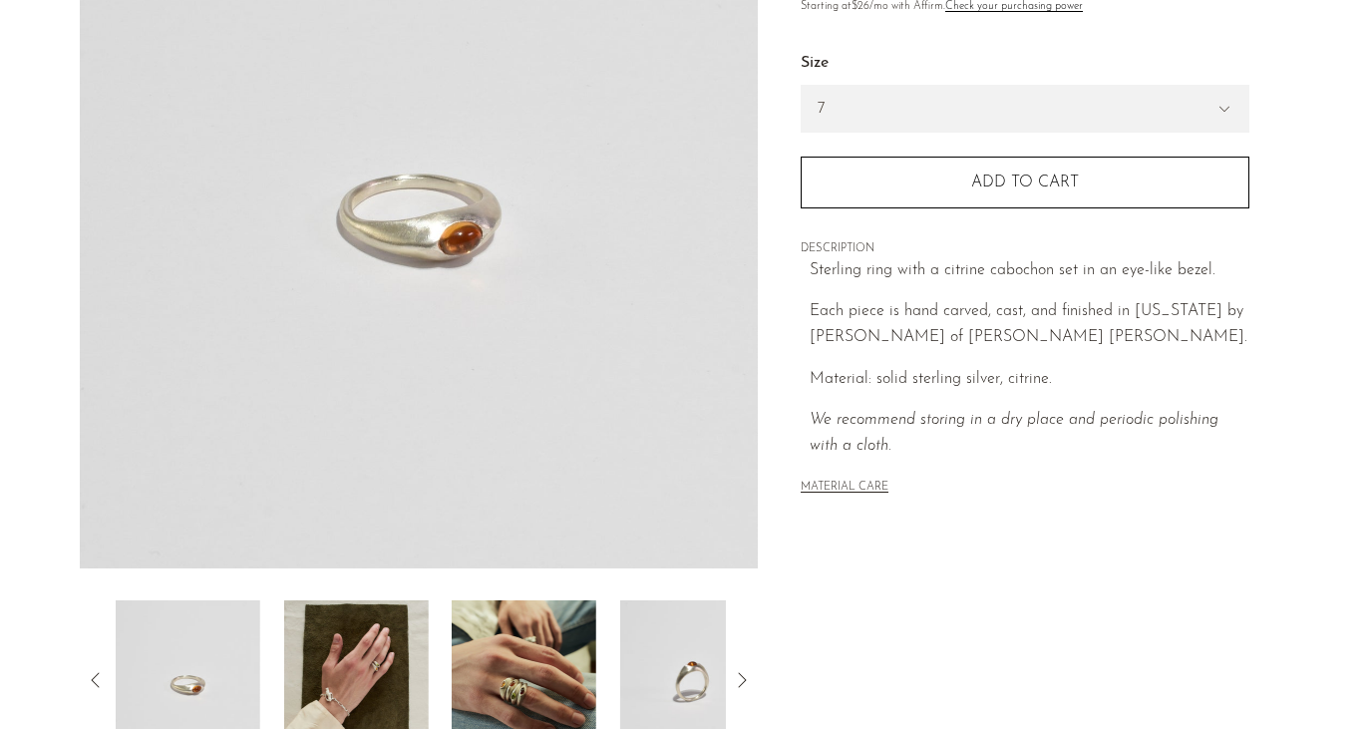
click at [351, 667] on img at bounding box center [355, 679] width 145 height 159
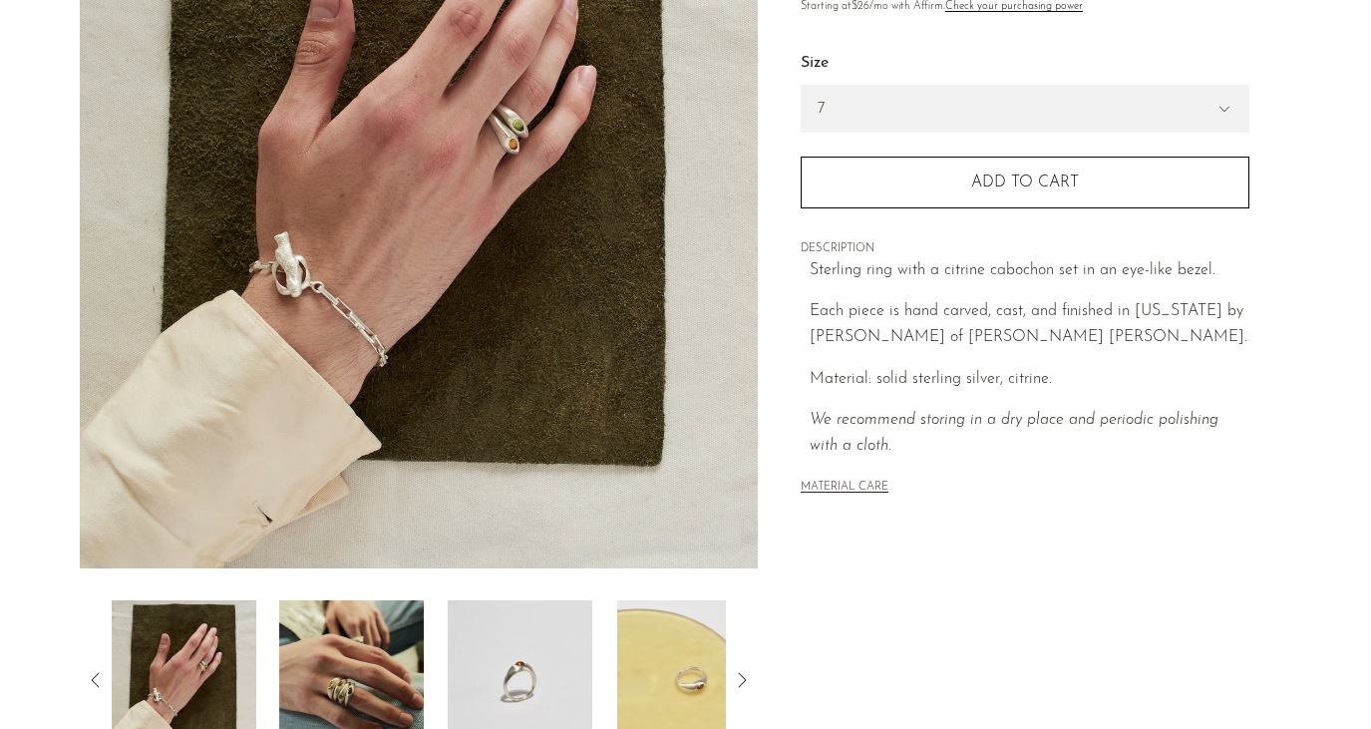
click at [351, 667] on img at bounding box center [352, 679] width 145 height 159
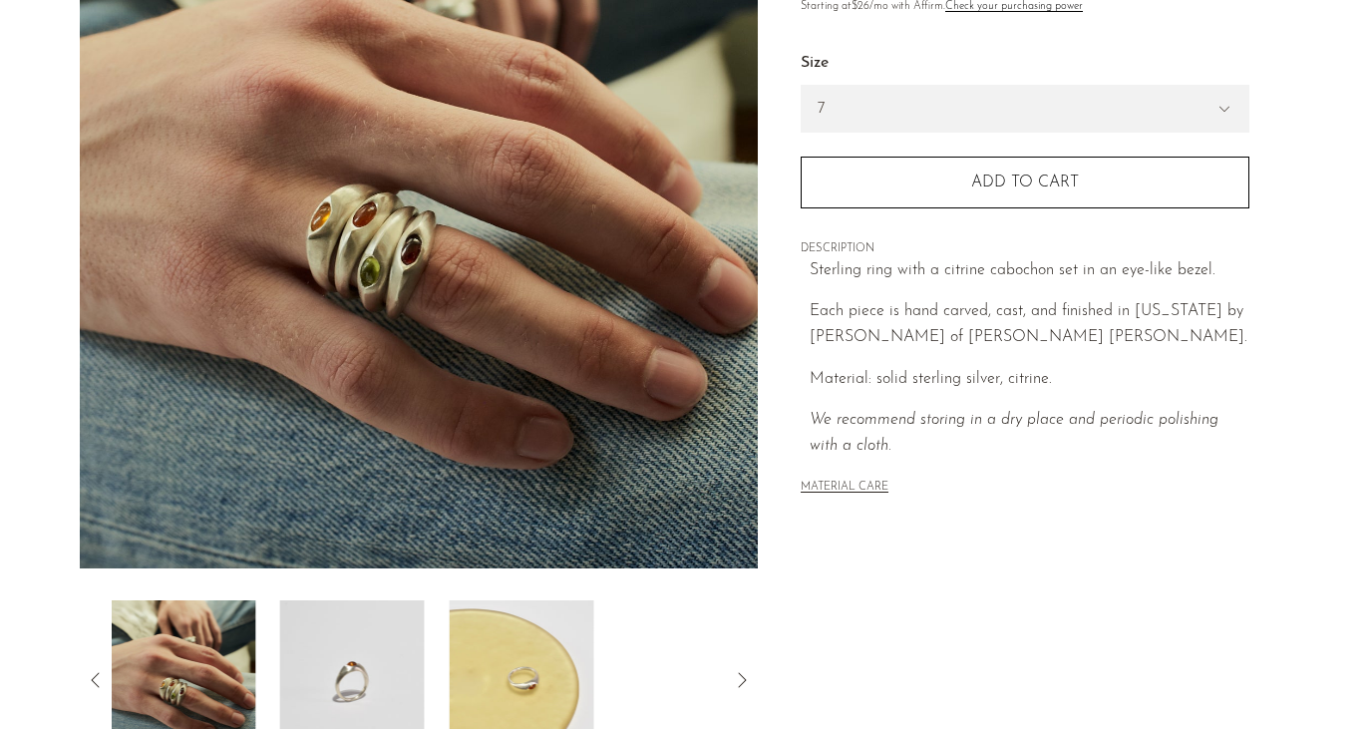
click at [351, 667] on img at bounding box center [352, 679] width 145 height 159
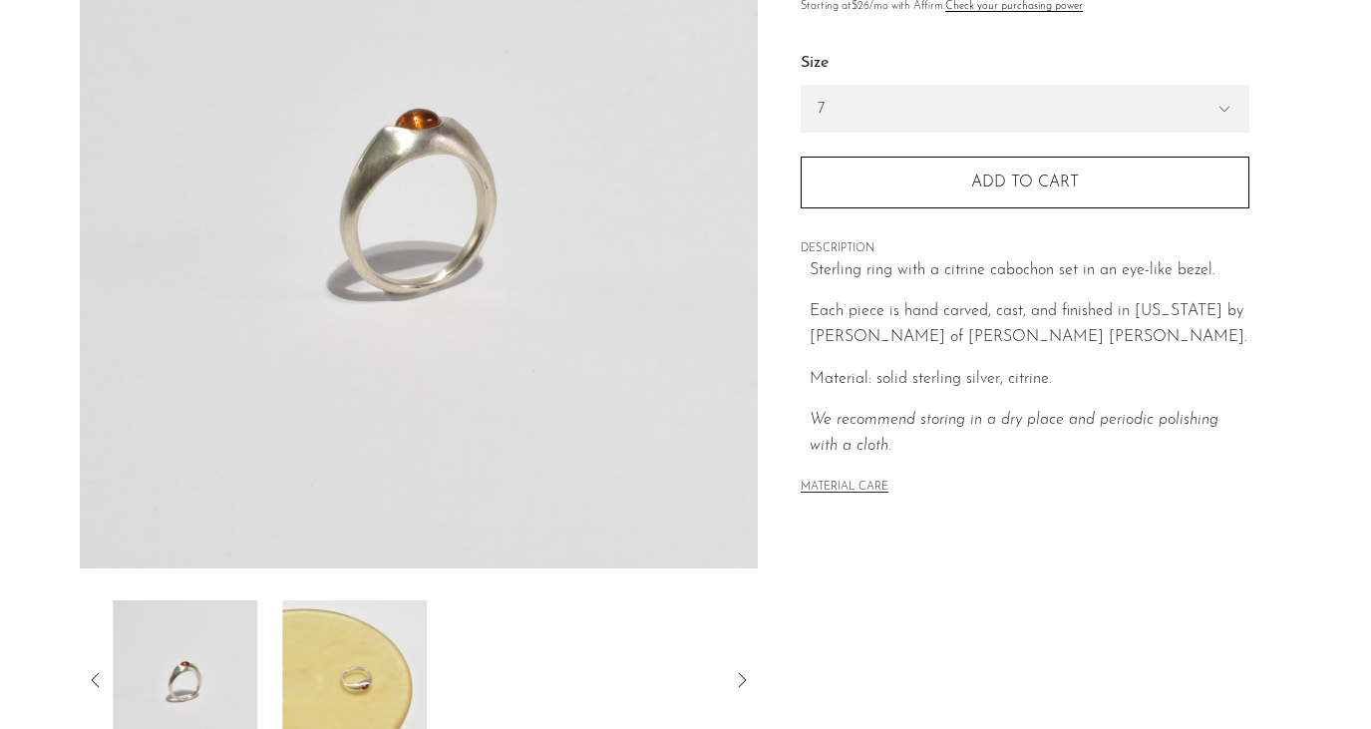
click at [395, 660] on img at bounding box center [354, 679] width 145 height 159
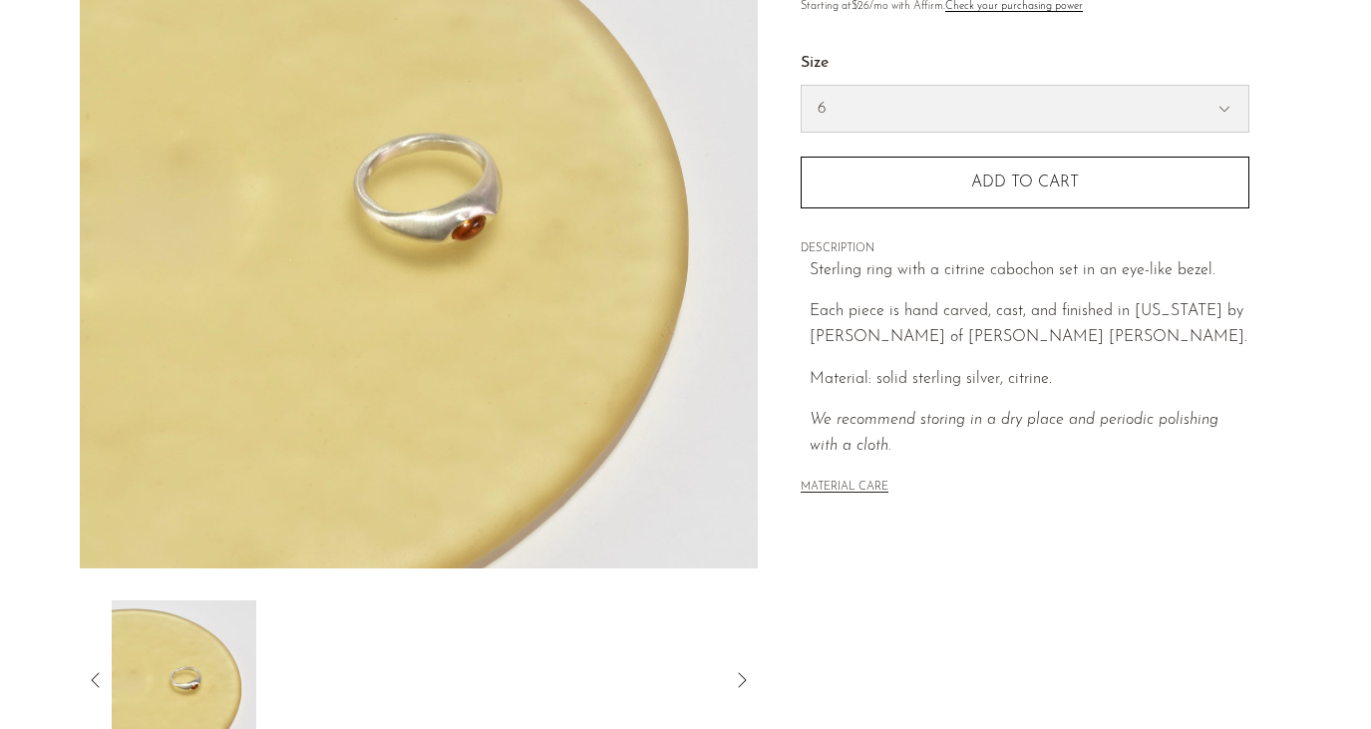
select select "6"
